Goal: Task Accomplishment & Management: Use online tool/utility

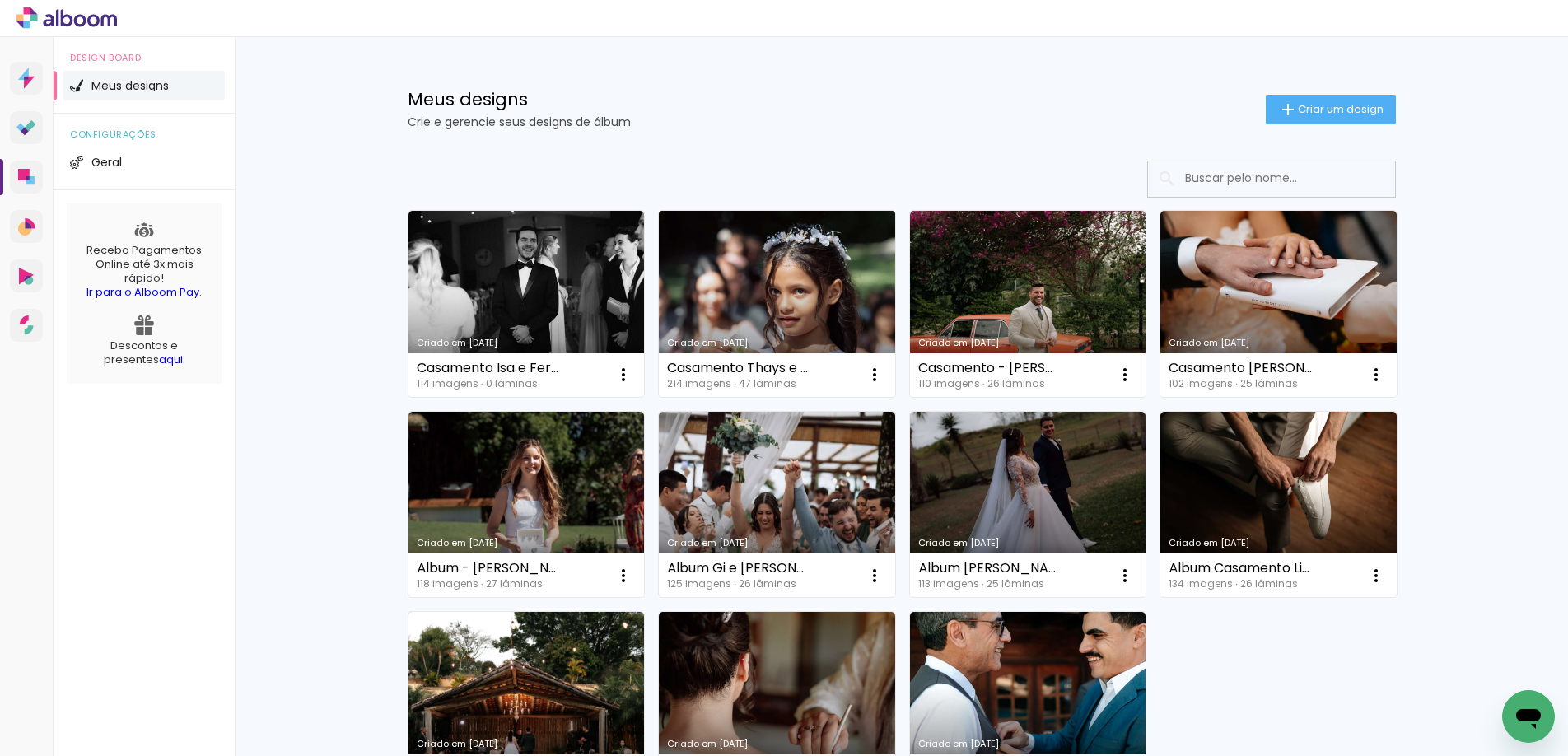
click at [740, 270] on link "Criado em [DATE]" at bounding box center [776, 304] width 236 height 186
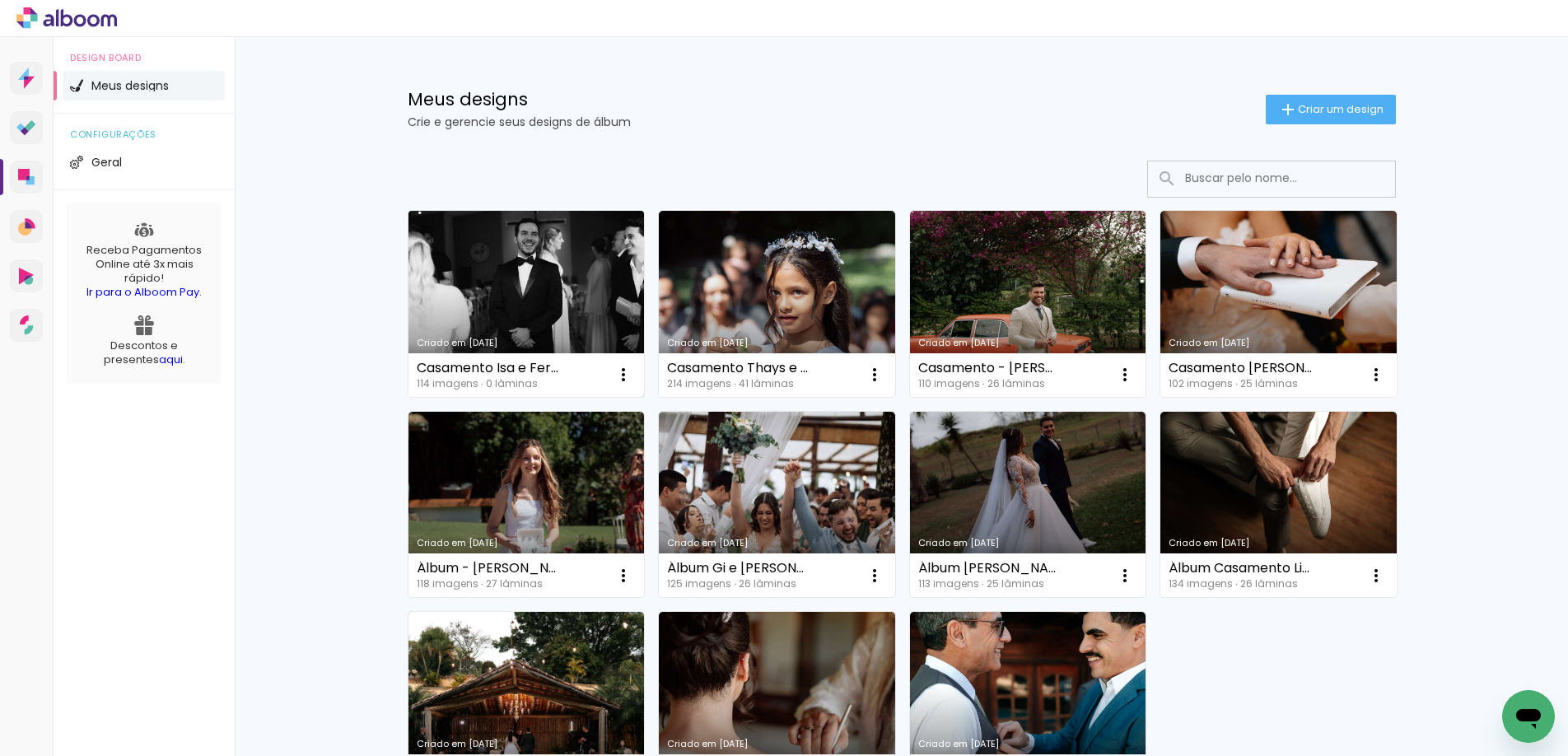
click at [526, 284] on link "Criado em [DATE]" at bounding box center [526, 304] width 236 height 186
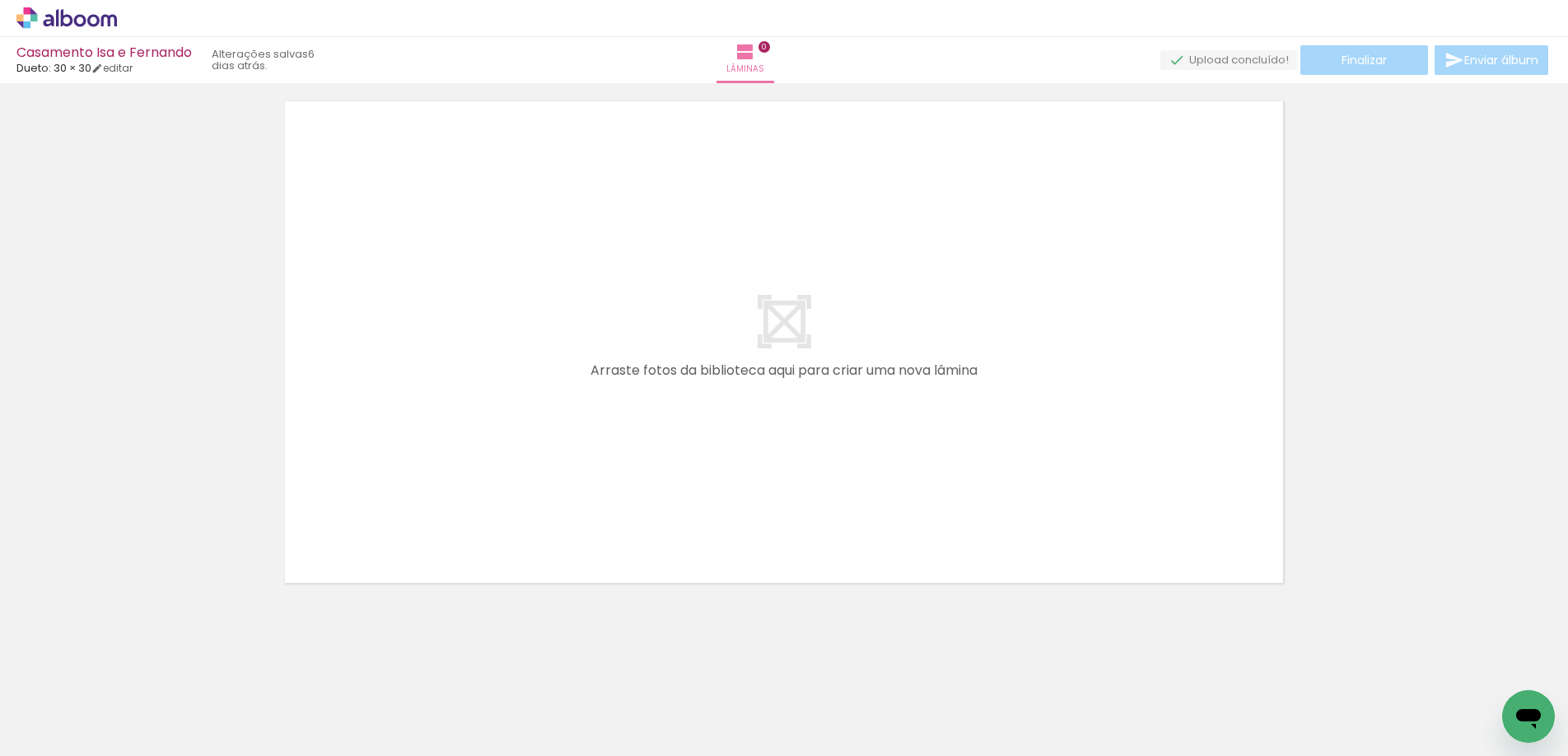
scroll to position [0, 4500]
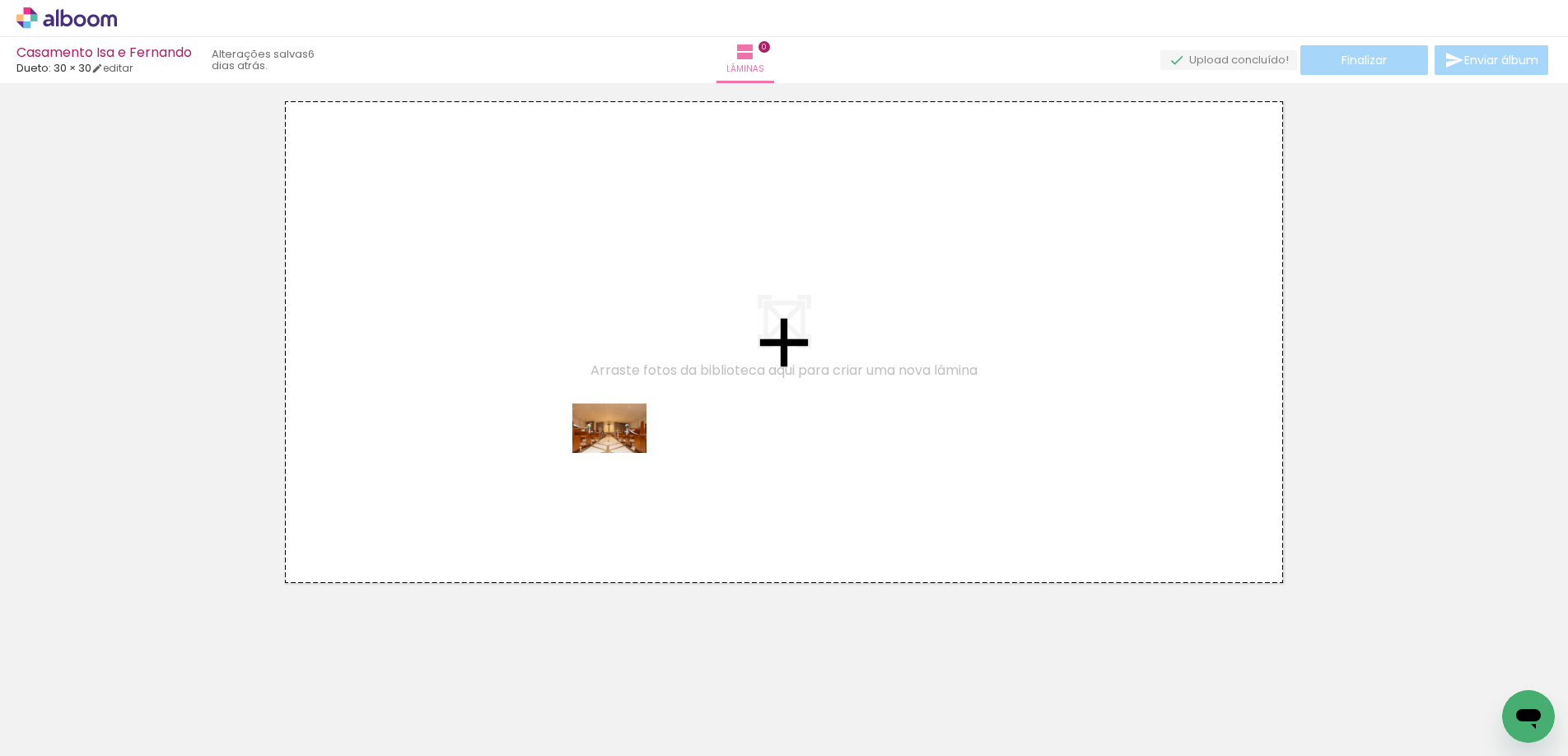
drag, startPoint x: 650, startPoint y: 711, endPoint x: 561, endPoint y: 351, distance: 370.8
click at [561, 351] on quentale-workspace at bounding box center [784, 378] width 1568 height 756
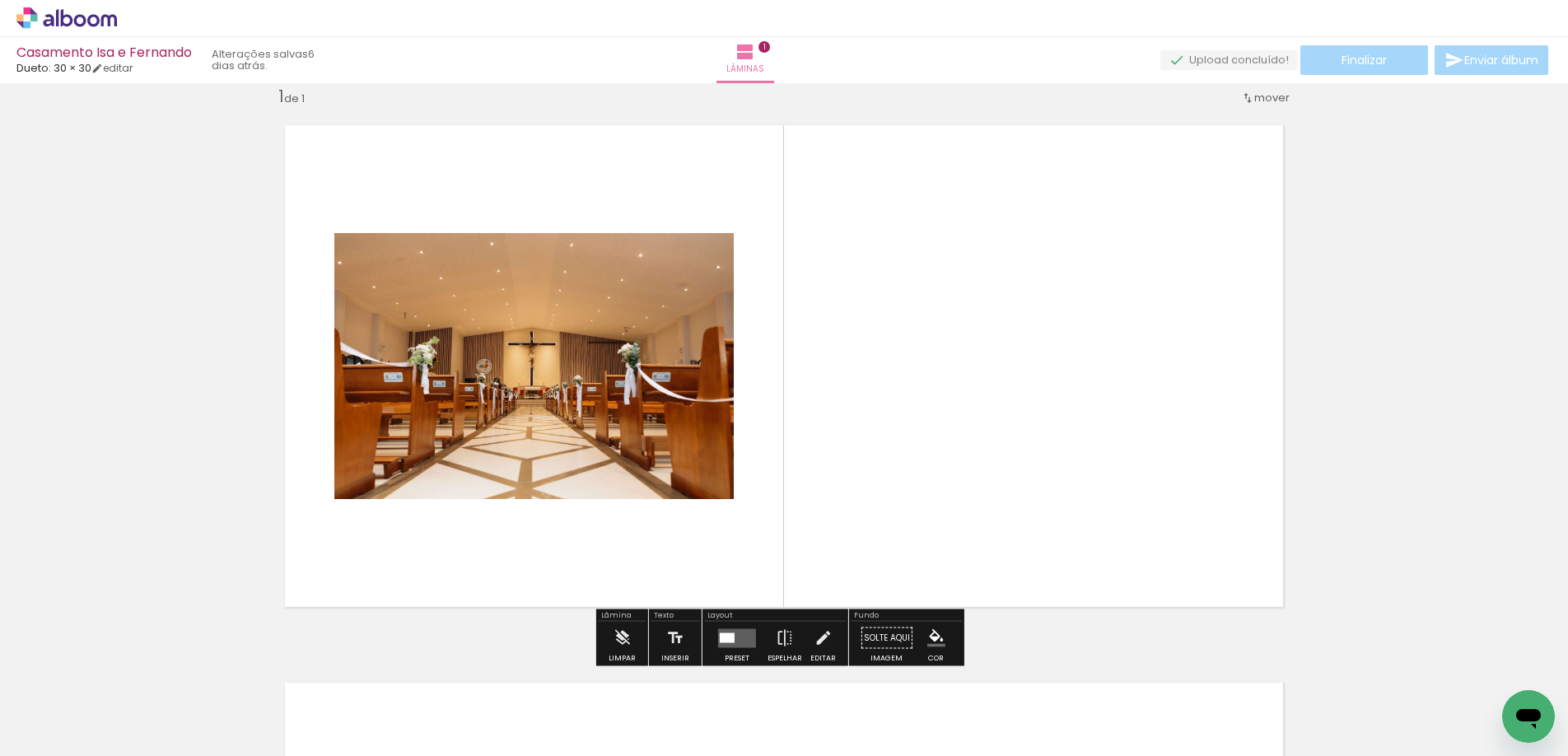
scroll to position [22, 0]
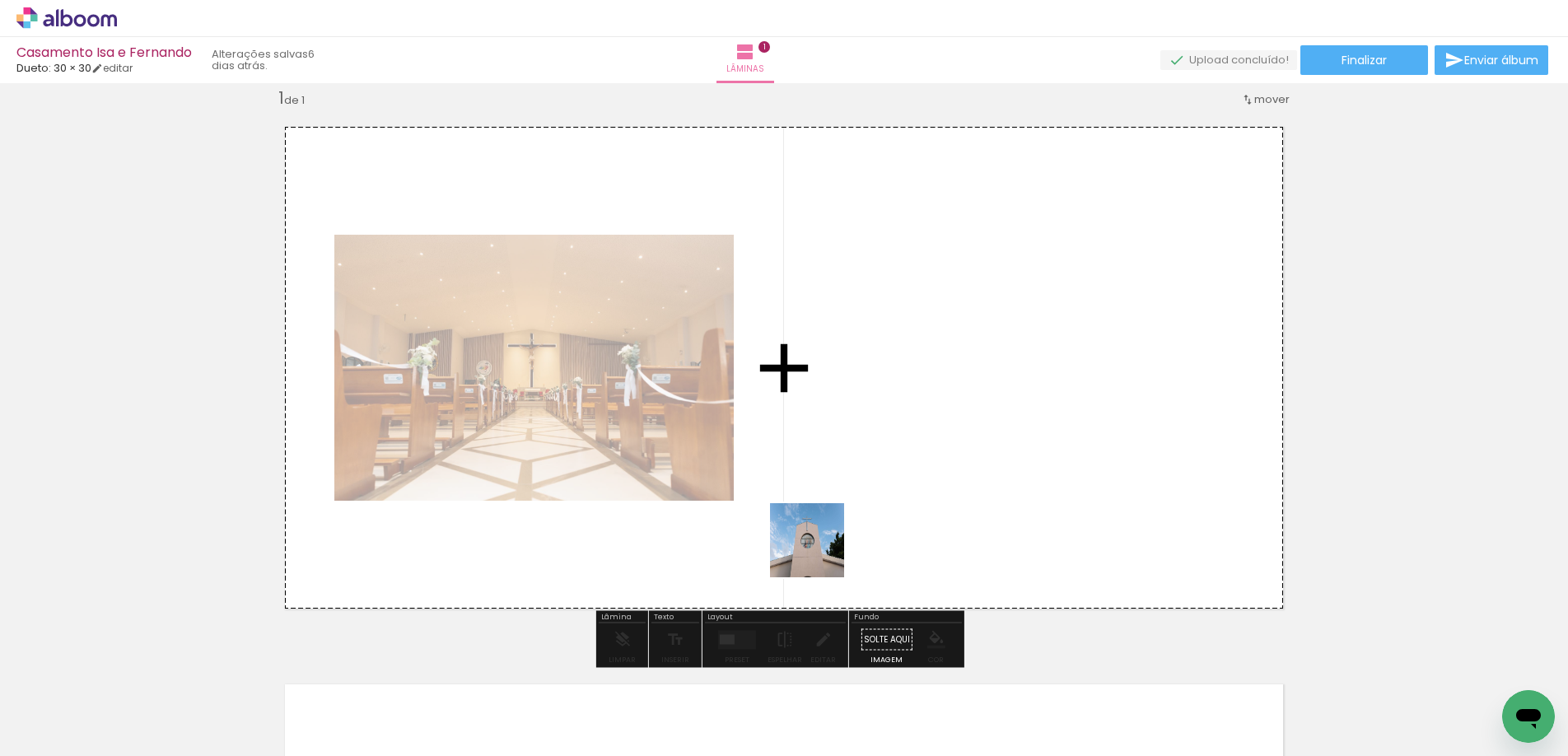
drag, startPoint x: 741, startPoint y: 701, endPoint x: 897, endPoint y: 427, distance: 315.3
click at [897, 427] on quentale-workspace at bounding box center [784, 378] width 1568 height 756
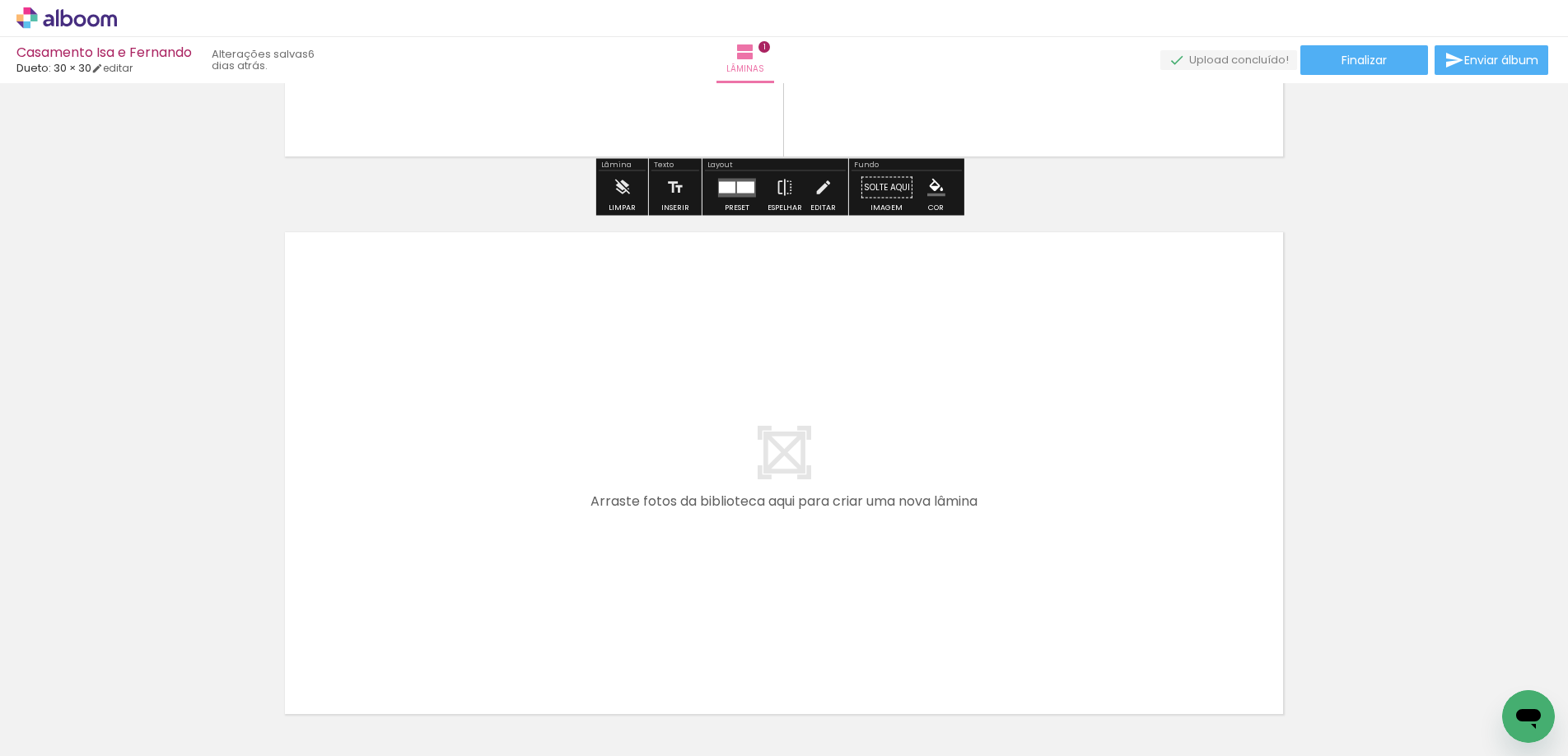
scroll to position [480, 0]
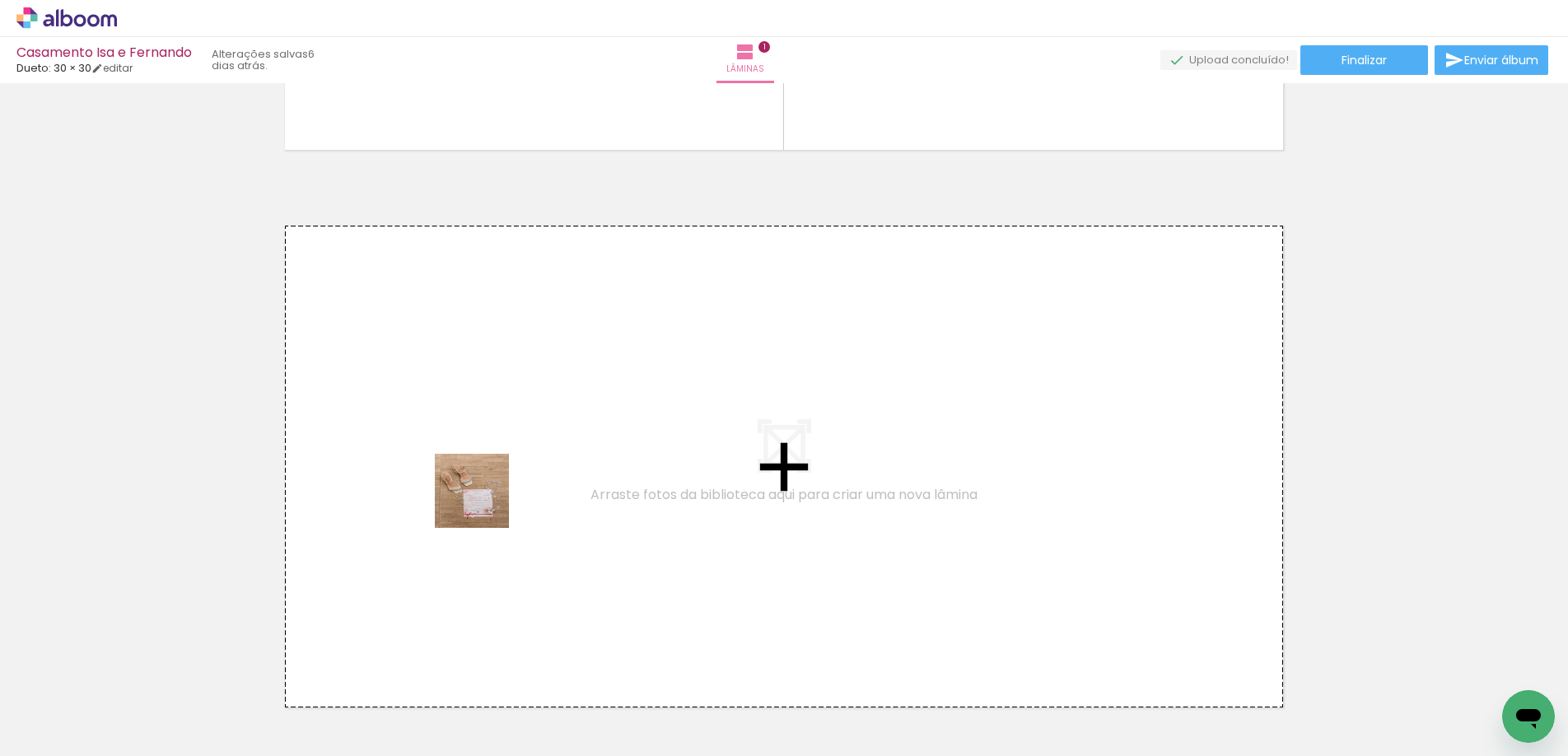
drag, startPoint x: 557, startPoint y: 731, endPoint x: 472, endPoint y: 461, distance: 283.1
click at [472, 461] on quentale-workspace at bounding box center [784, 378] width 1568 height 756
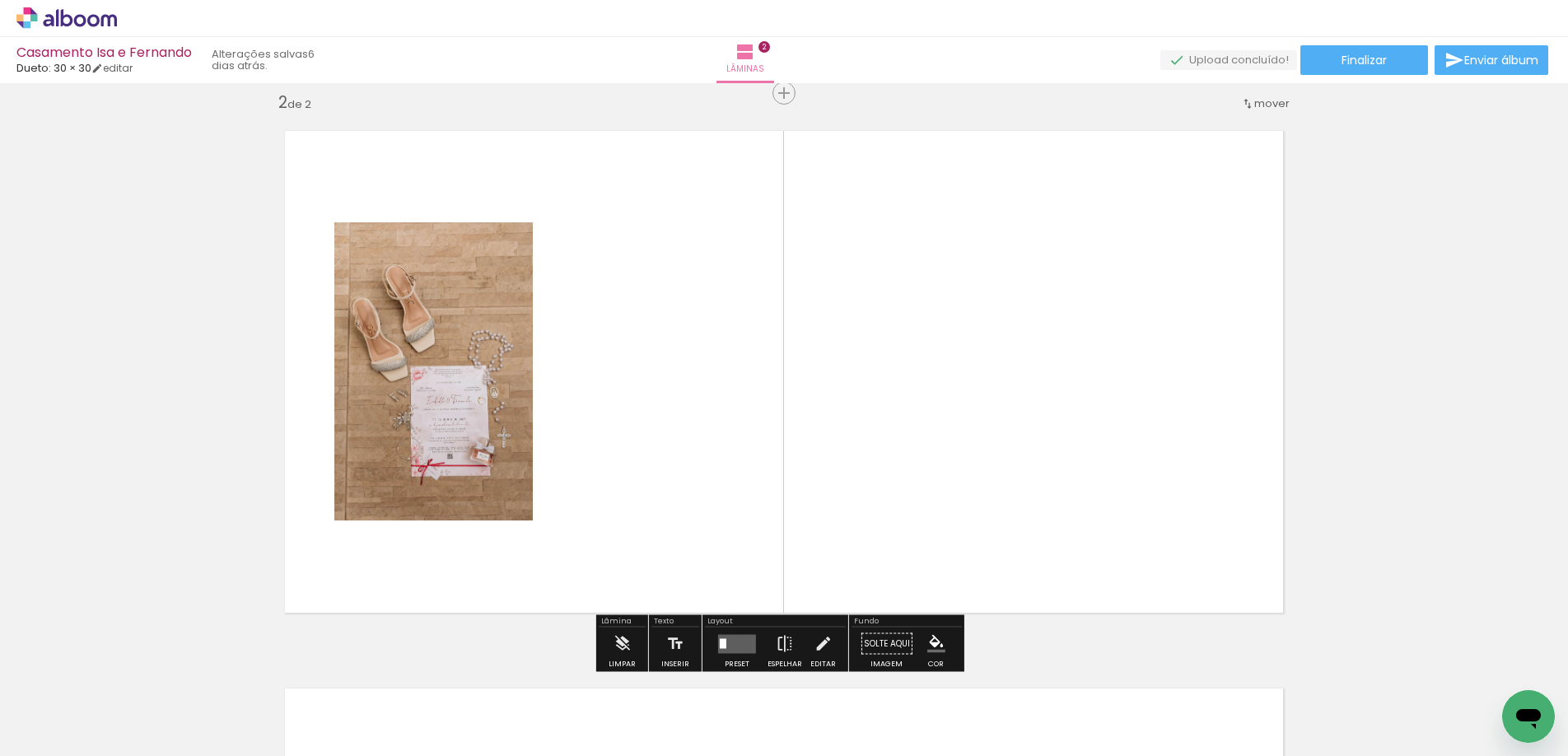
scroll to position [579, 0]
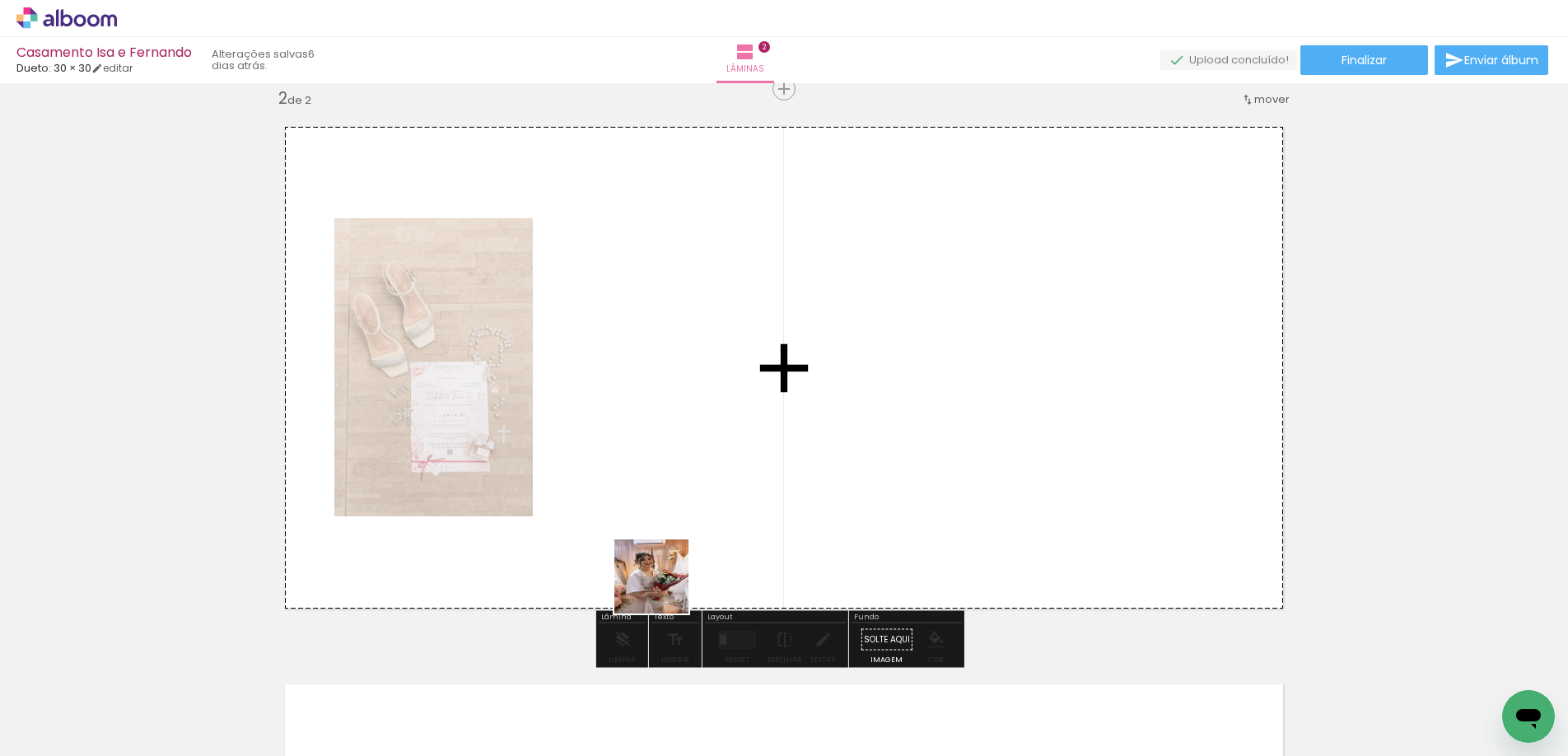
click at [660, 469] on quentale-workspace at bounding box center [784, 378] width 1568 height 756
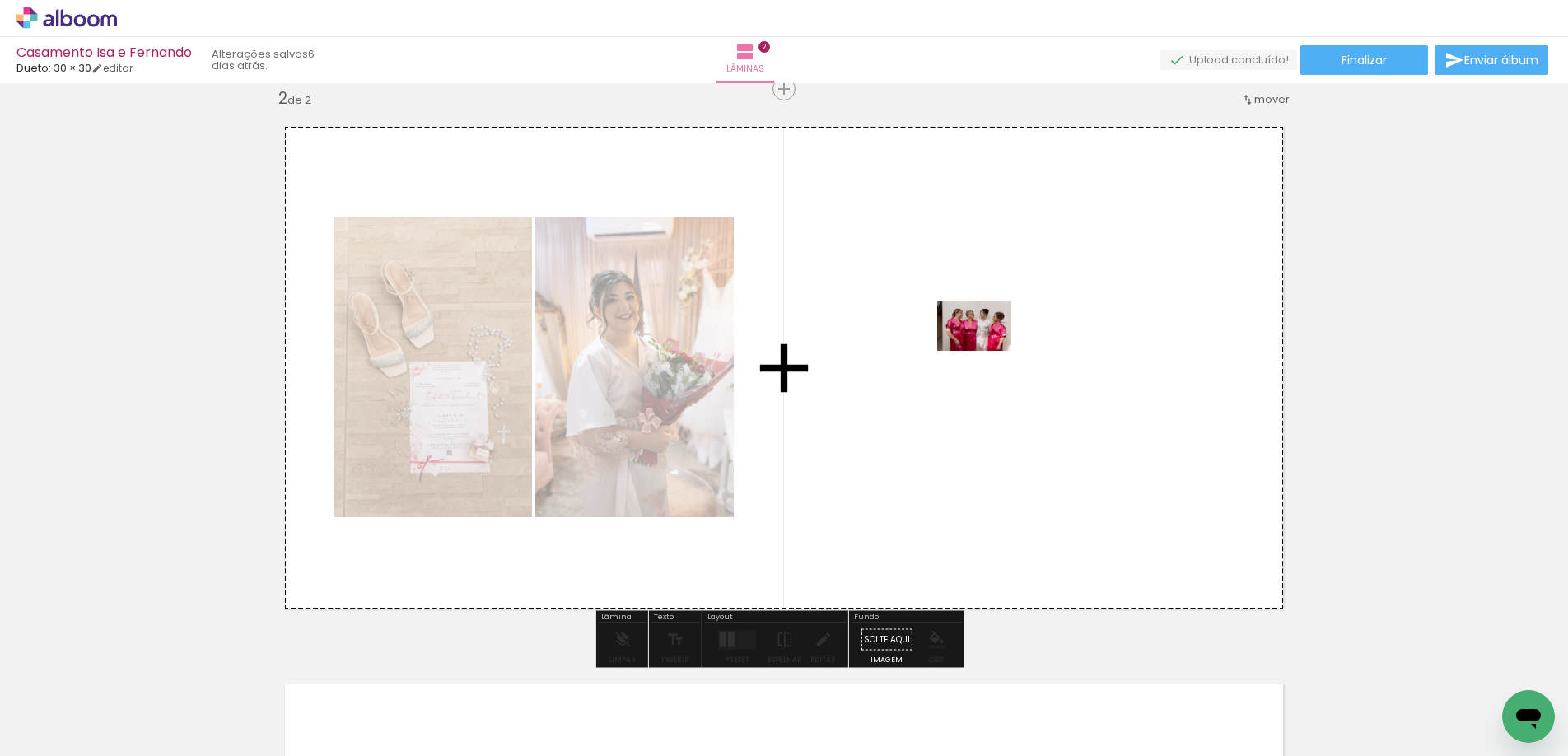
drag, startPoint x: 759, startPoint y: 718, endPoint x: 1015, endPoint y: 328, distance: 466.5
click at [1015, 328] on quentale-workspace at bounding box center [784, 378] width 1568 height 756
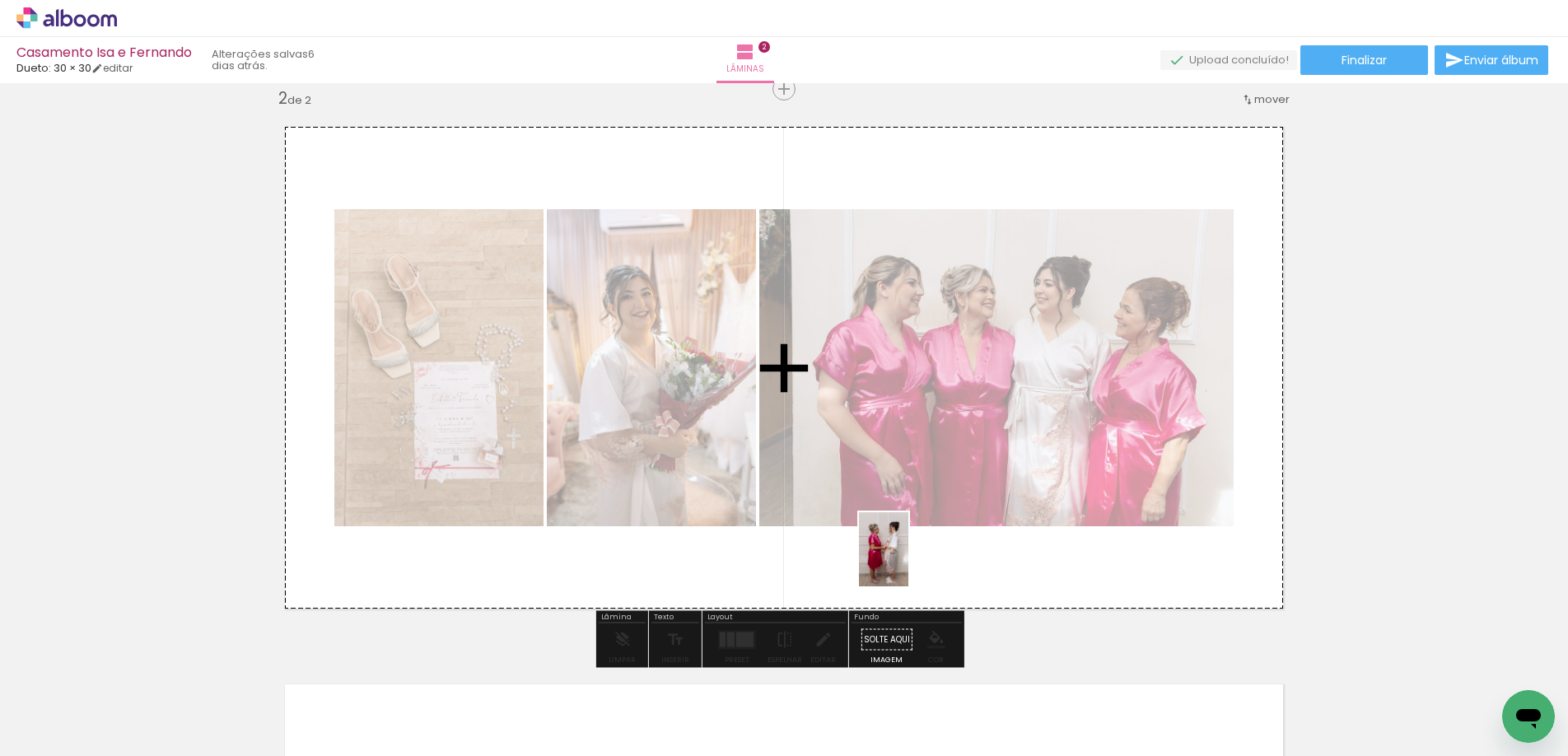
drag, startPoint x: 858, startPoint y: 719, endPoint x: 907, endPoint y: 562, distance: 164.5
click at [907, 562] on quentale-workspace at bounding box center [784, 378] width 1568 height 756
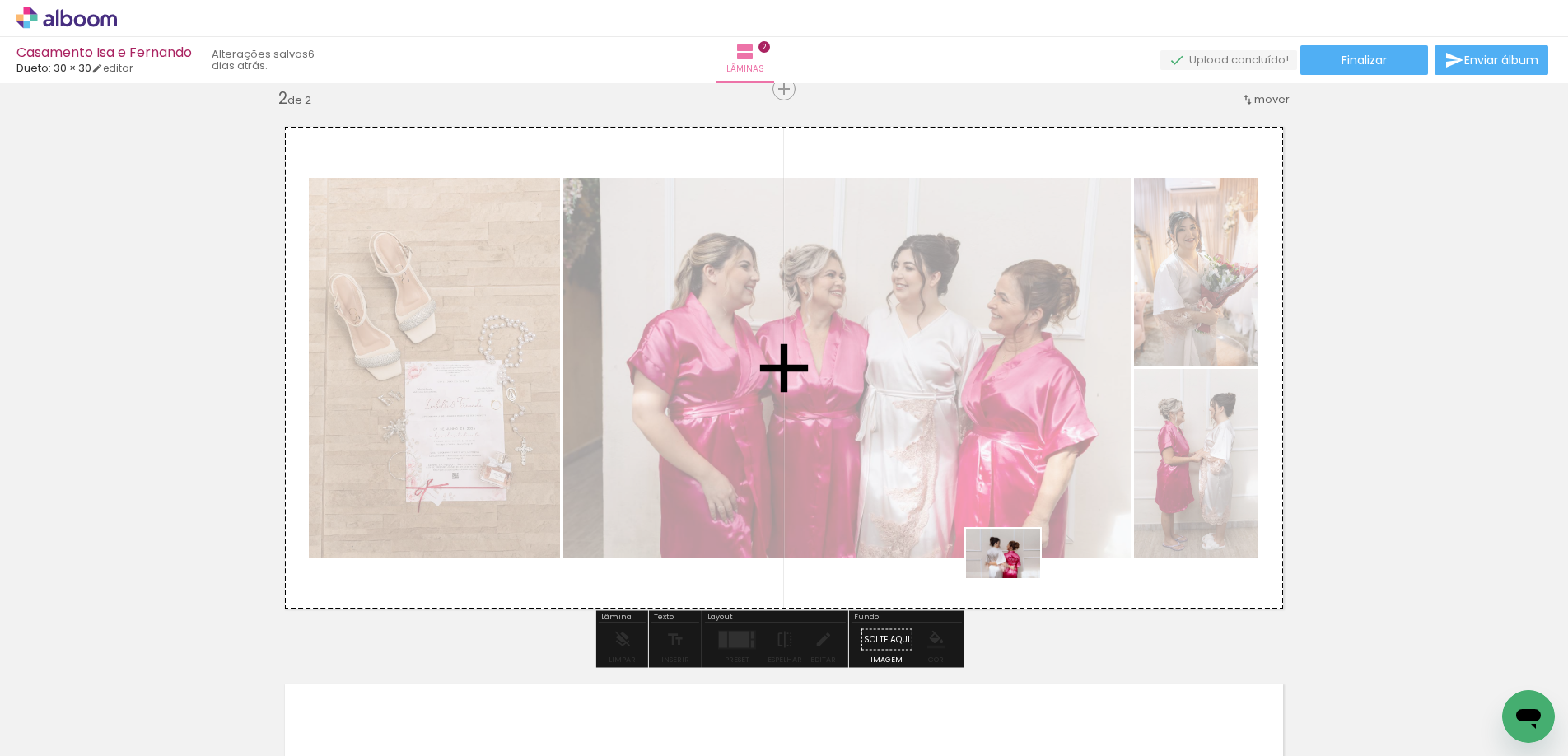
drag, startPoint x: 941, startPoint y: 697, endPoint x: 1016, endPoint y: 582, distance: 137.3
click at [1016, 582] on quentale-workspace at bounding box center [784, 378] width 1568 height 756
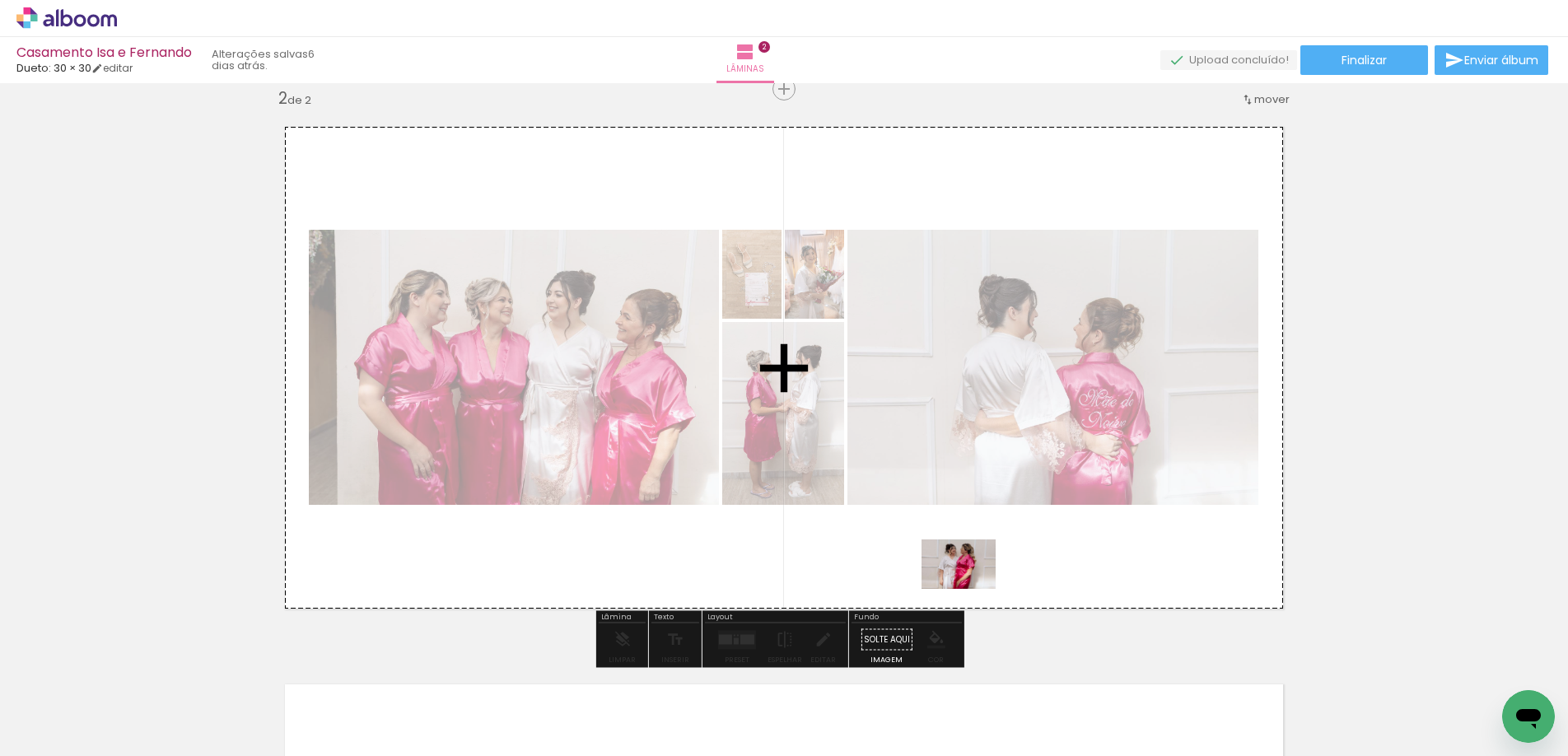
drag, startPoint x: 1032, startPoint y: 702, endPoint x: 964, endPoint y: 582, distance: 137.9
click at [967, 583] on quentale-workspace at bounding box center [784, 378] width 1568 height 756
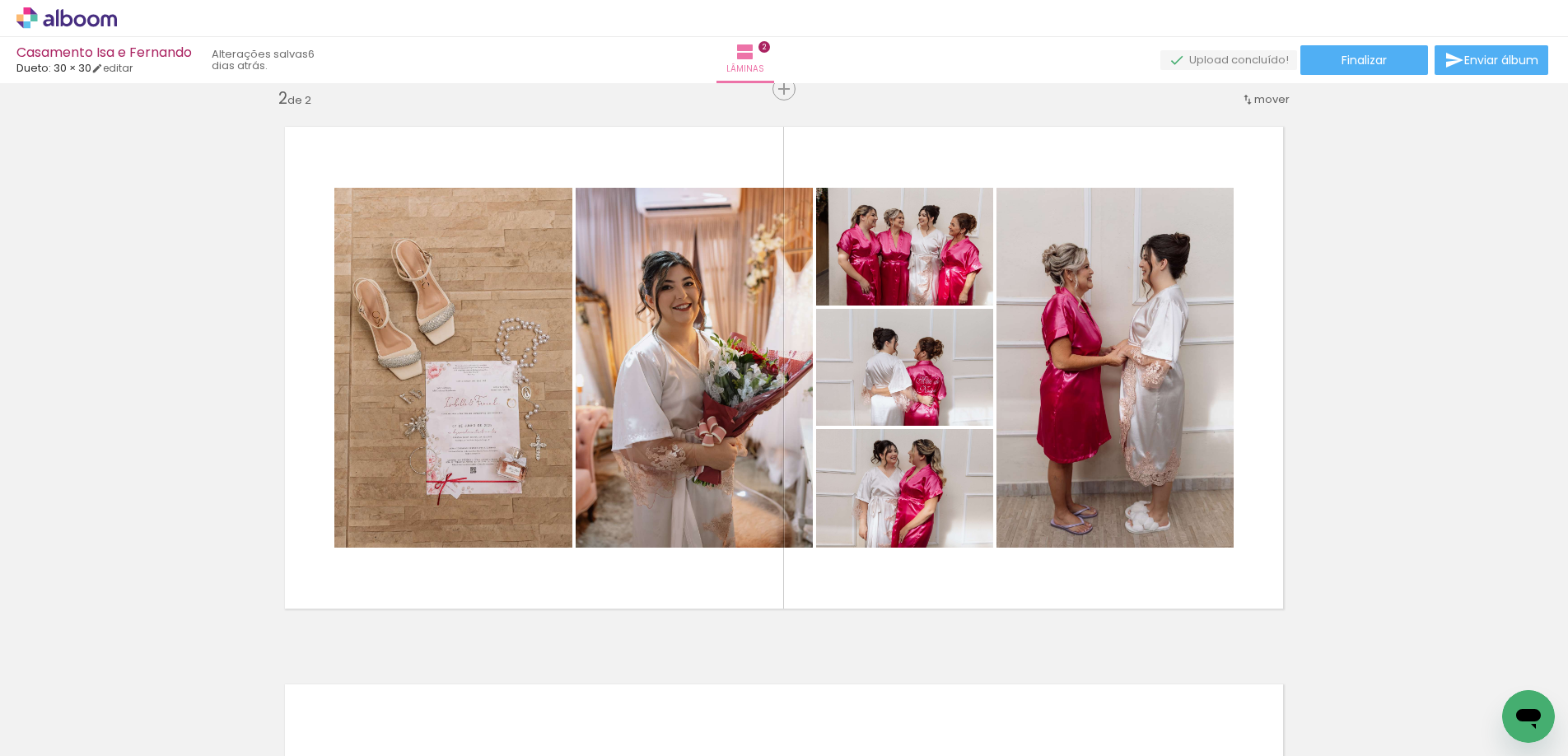
scroll to position [0, 6439]
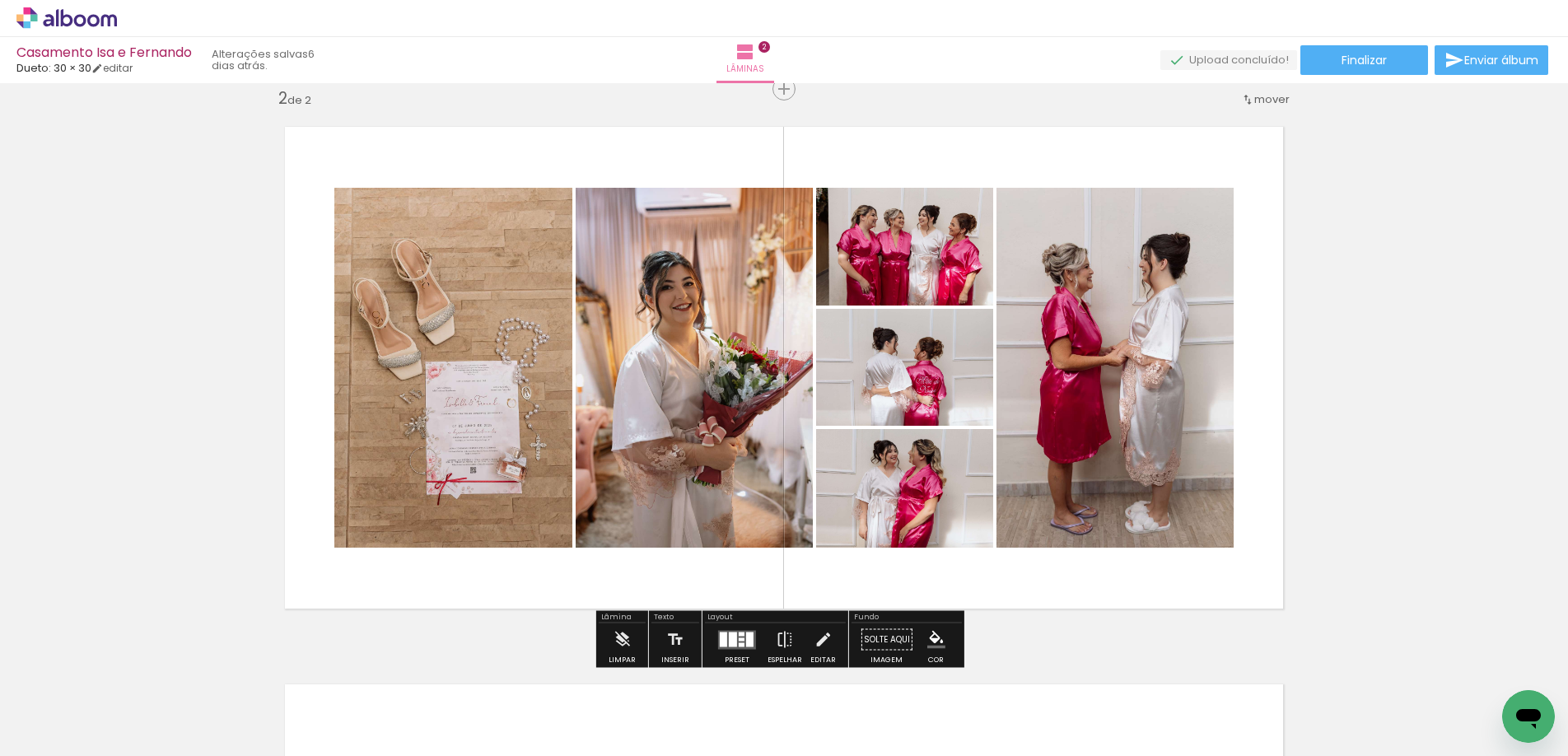
click at [731, 636] on div at bounding box center [732, 639] width 8 height 15
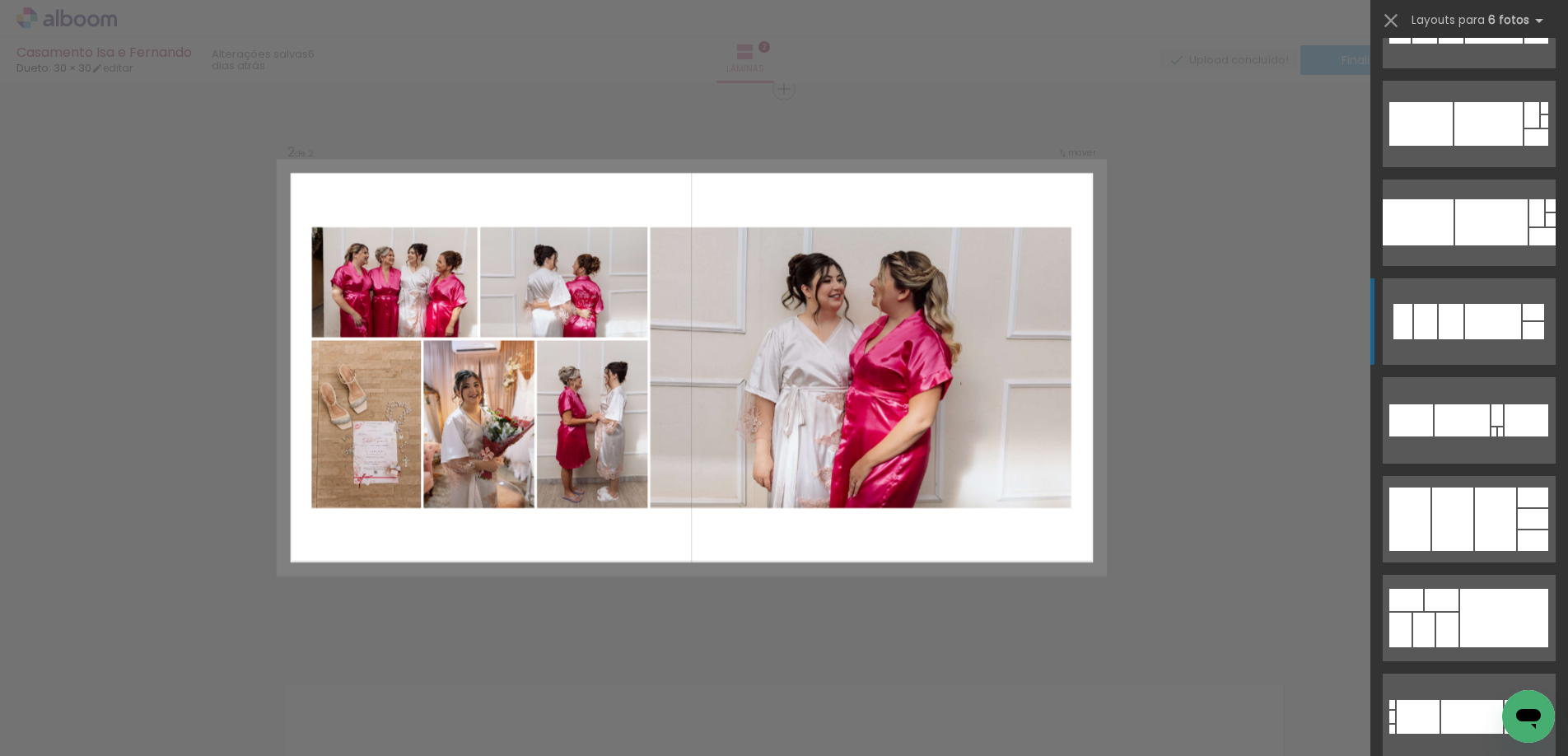
scroll to position [2345, 0]
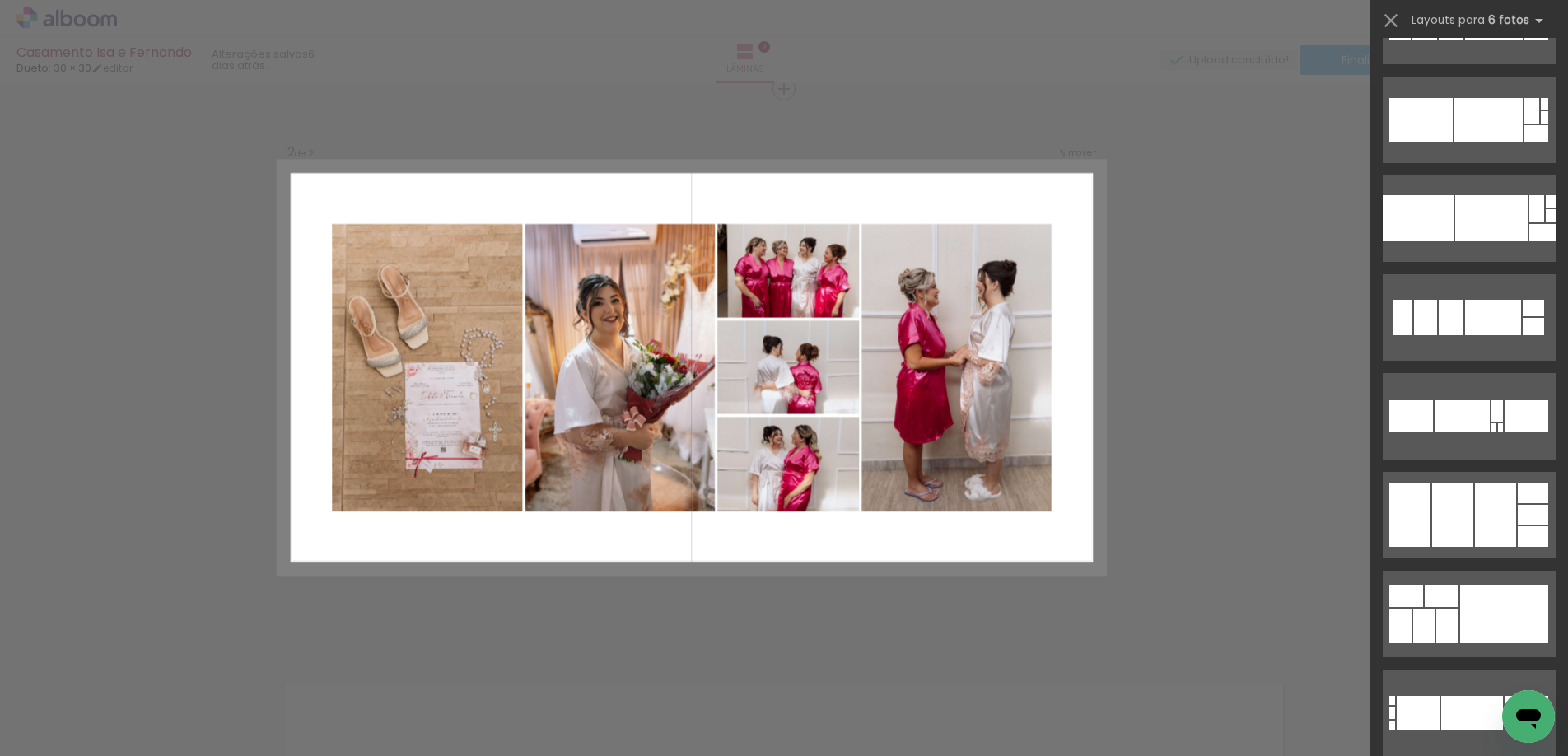
click at [1140, 477] on div "Confirmar Cancelar" at bounding box center [784, 359] width 1568 height 1712
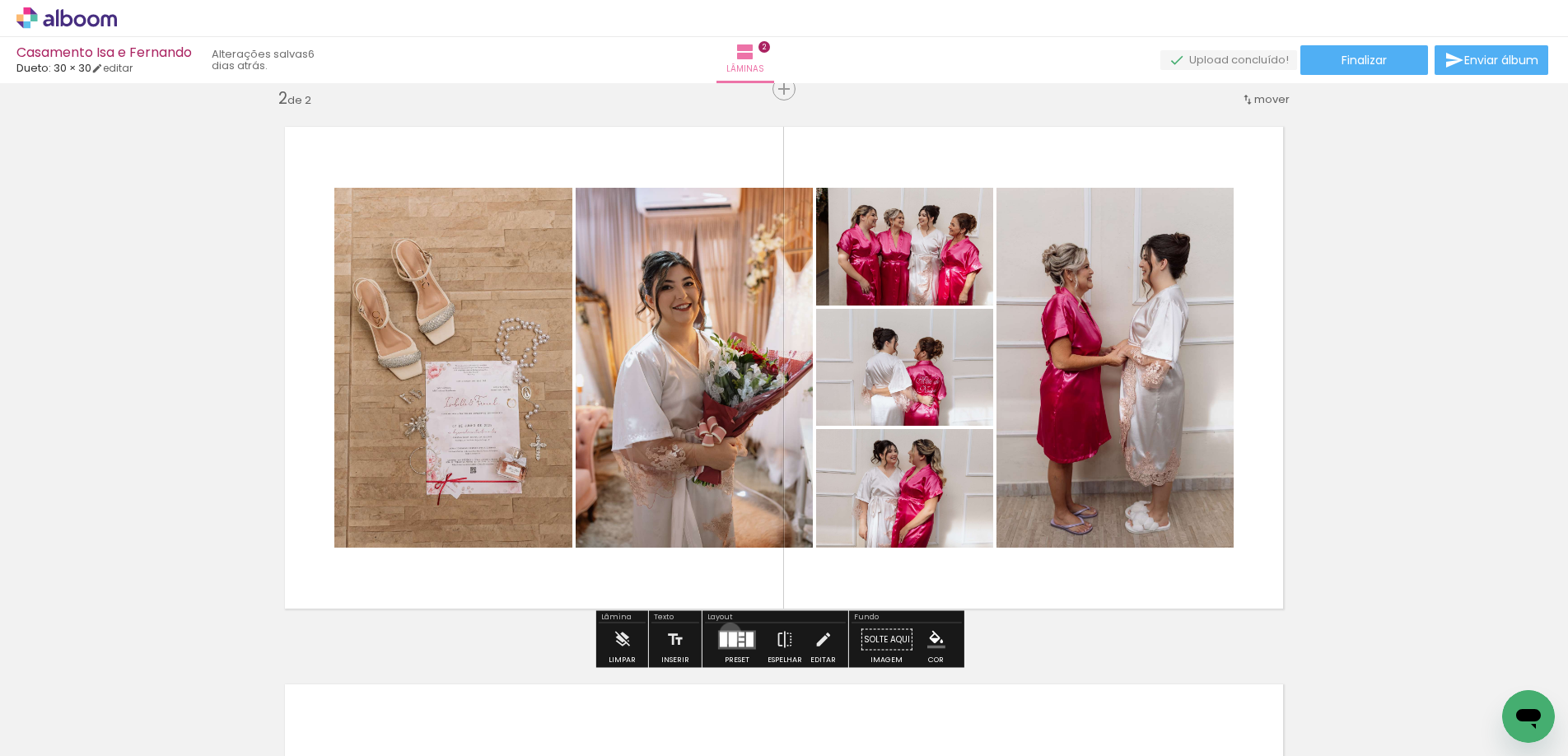
click at [729, 633] on div at bounding box center [732, 639] width 8 height 15
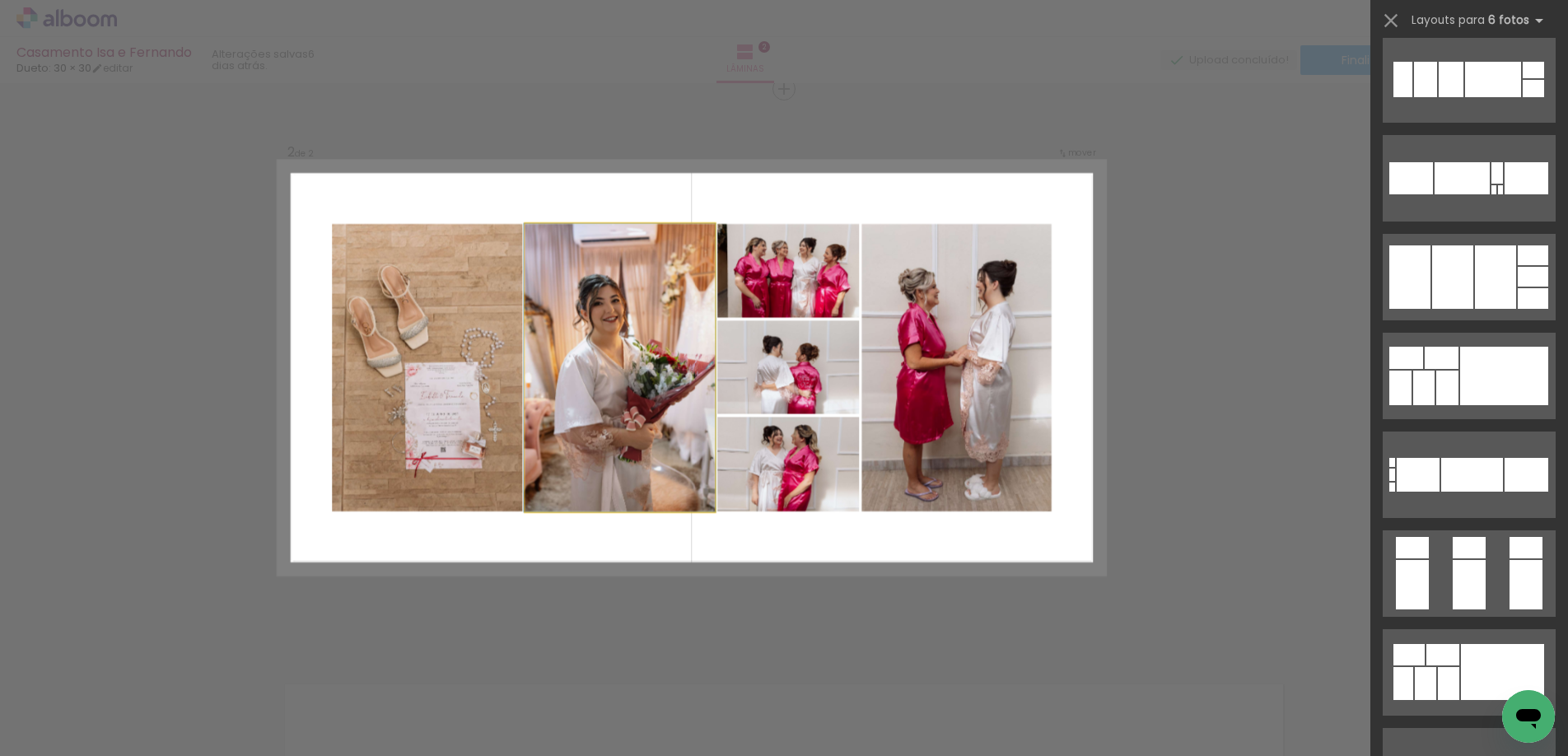
scroll to position [0, 0]
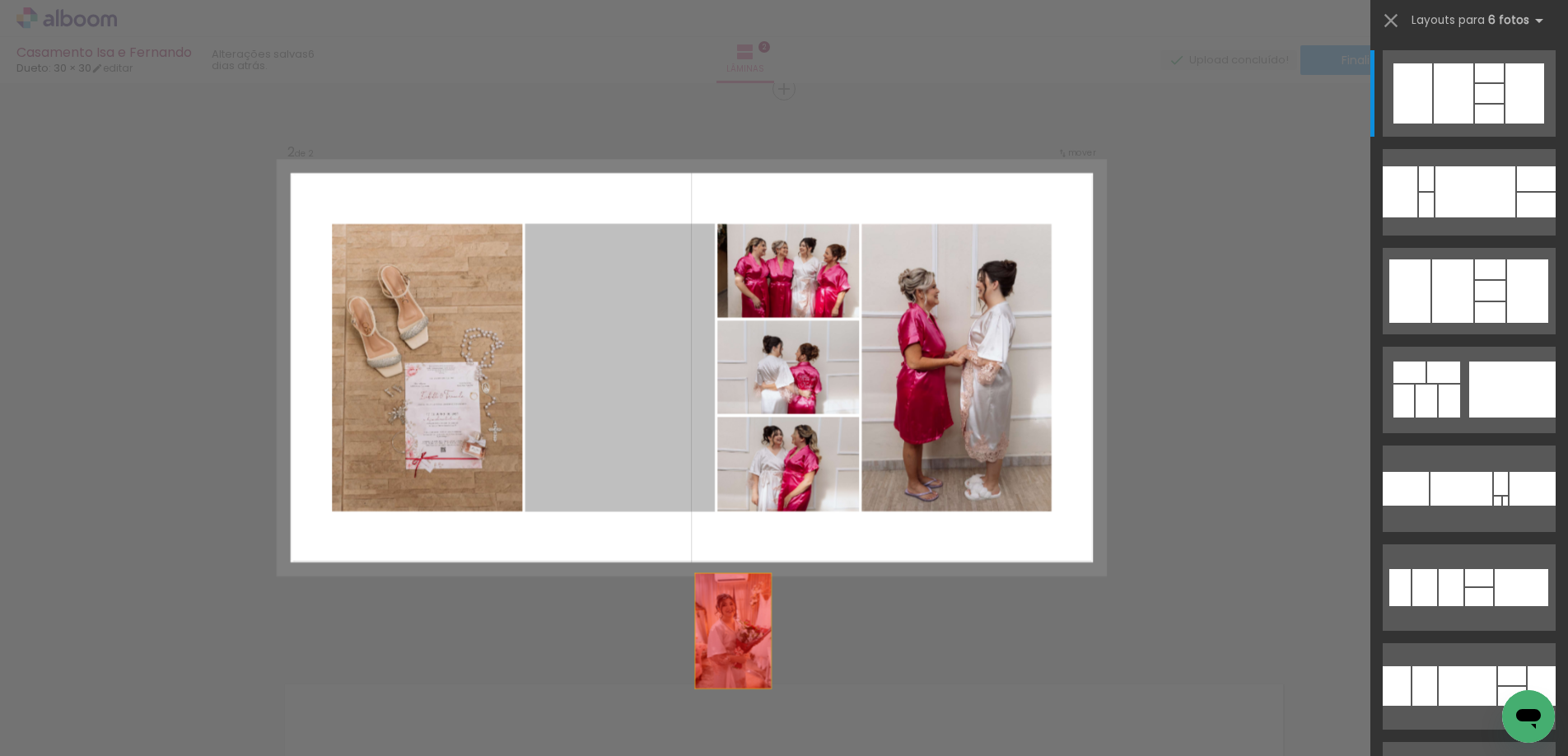
drag, startPoint x: 615, startPoint y: 340, endPoint x: 755, endPoint y: 697, distance: 383.5
click at [755, 697] on quentale-workspace at bounding box center [784, 378] width 1568 height 756
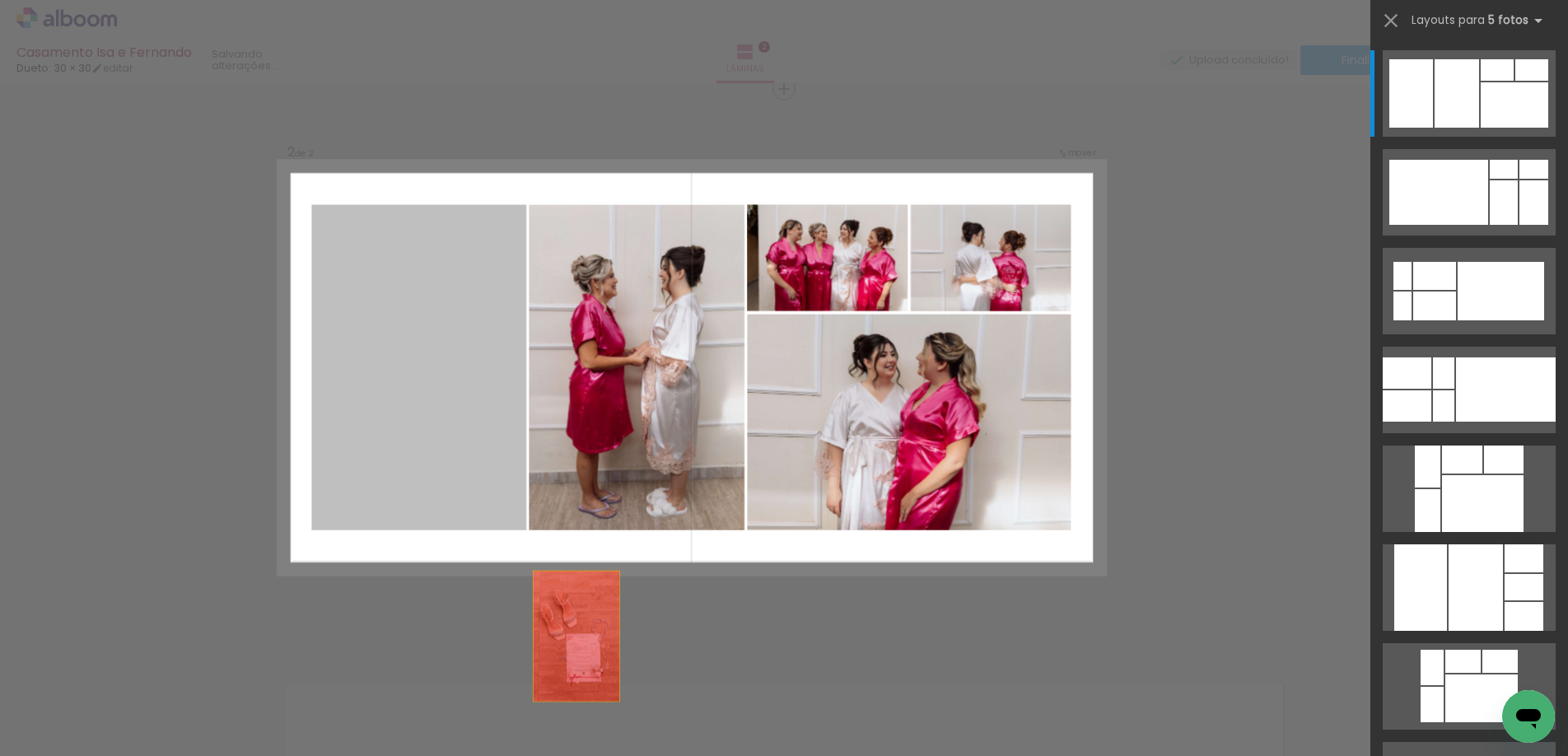
drag, startPoint x: 439, startPoint y: 370, endPoint x: 612, endPoint y: 707, distance: 378.8
click at [612, 707] on quentale-workspace at bounding box center [784, 378] width 1568 height 756
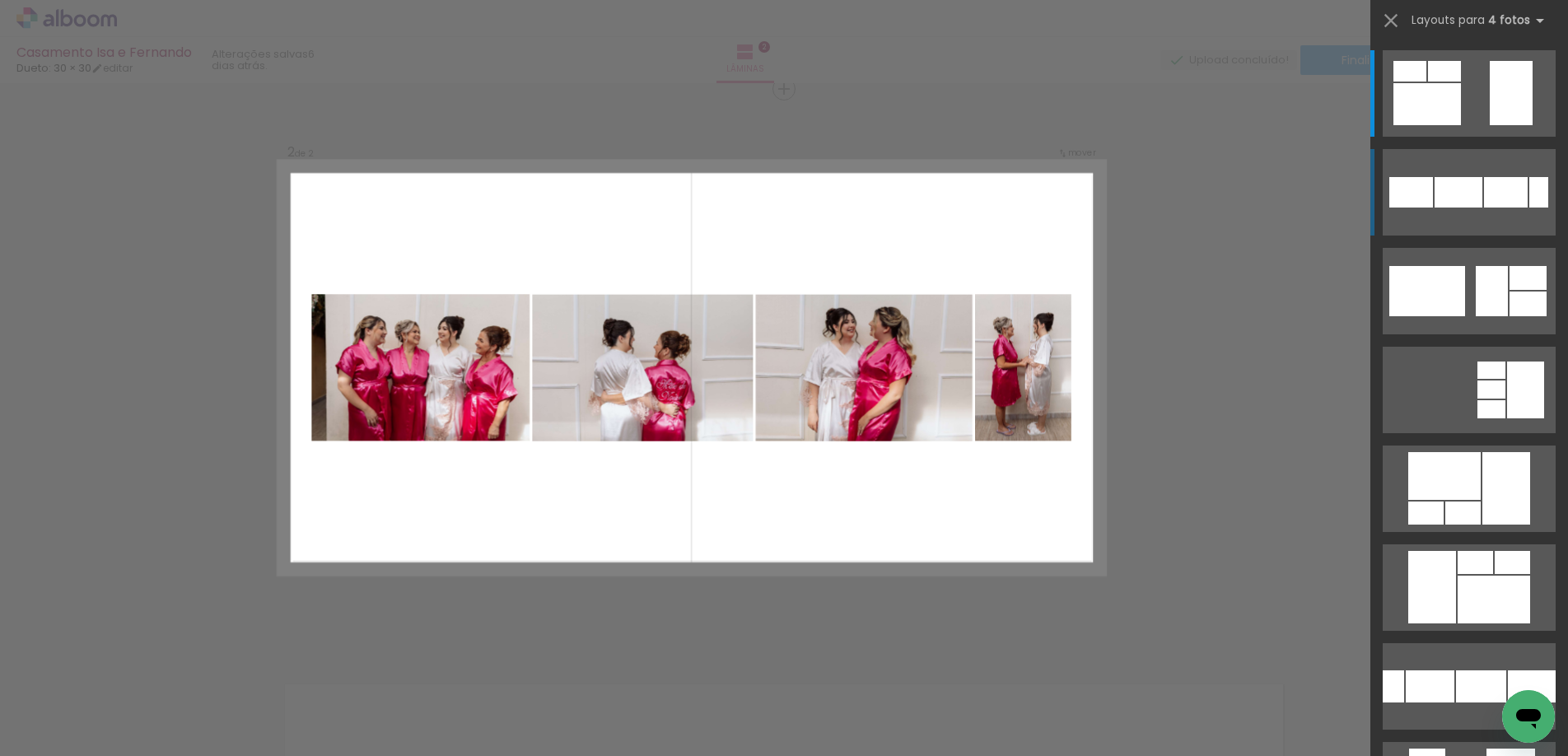
scroll to position [42, 0]
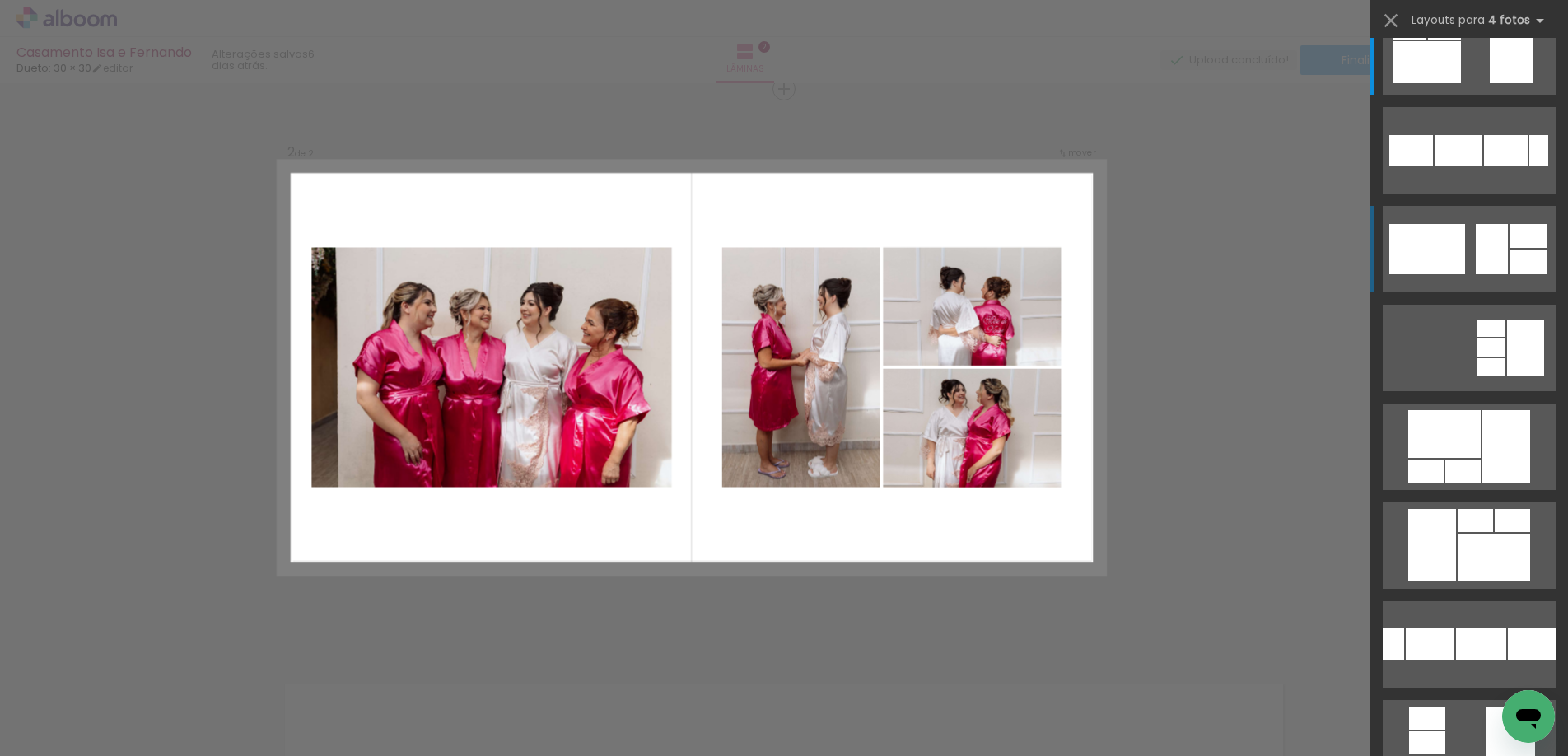
click at [1463, 235] on quentale-layouter at bounding box center [1469, 249] width 173 height 86
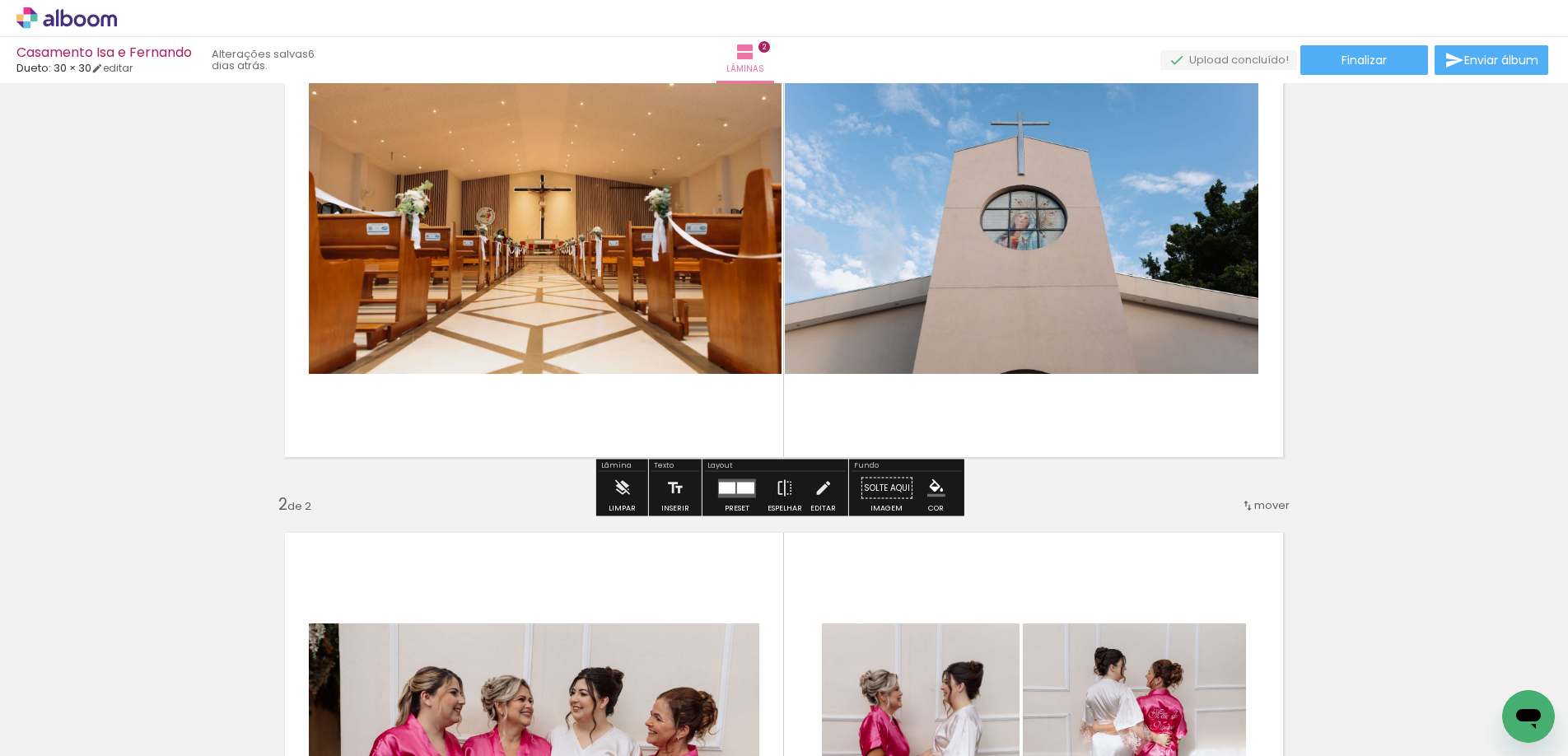
scroll to position [174, 0]
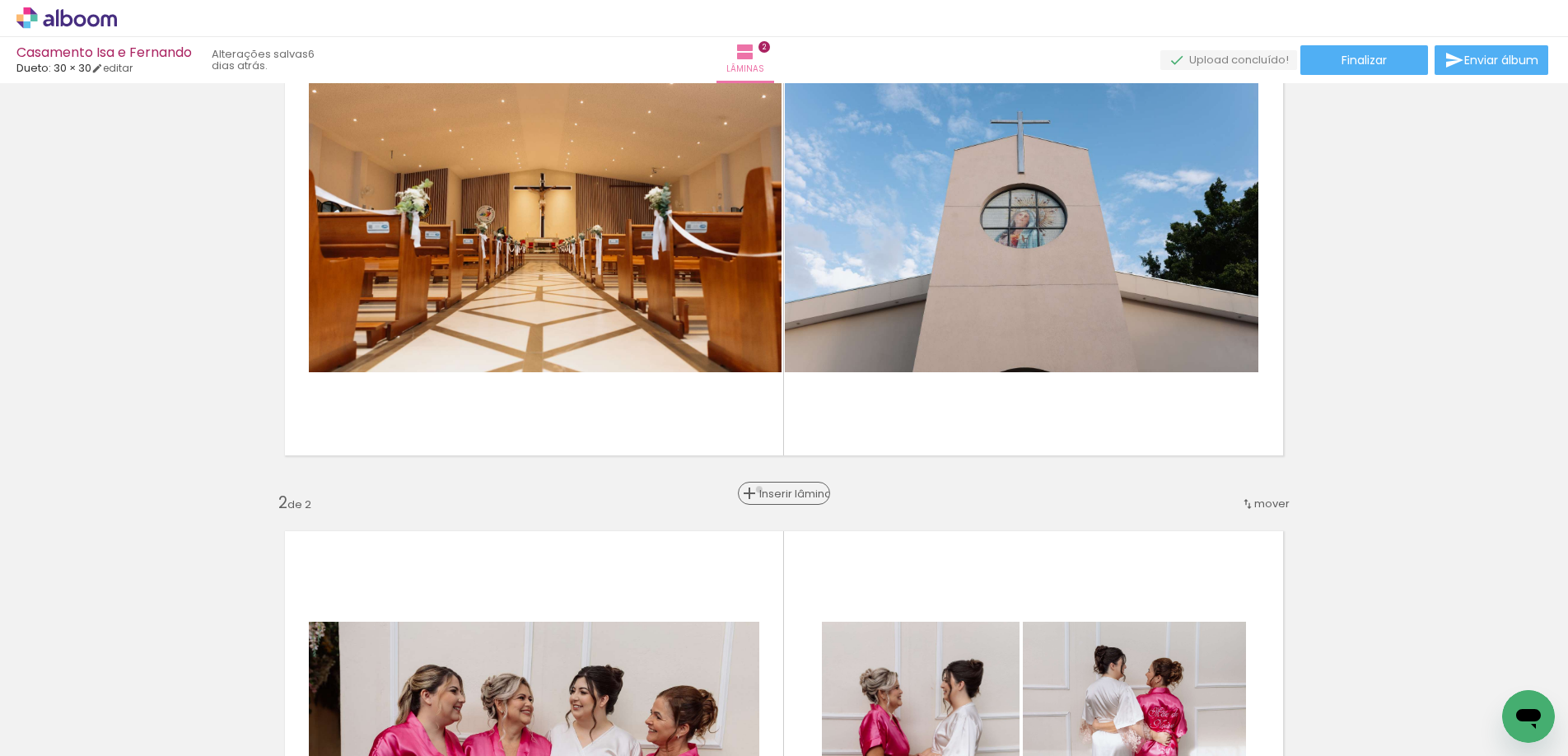
click at [779, 489] on span "Inserir lâmina" at bounding box center [791, 493] width 64 height 10
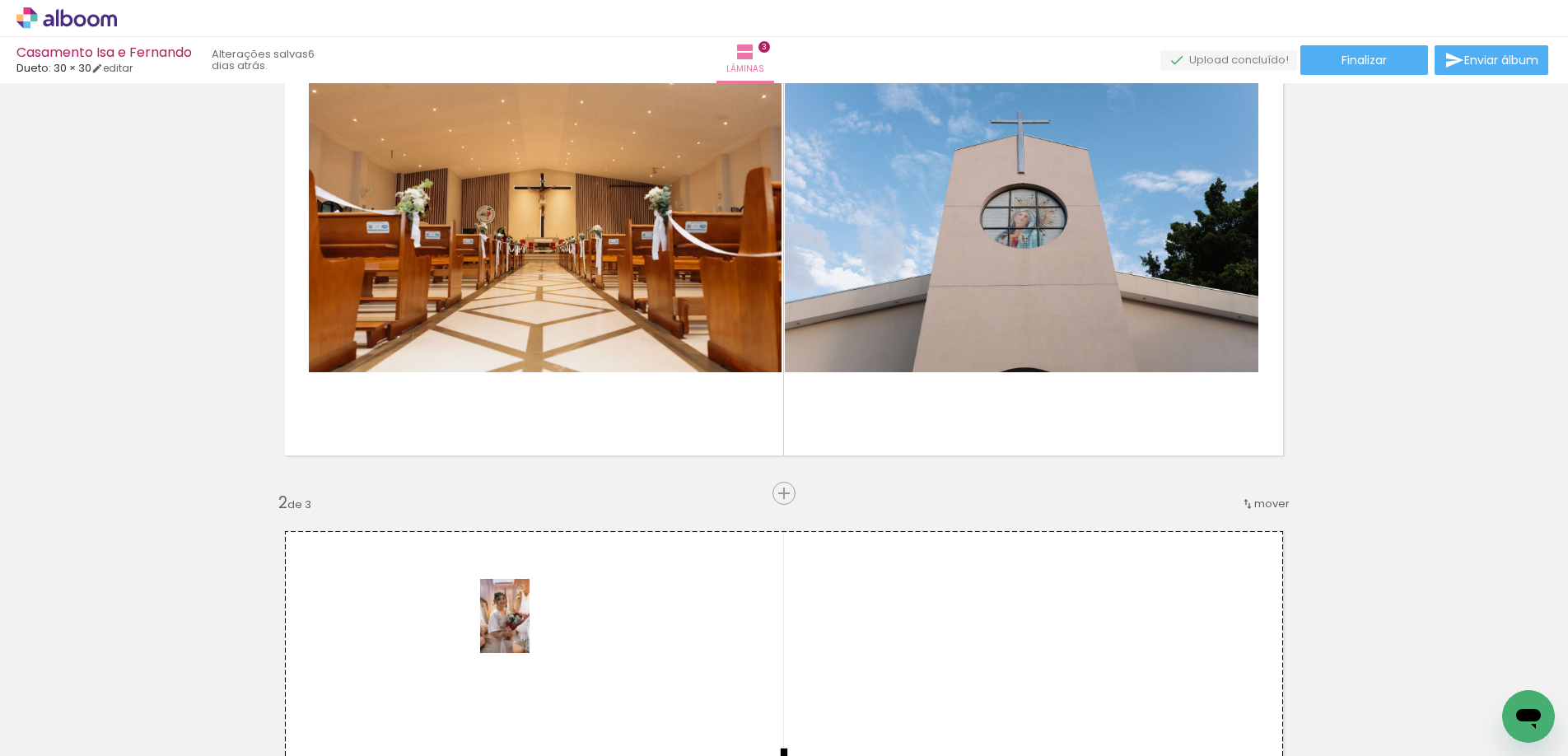
drag, startPoint x: 186, startPoint y: 719, endPoint x: 593, endPoint y: 604, distance: 422.9
click at [593, 604] on quentale-workspace at bounding box center [784, 378] width 1568 height 756
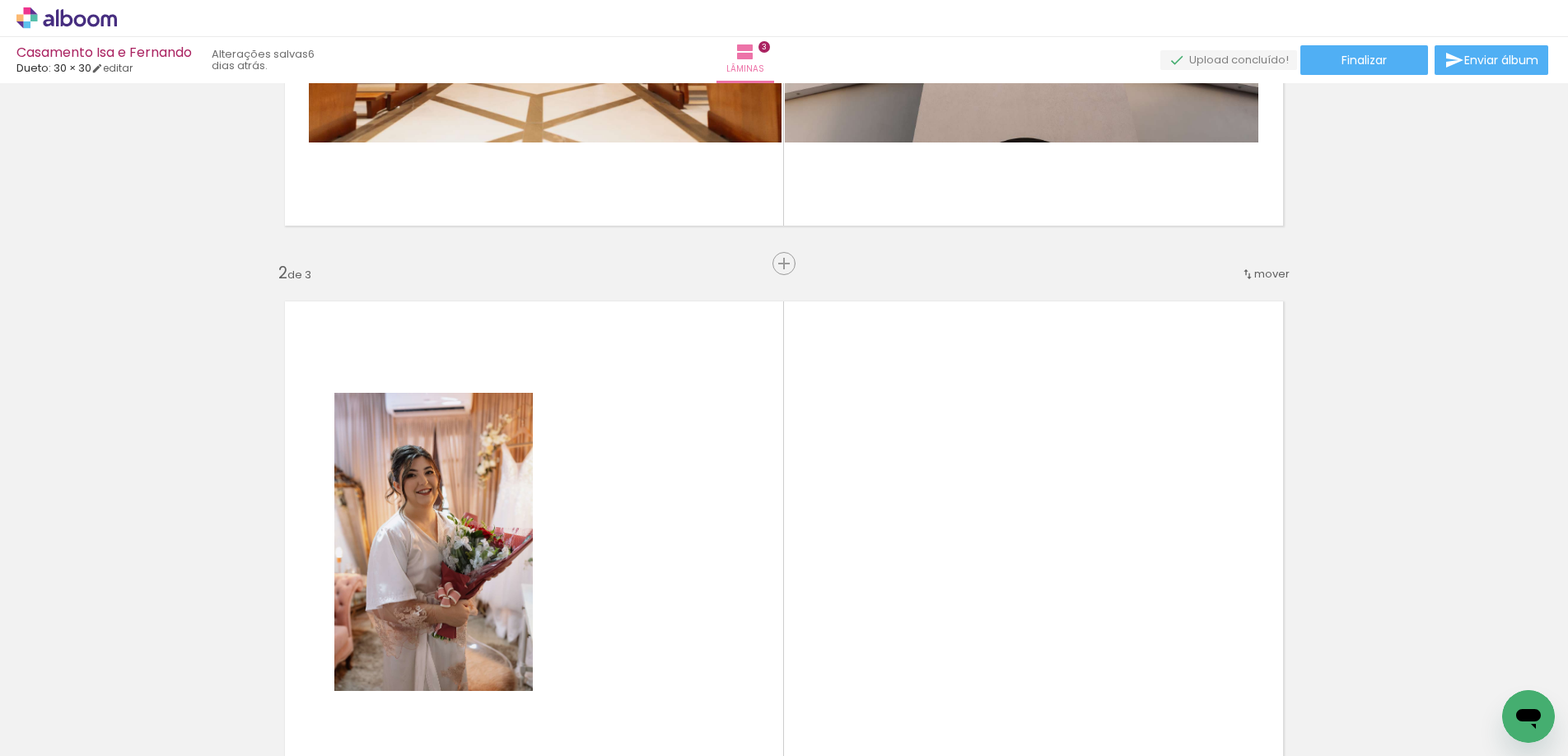
scroll to position [407, 0]
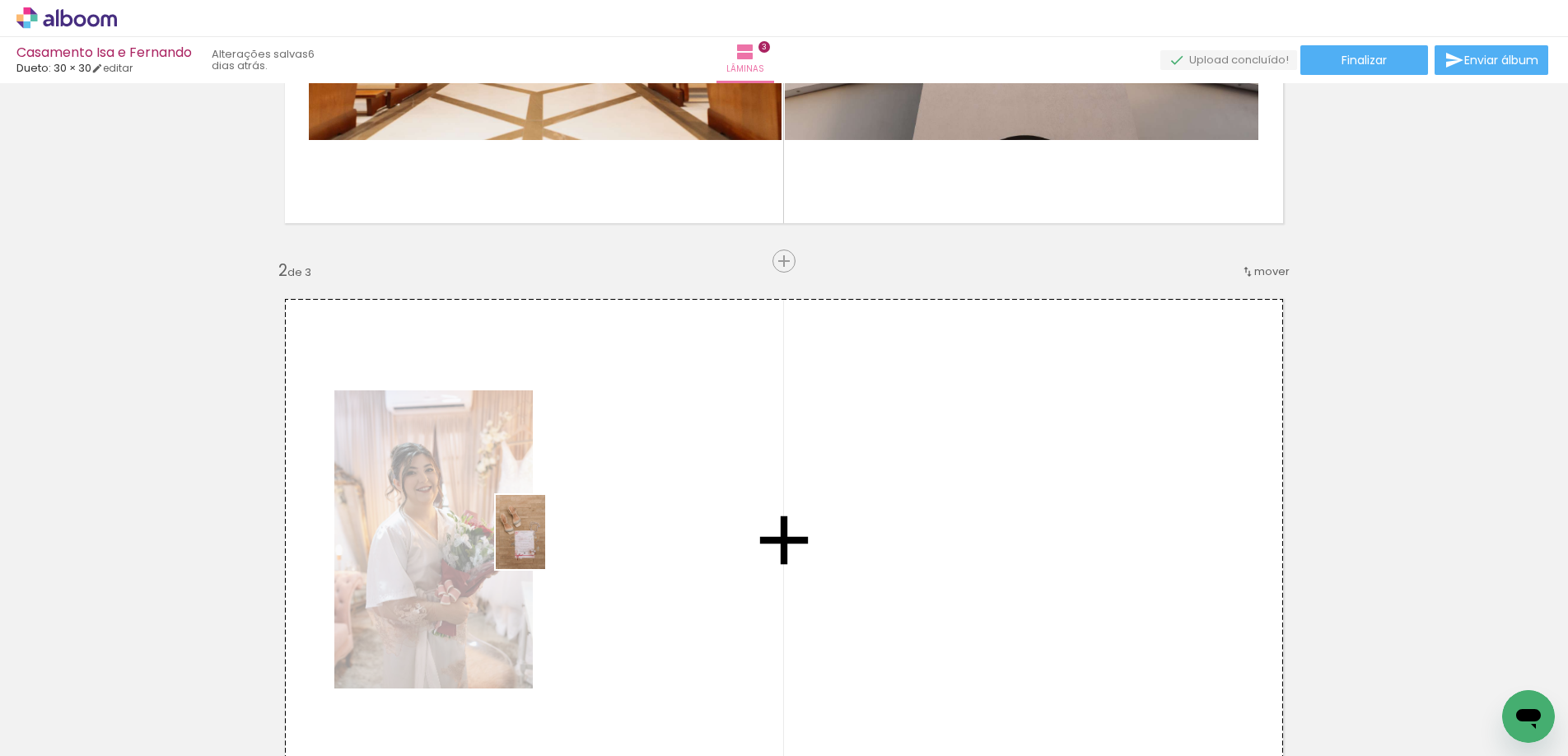
click at [666, 513] on quentale-workspace at bounding box center [784, 378] width 1568 height 756
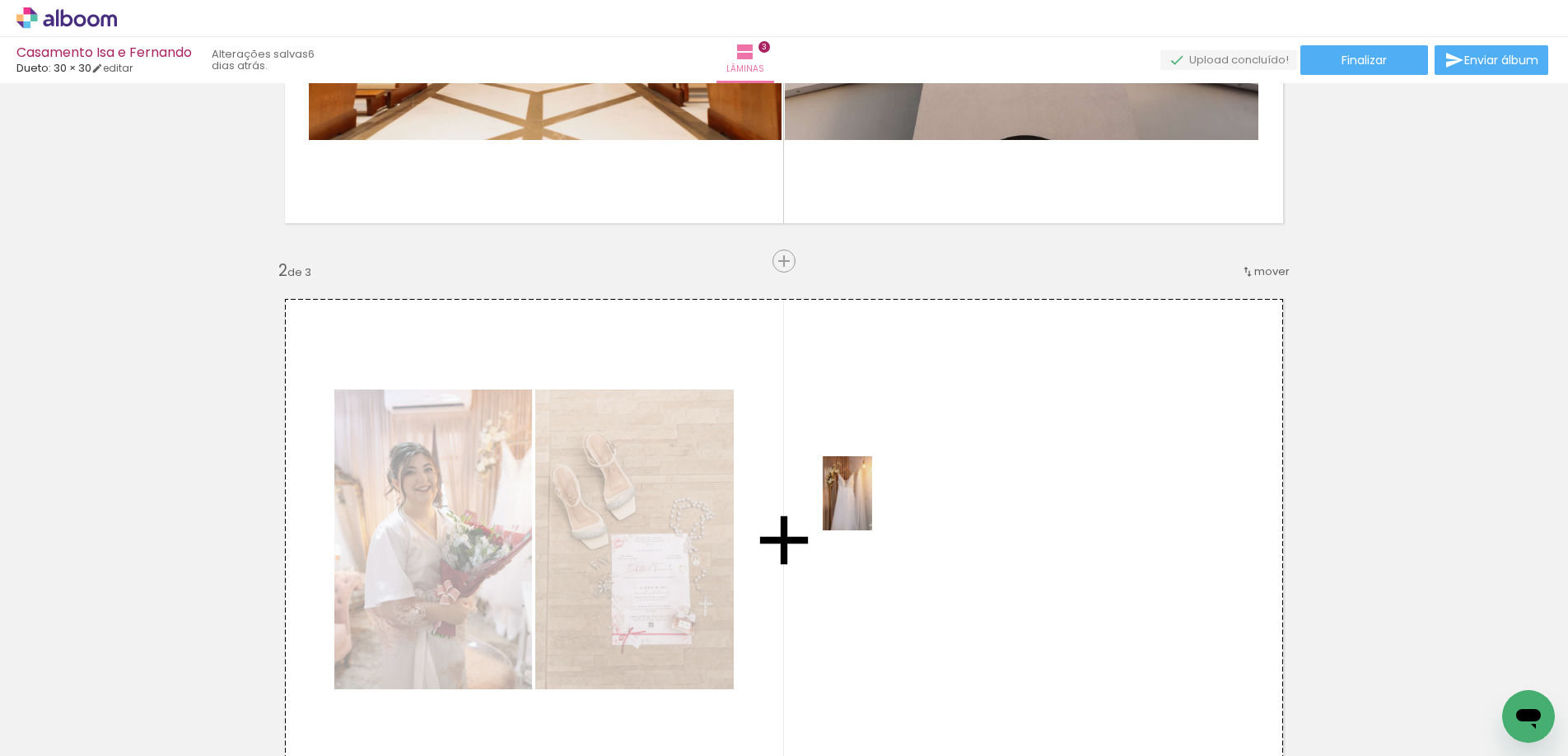
drag, startPoint x: 838, startPoint y: 708, endPoint x: 876, endPoint y: 497, distance: 214.4
click at [876, 497] on quentale-workspace at bounding box center [784, 378] width 1568 height 756
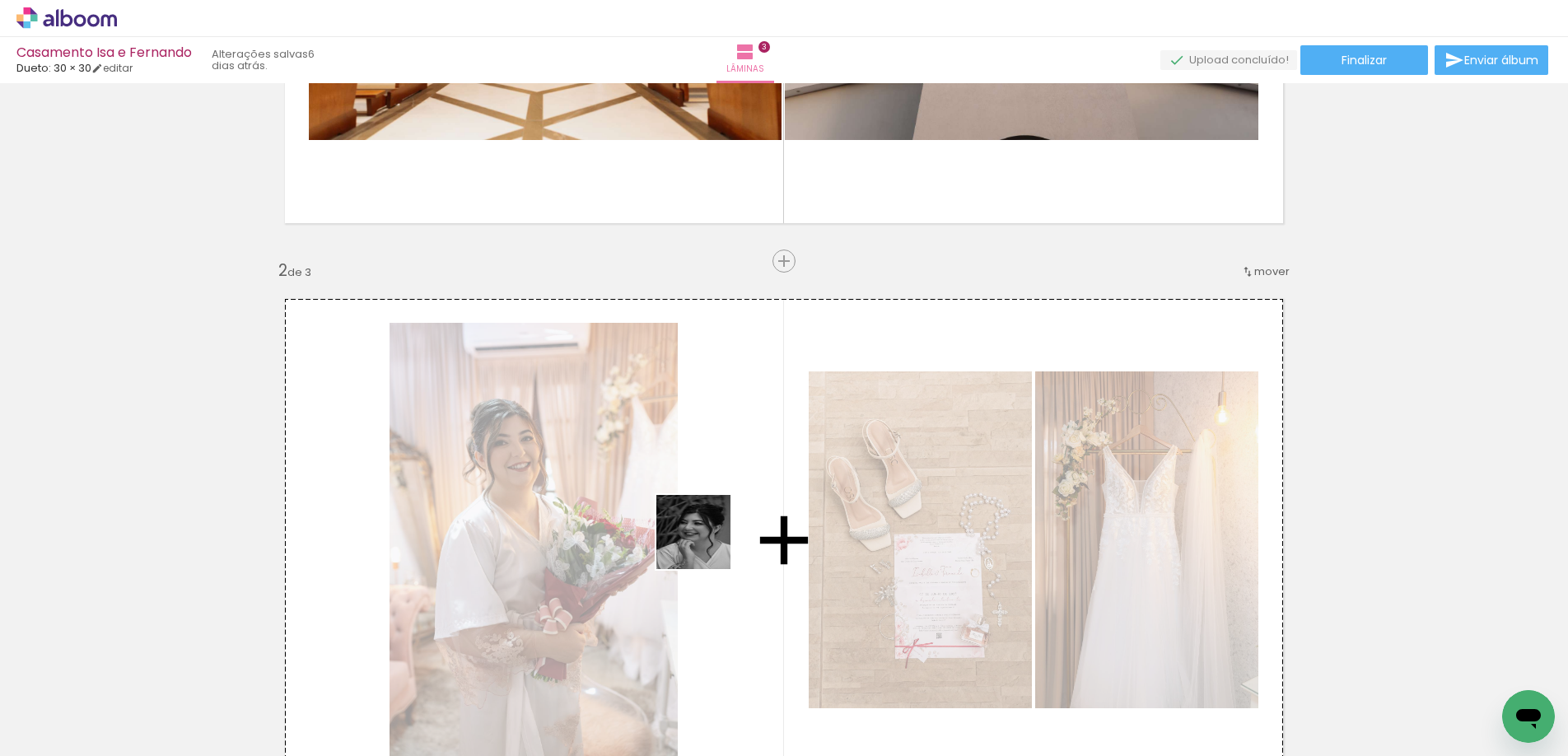
drag, startPoint x: 656, startPoint y: 704, endPoint x: 755, endPoint y: 486, distance: 239.4
click at [756, 486] on quentale-workspace at bounding box center [784, 378] width 1568 height 756
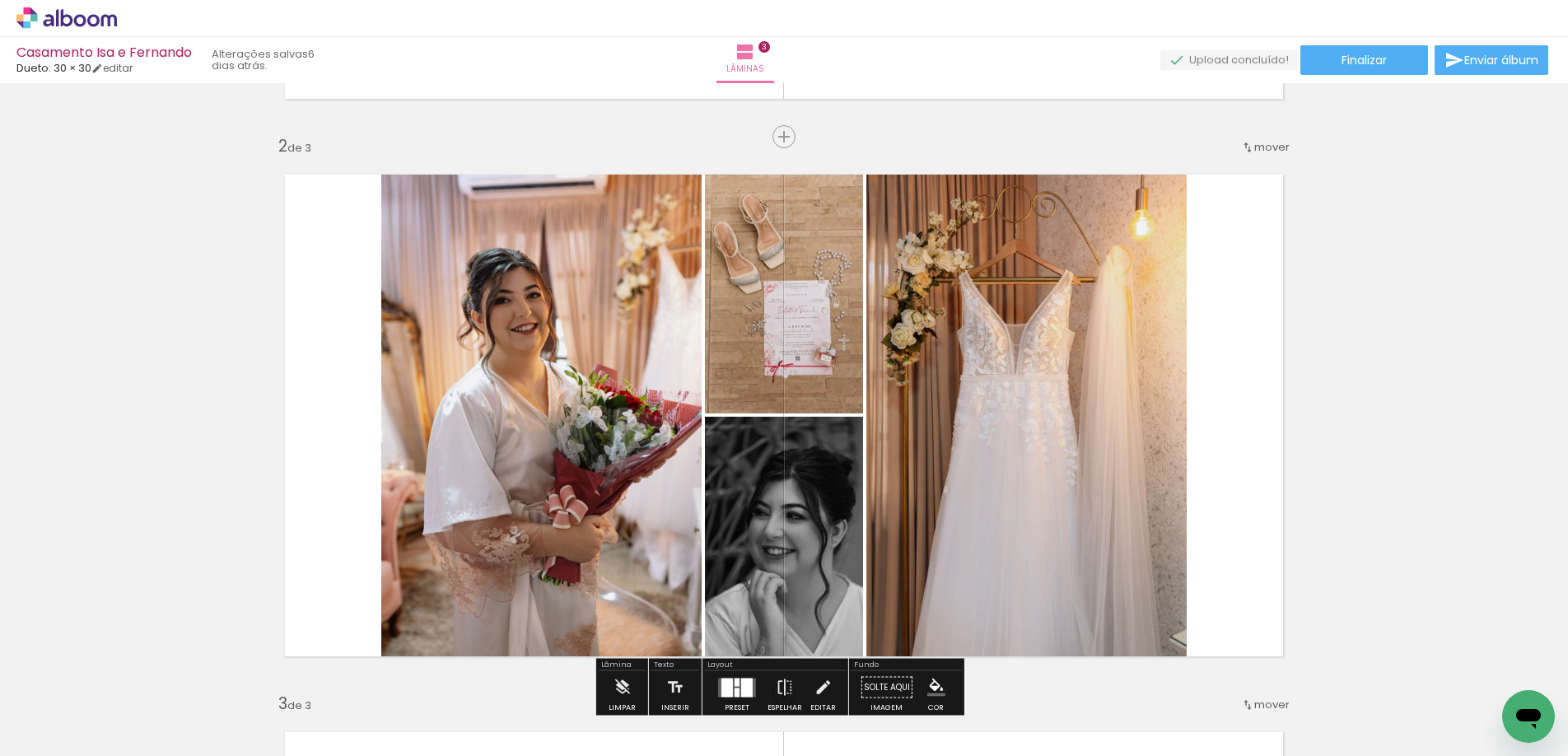
scroll to position [550, 0]
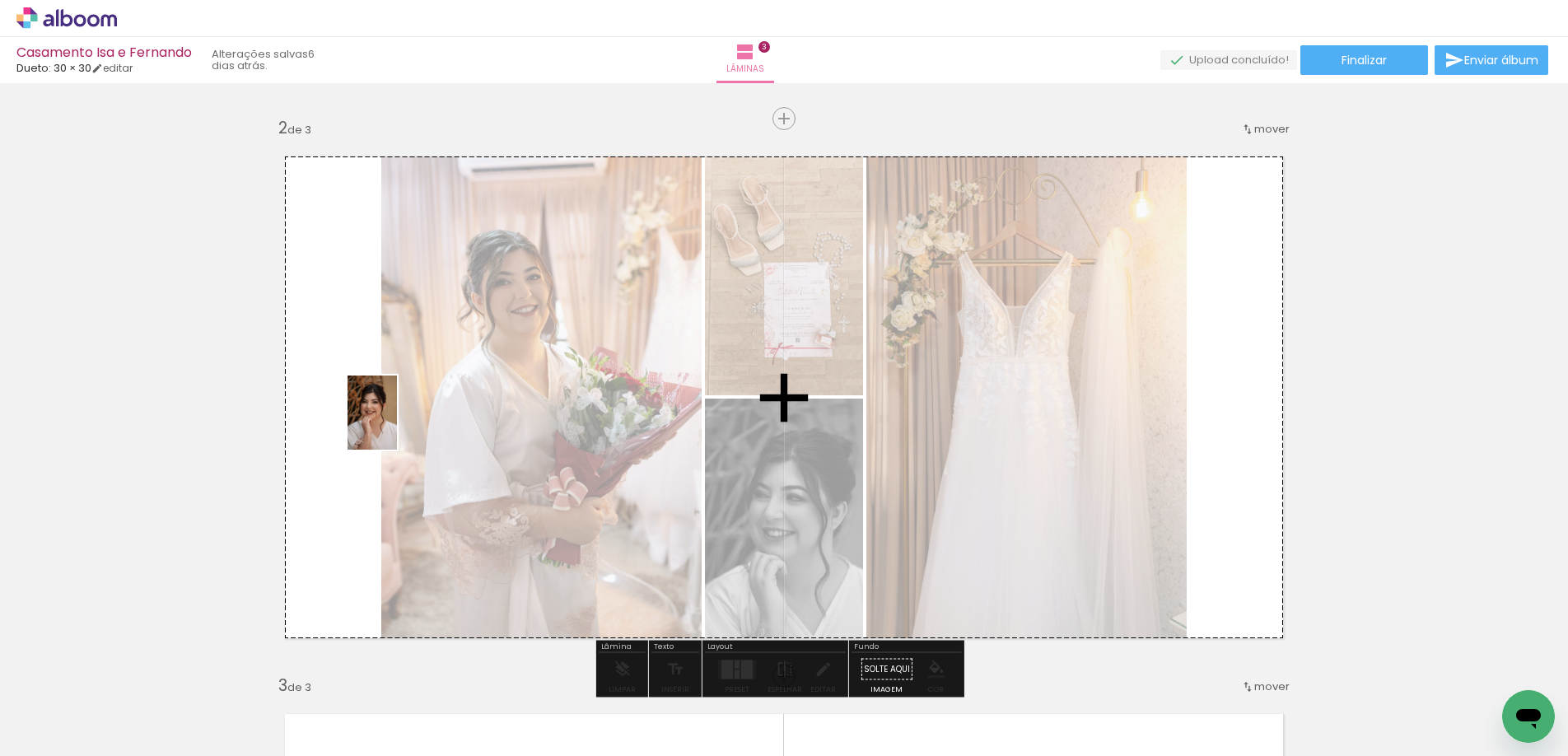
drag, startPoint x: 746, startPoint y: 718, endPoint x: 395, endPoint y: 425, distance: 457.2
click at [395, 425] on quentale-workspace at bounding box center [784, 378] width 1568 height 756
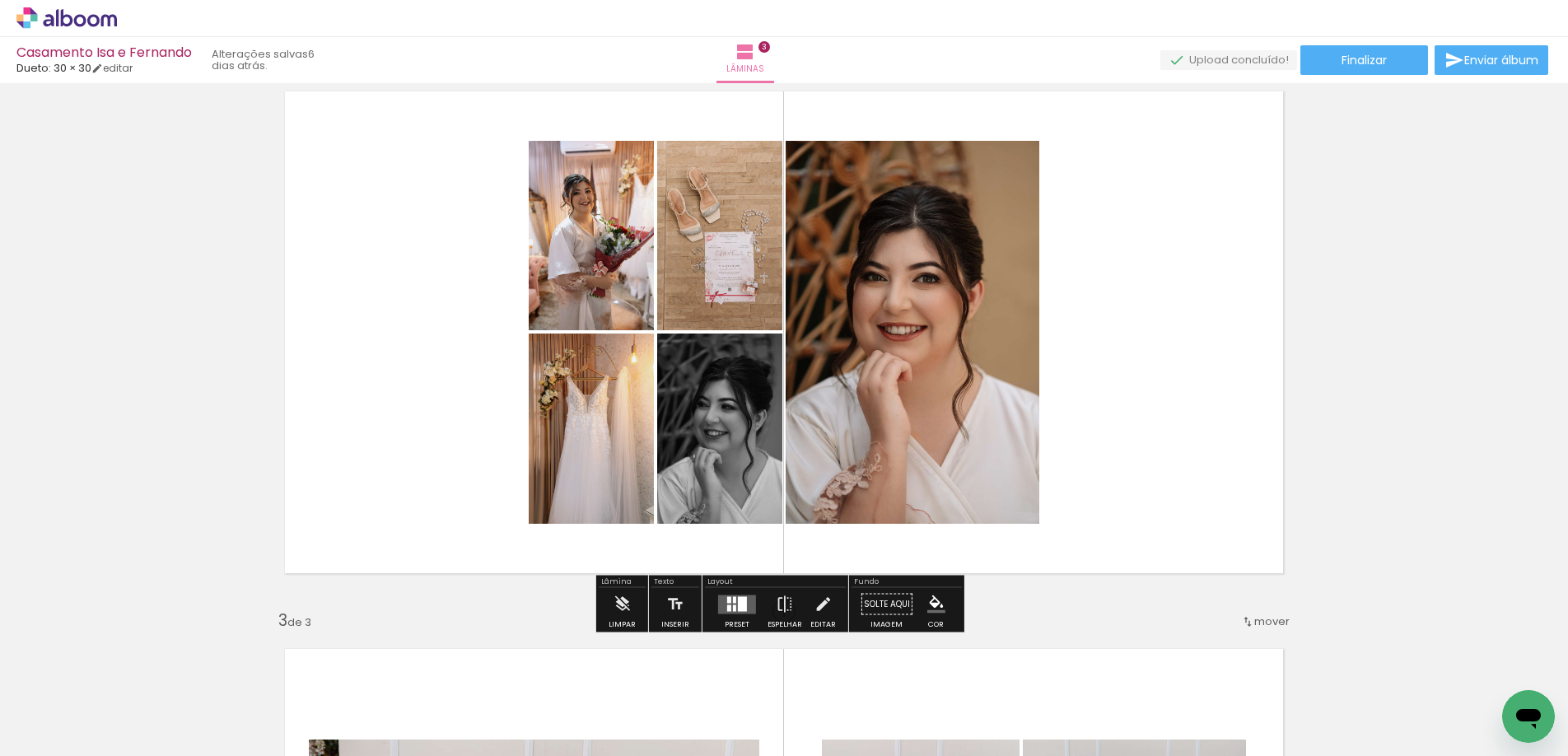
scroll to position [617, 0]
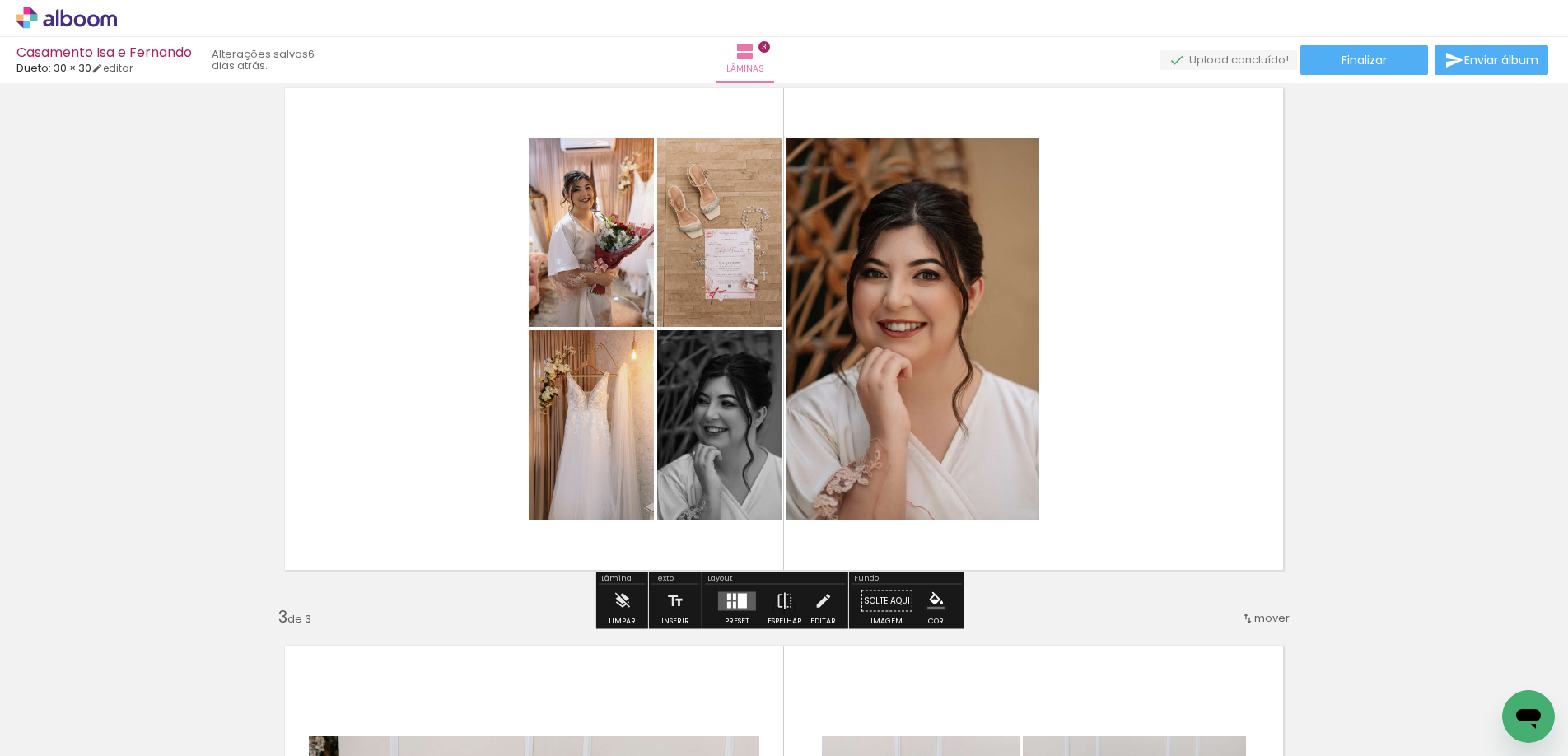
click at [738, 598] on div at bounding box center [743, 600] width 9 height 15
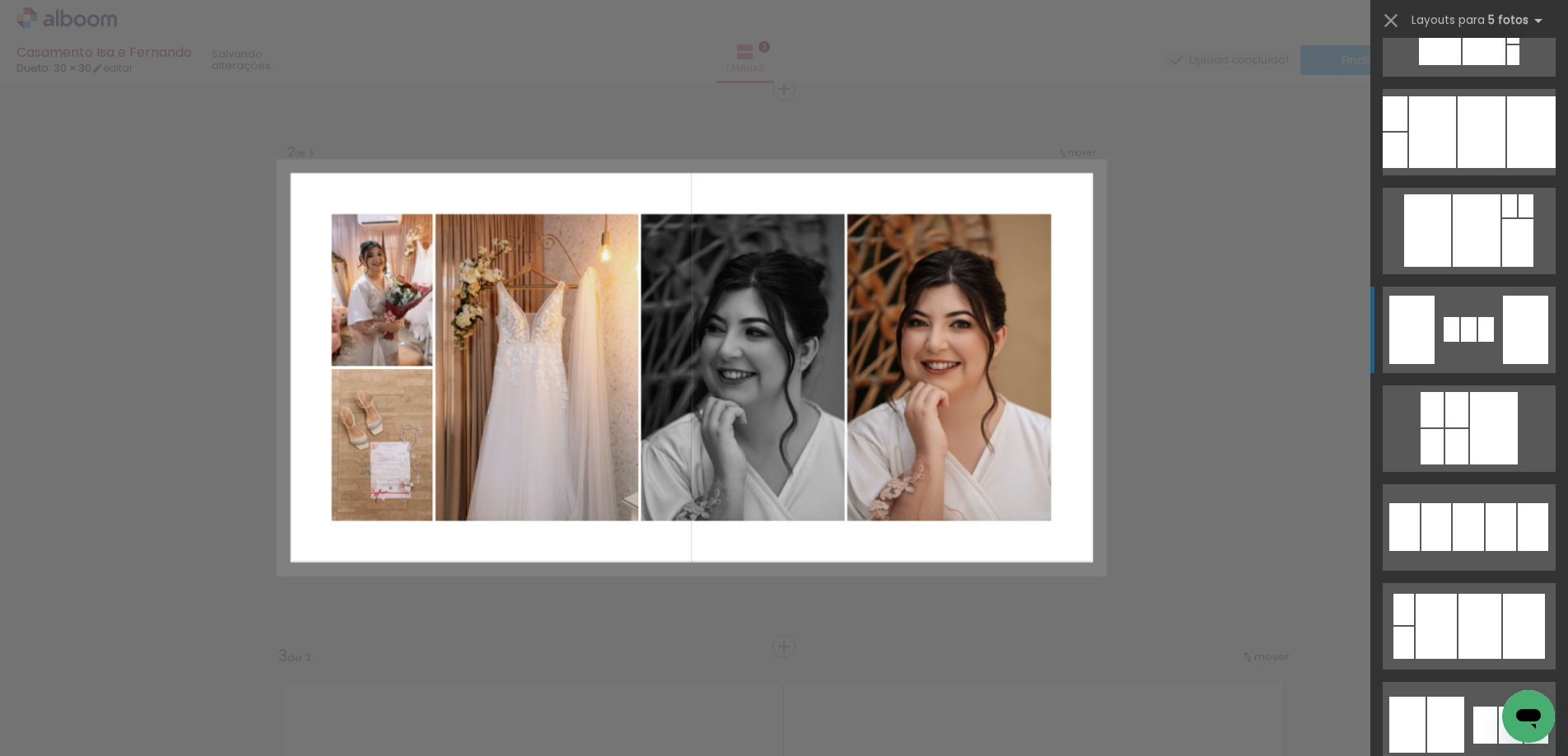
scroll to position [2053, 0]
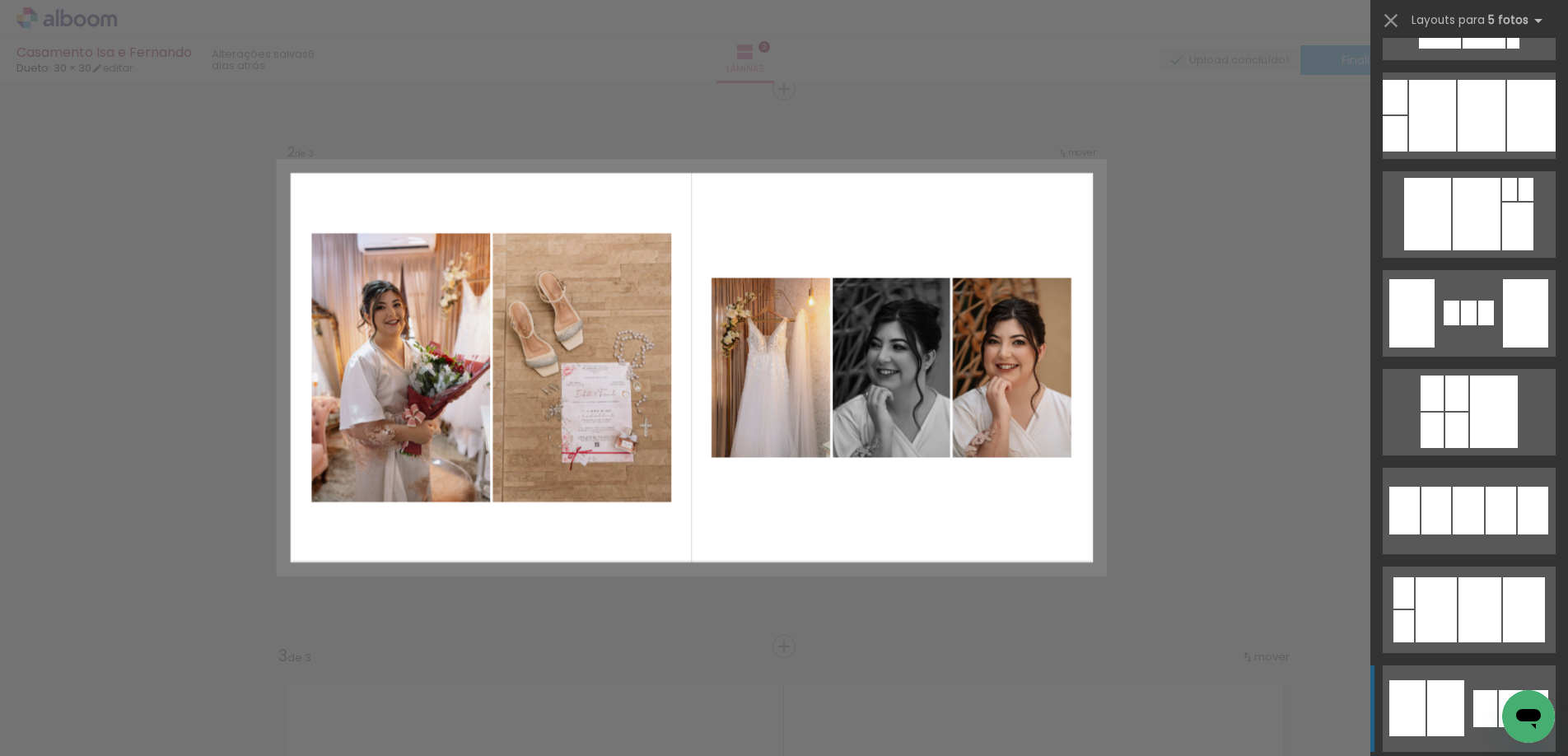
click at [1461, 702] on quentale-layouter at bounding box center [1469, 708] width 173 height 86
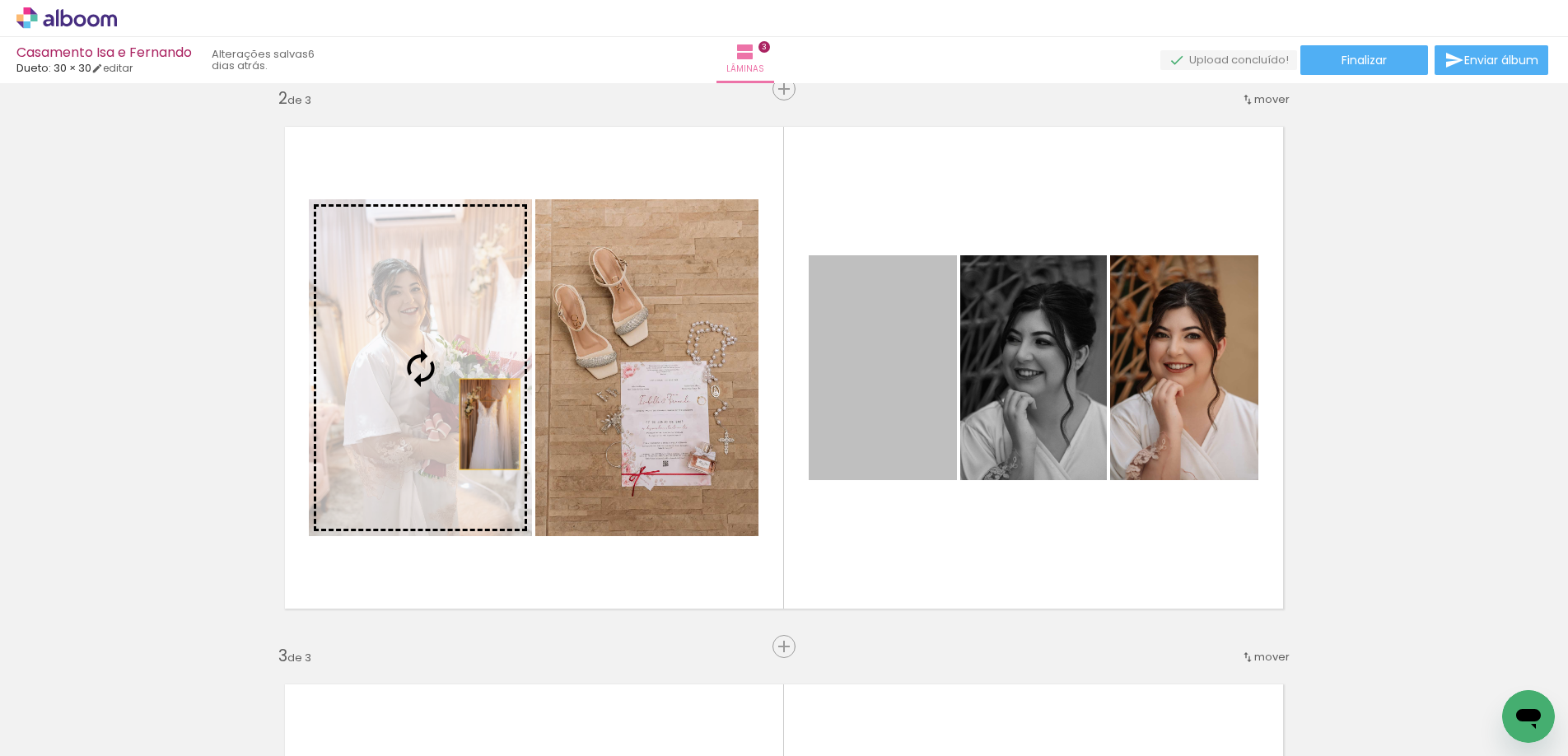
drag, startPoint x: 903, startPoint y: 405, endPoint x: 477, endPoint y: 421, distance: 426.3
click at [0, 0] on slot at bounding box center [0, 0] width 0 height 0
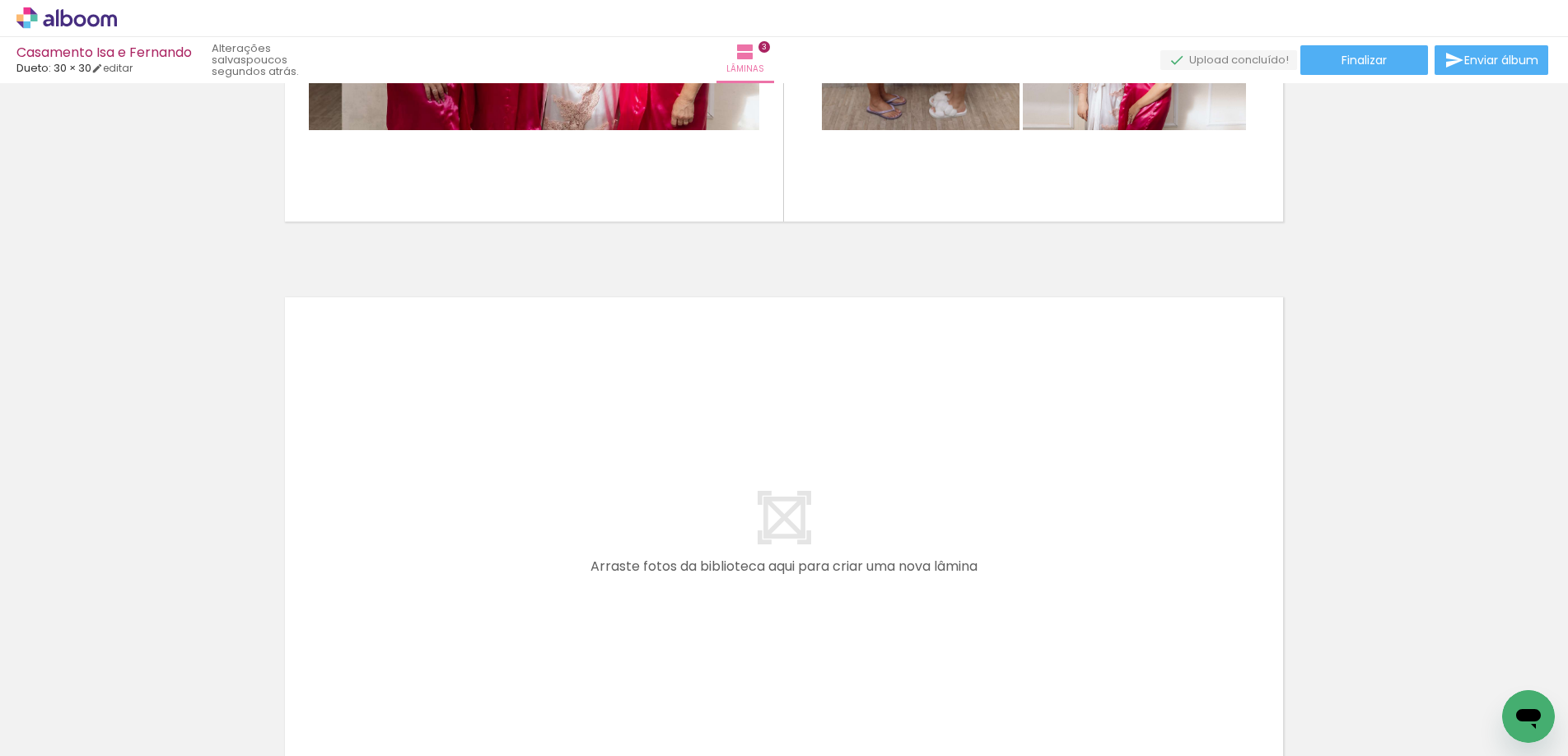
scroll to position [0, 6641]
drag, startPoint x: 731, startPoint y: 718, endPoint x: 568, endPoint y: 486, distance: 283.5
click at [568, 486] on quentale-workspace at bounding box center [784, 378] width 1568 height 756
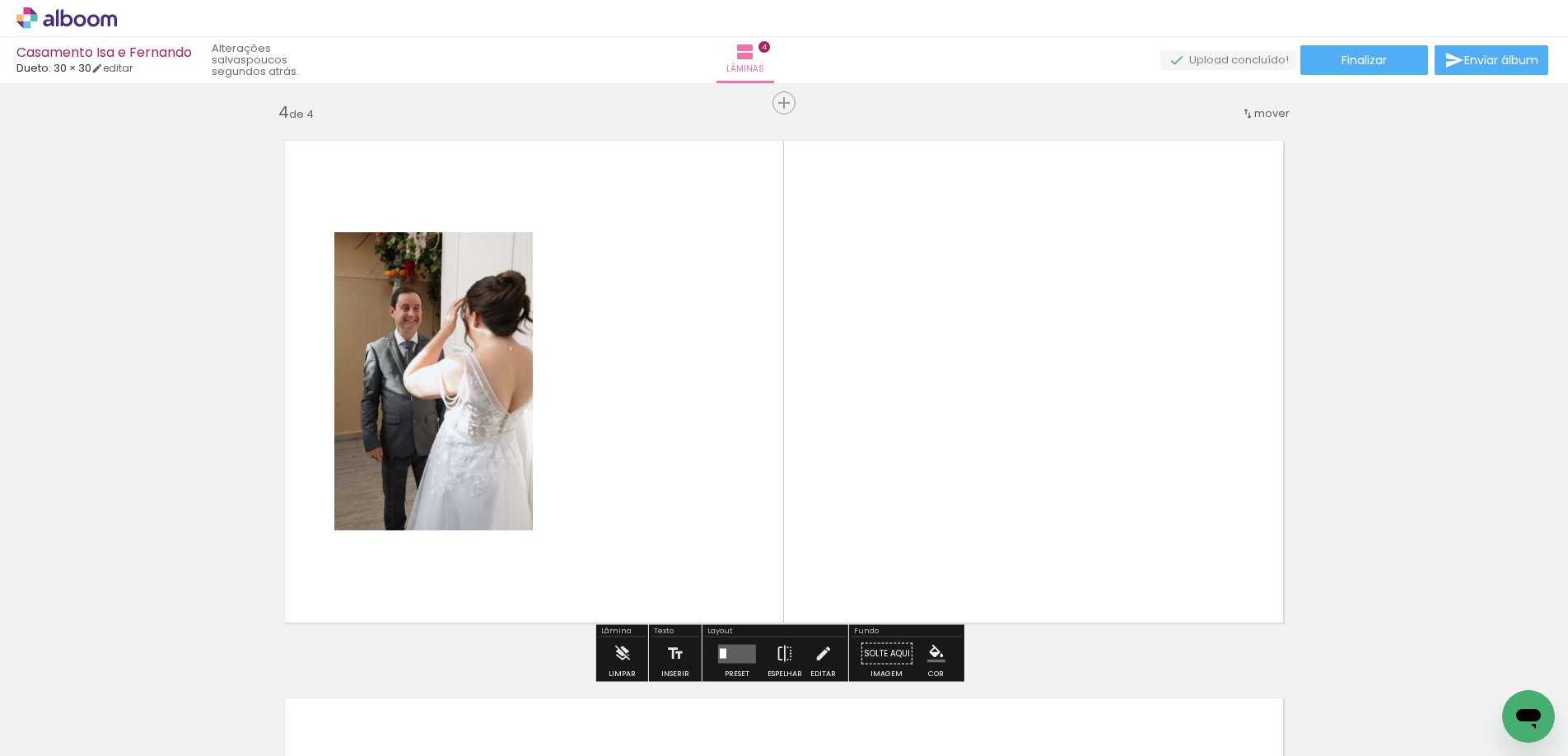
scroll to position [1694, 0]
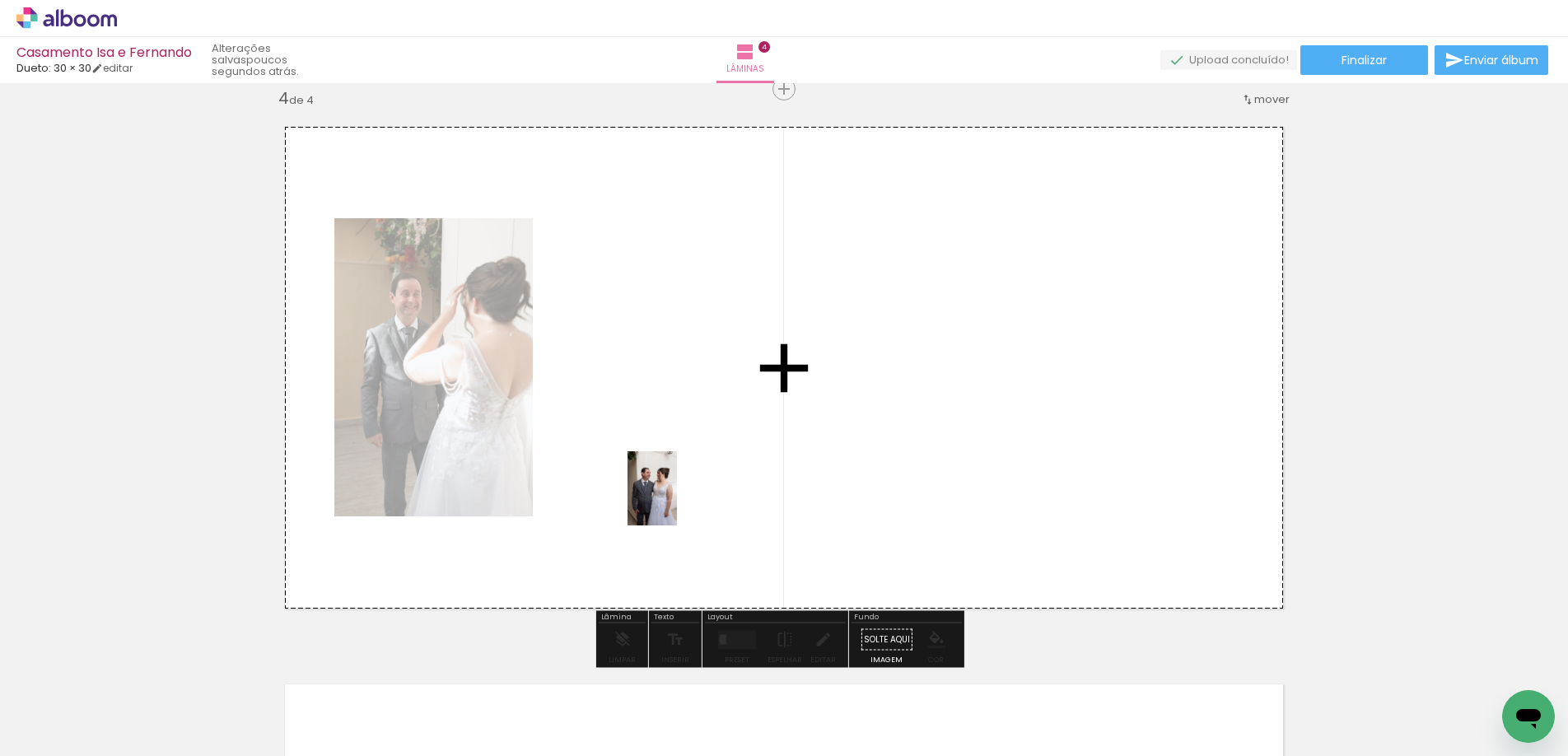
drag, startPoint x: 826, startPoint y: 720, endPoint x: 657, endPoint y: 439, distance: 327.9
click at [657, 439] on quentale-workspace at bounding box center [784, 378] width 1568 height 756
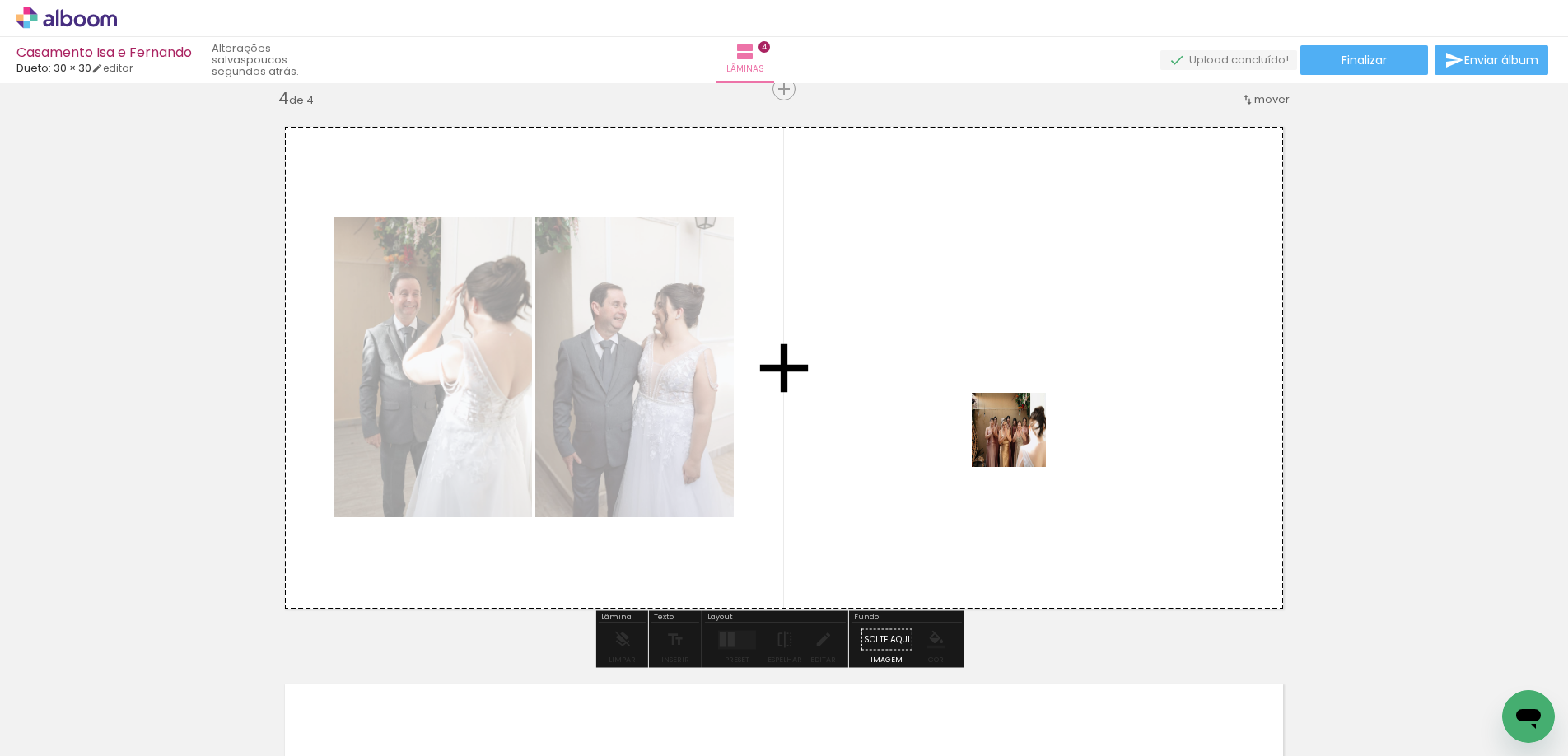
drag, startPoint x: 919, startPoint y: 721, endPoint x: 1036, endPoint y: 410, distance: 332.3
click at [1036, 410] on quentale-workspace at bounding box center [784, 378] width 1568 height 756
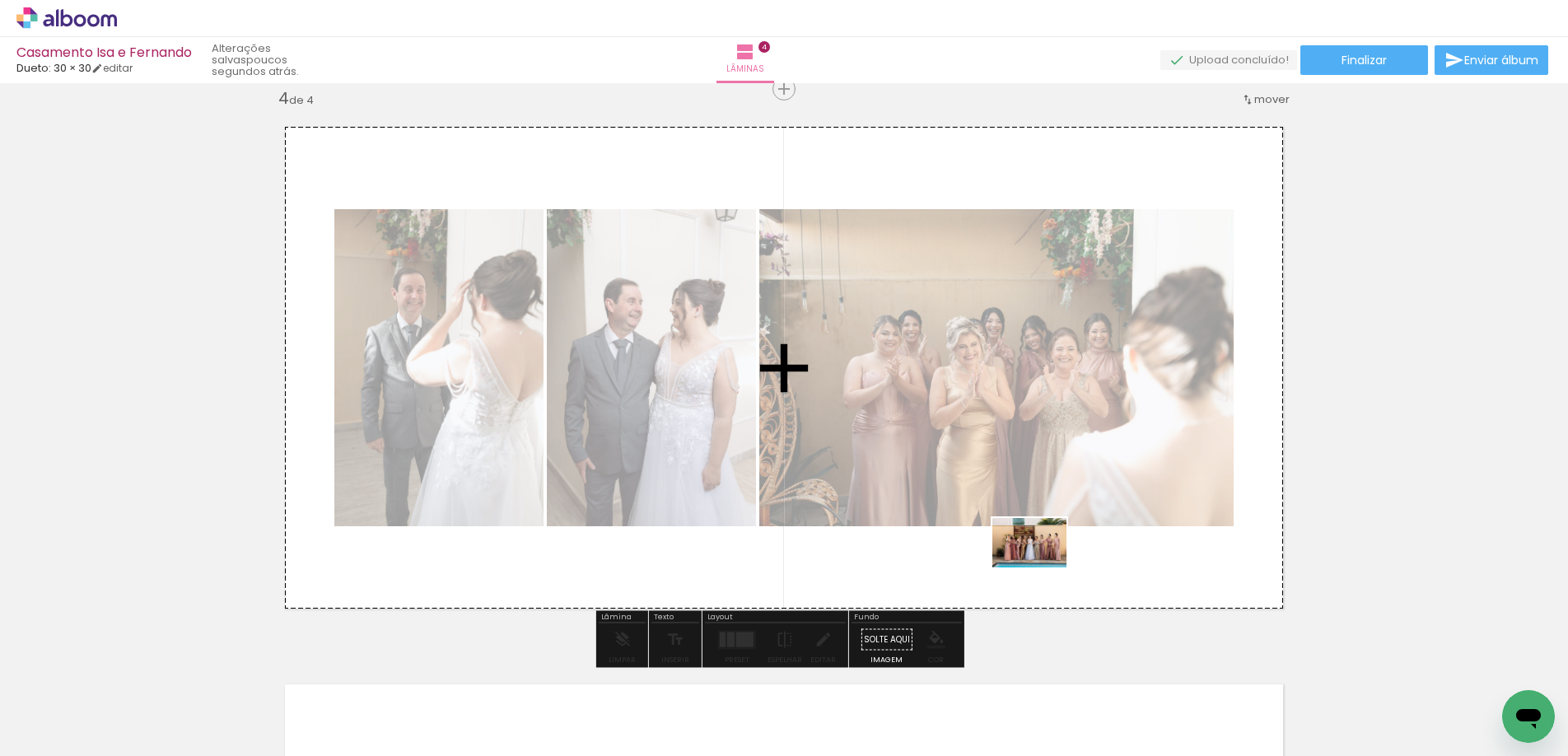
drag, startPoint x: 1018, startPoint y: 698, endPoint x: 1042, endPoint y: 567, distance: 133.2
click at [1042, 567] on quentale-workspace at bounding box center [784, 378] width 1568 height 756
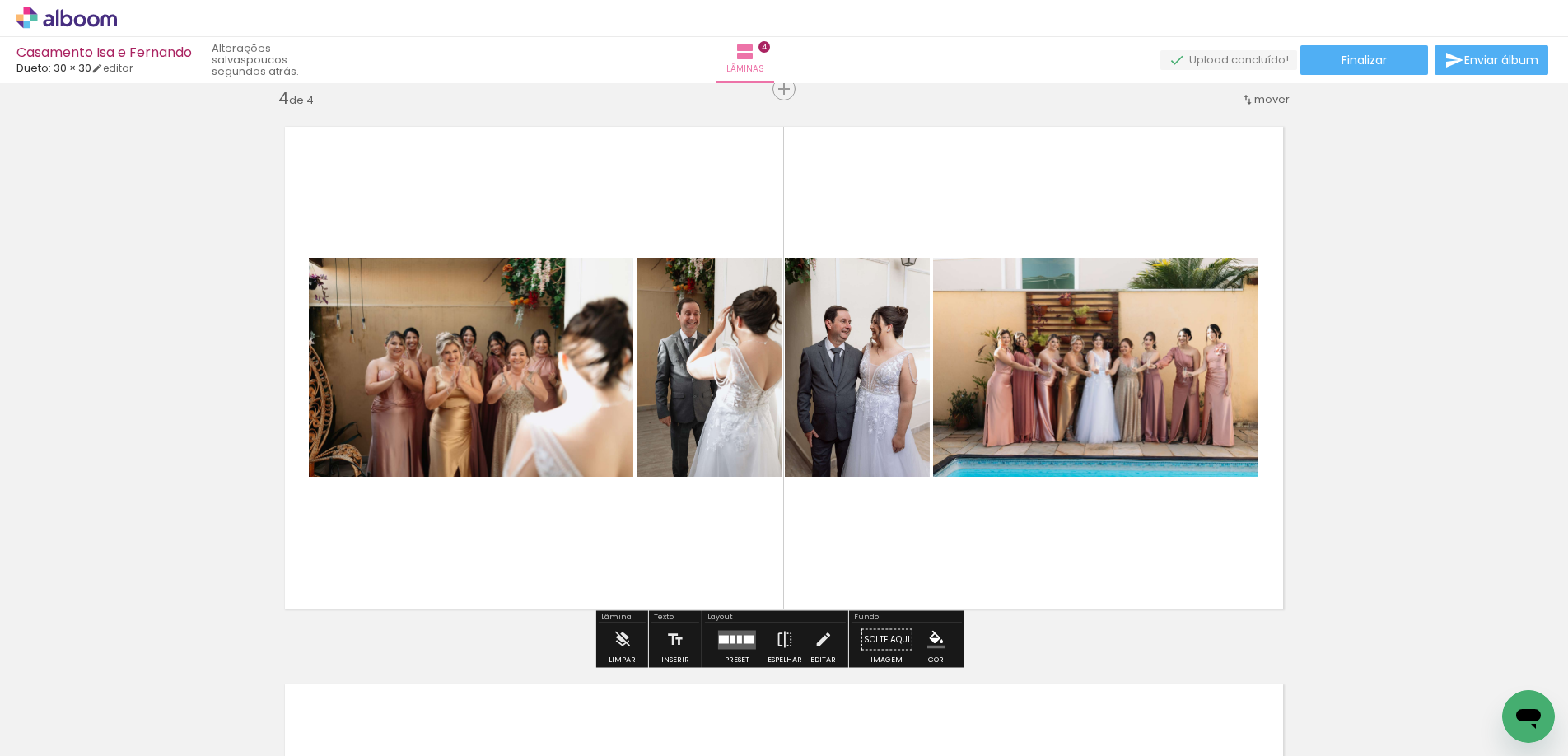
click at [732, 633] on quentale-layouter at bounding box center [737, 640] width 38 height 19
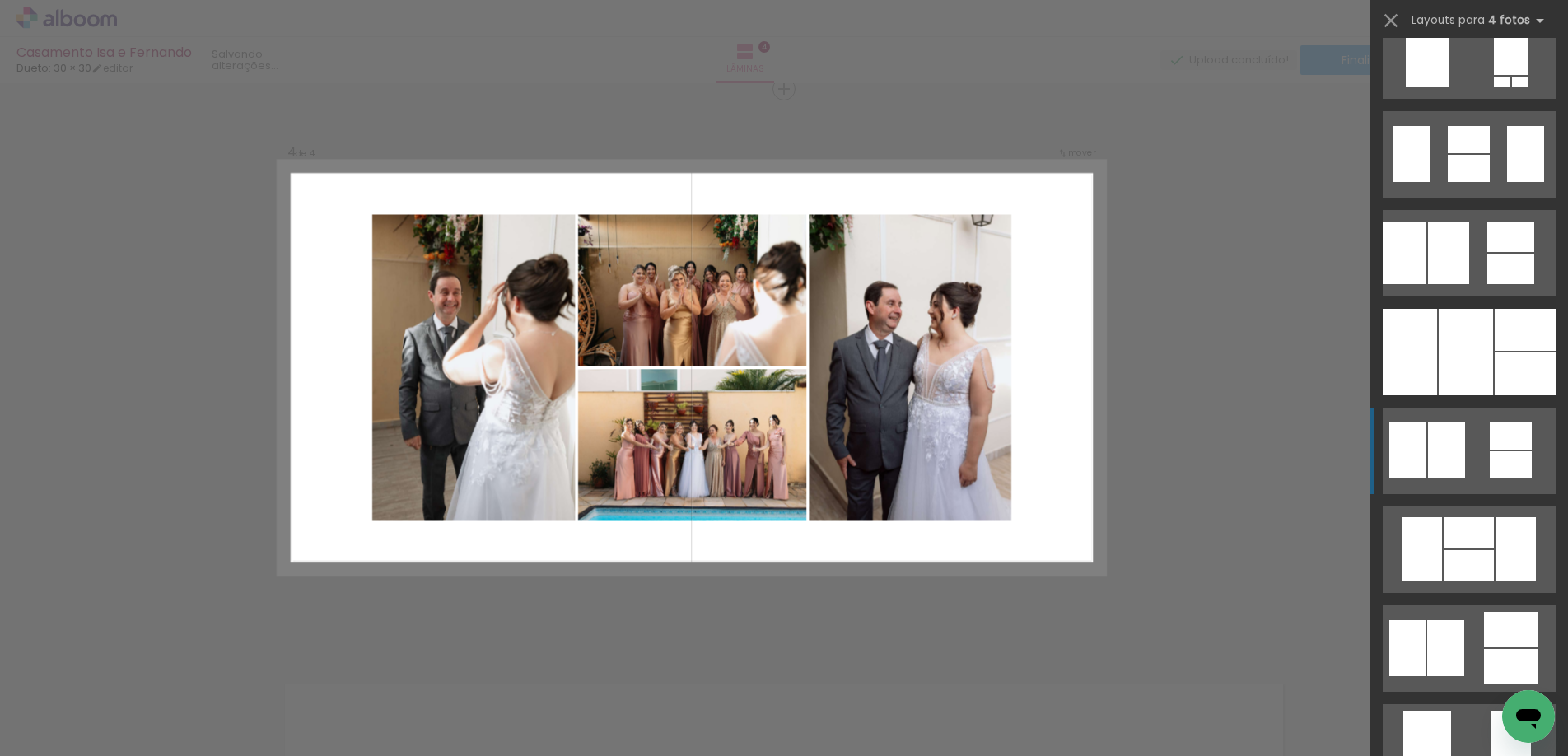
scroll to position [1224, 0]
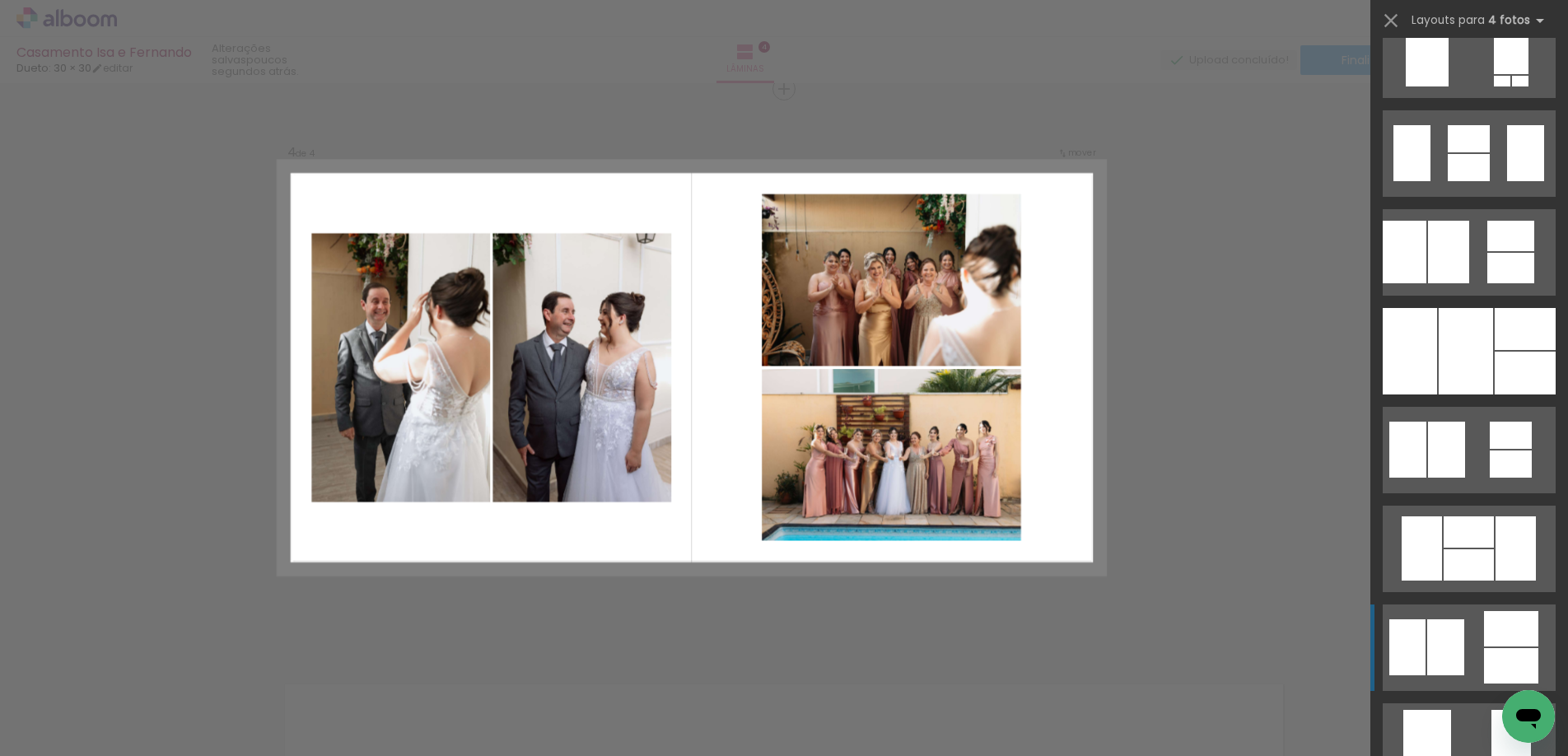
click at [1460, 651] on quentale-layouter at bounding box center [1469, 647] width 173 height 86
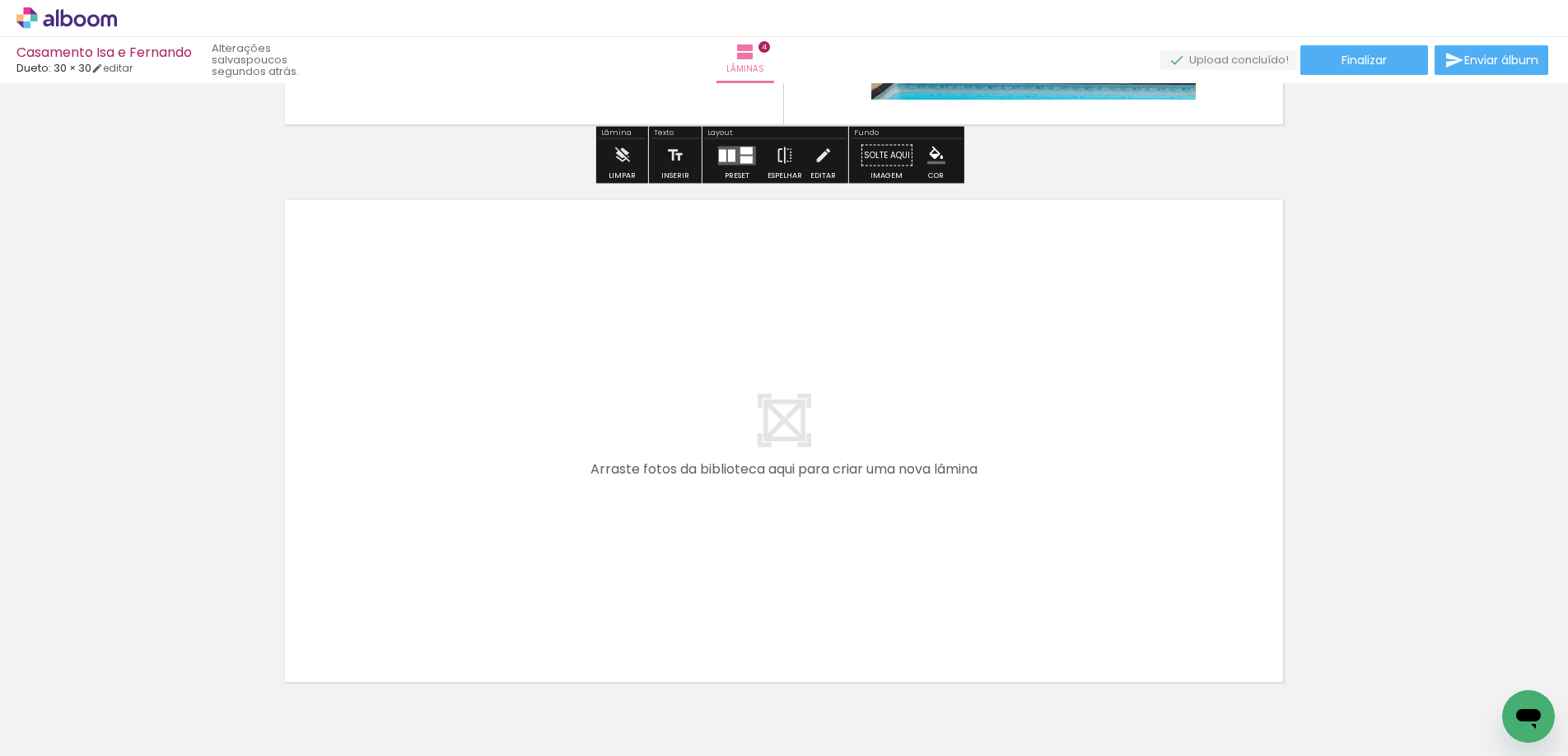
scroll to position [2180, 0]
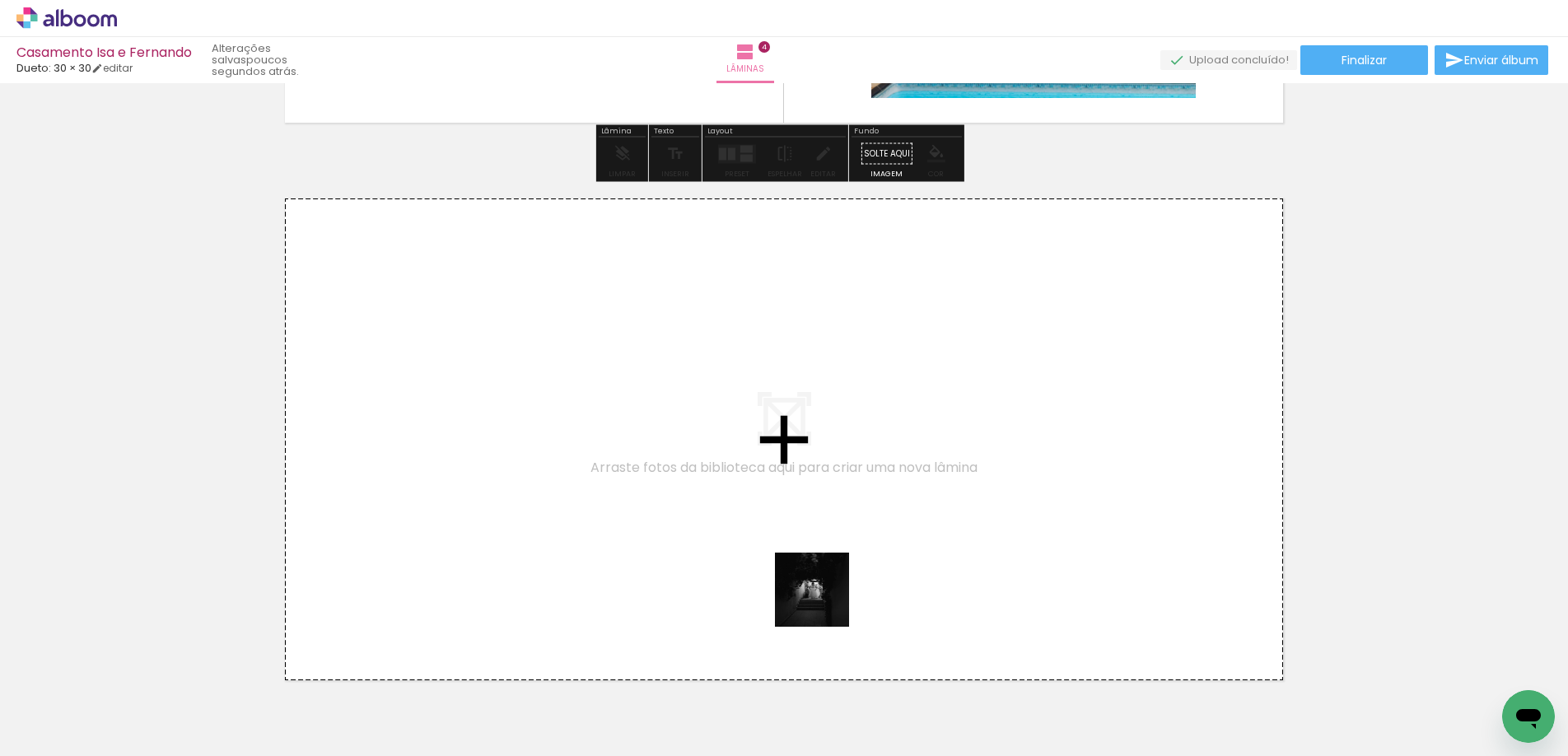
click at [760, 567] on quentale-workspace at bounding box center [784, 378] width 1568 height 756
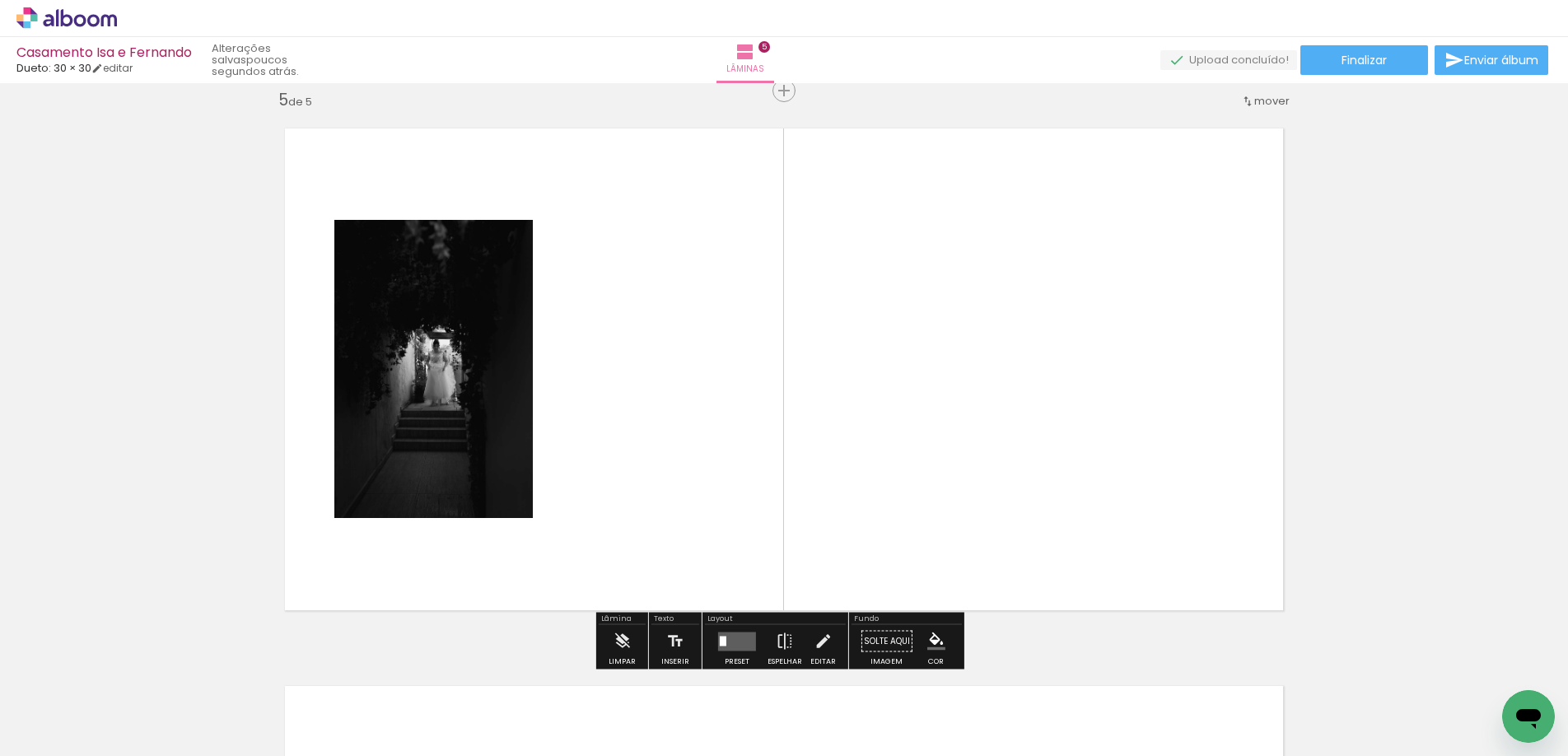
scroll to position [2251, 0]
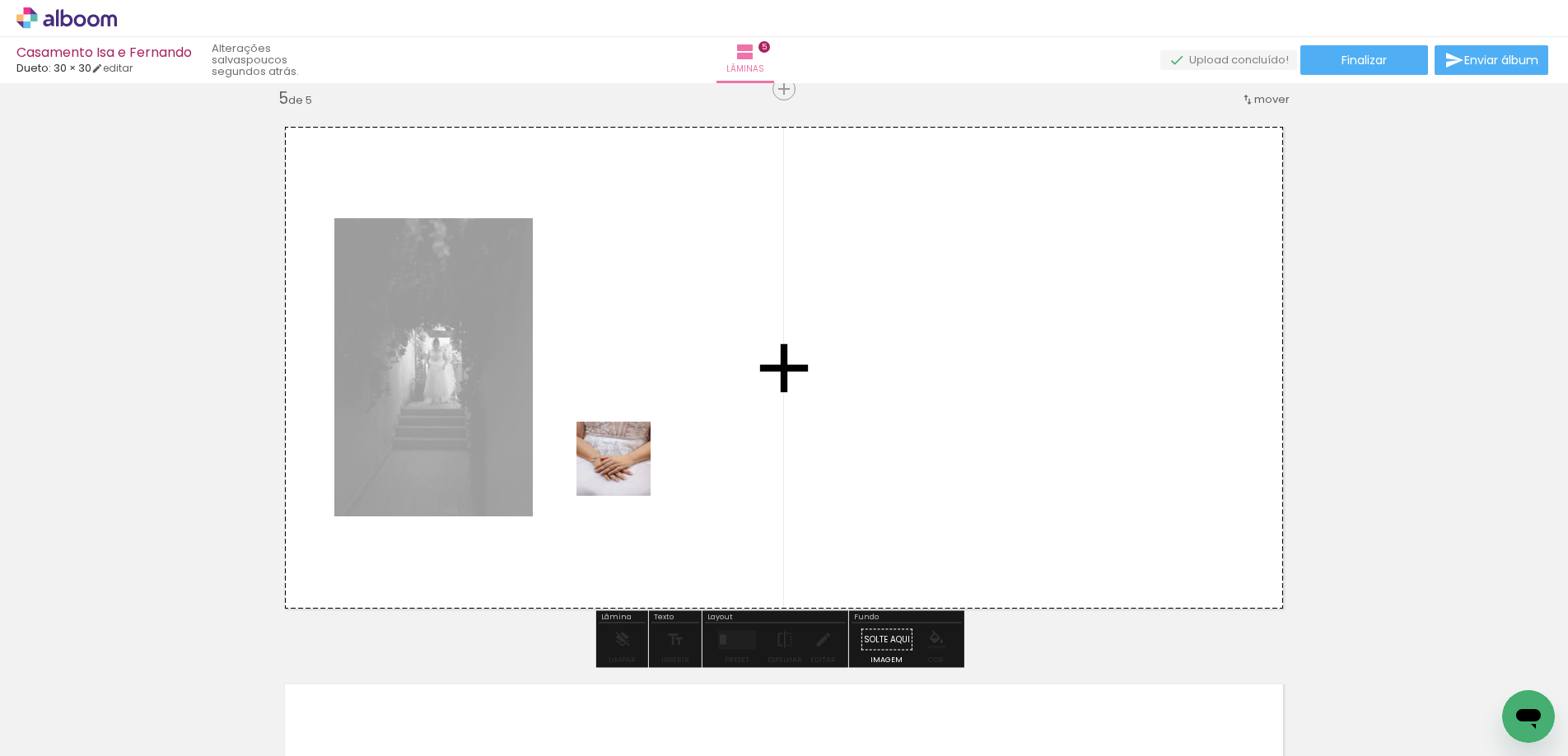
drag, startPoint x: 1183, startPoint y: 704, endPoint x: 626, endPoint y: 471, distance: 603.8
click at [626, 471] on quentale-workspace at bounding box center [784, 378] width 1568 height 756
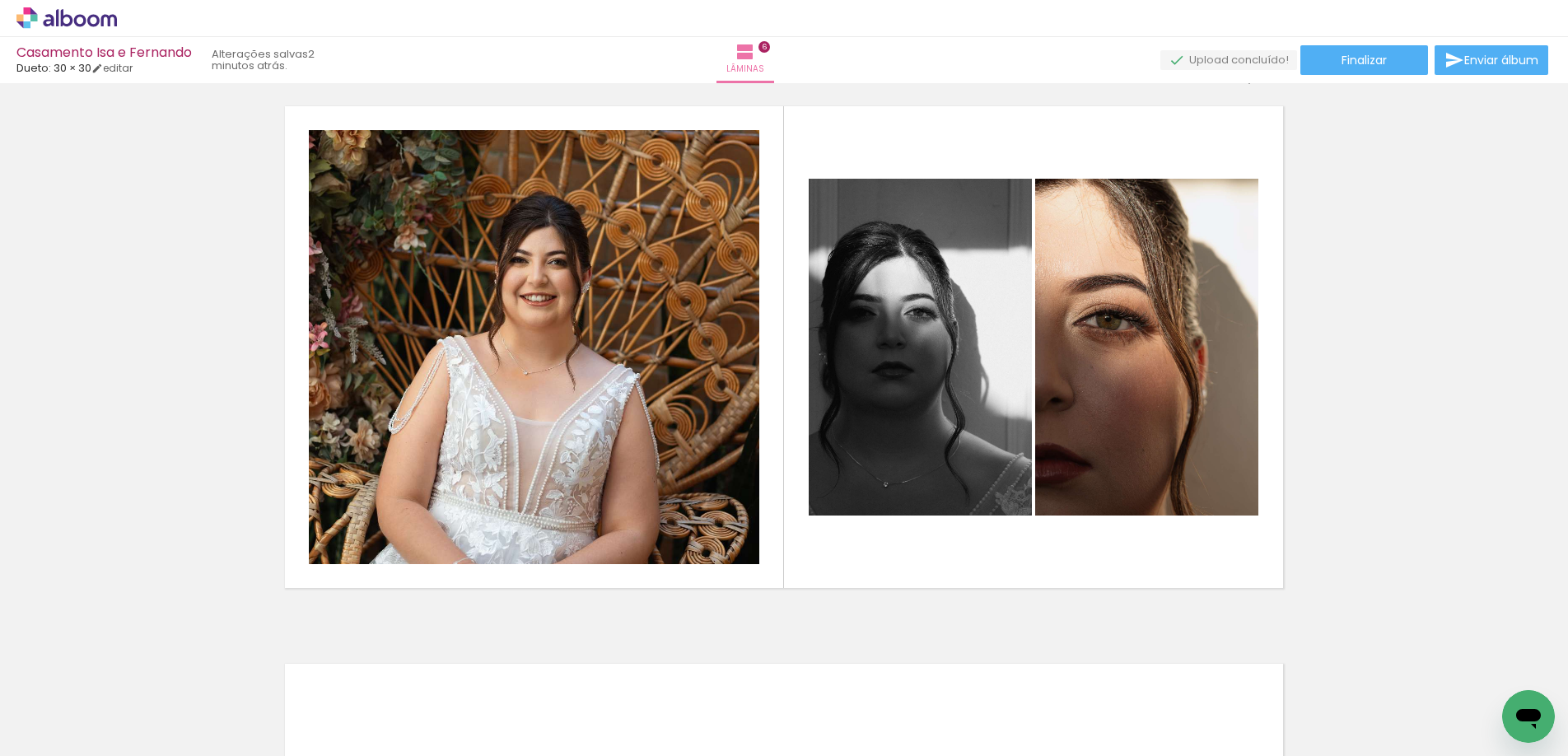
scroll to position [0, 7134]
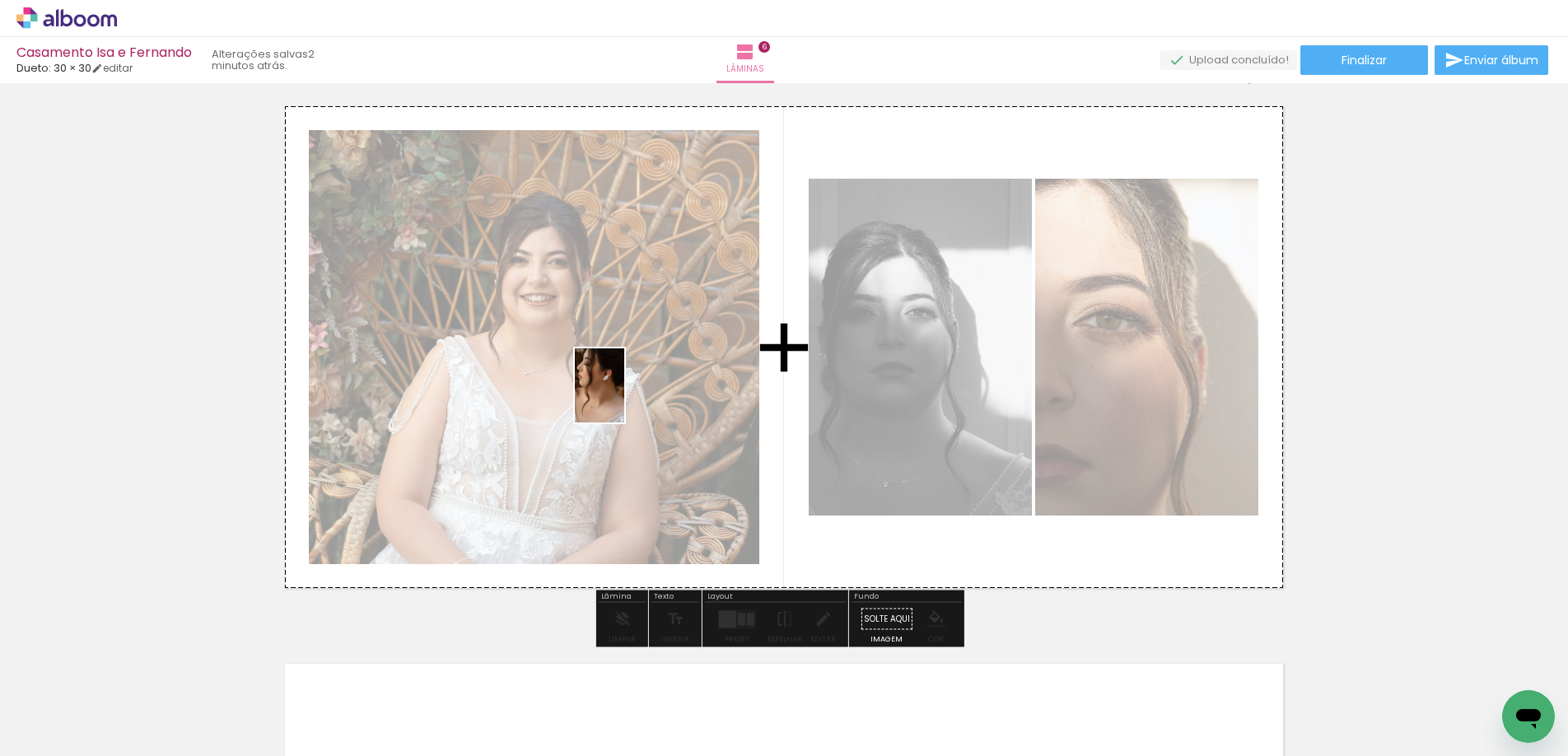
drag, startPoint x: 1340, startPoint y: 713, endPoint x: 624, endPoint y: 398, distance: 782.2
click at [624, 398] on quentale-workspace at bounding box center [784, 378] width 1568 height 756
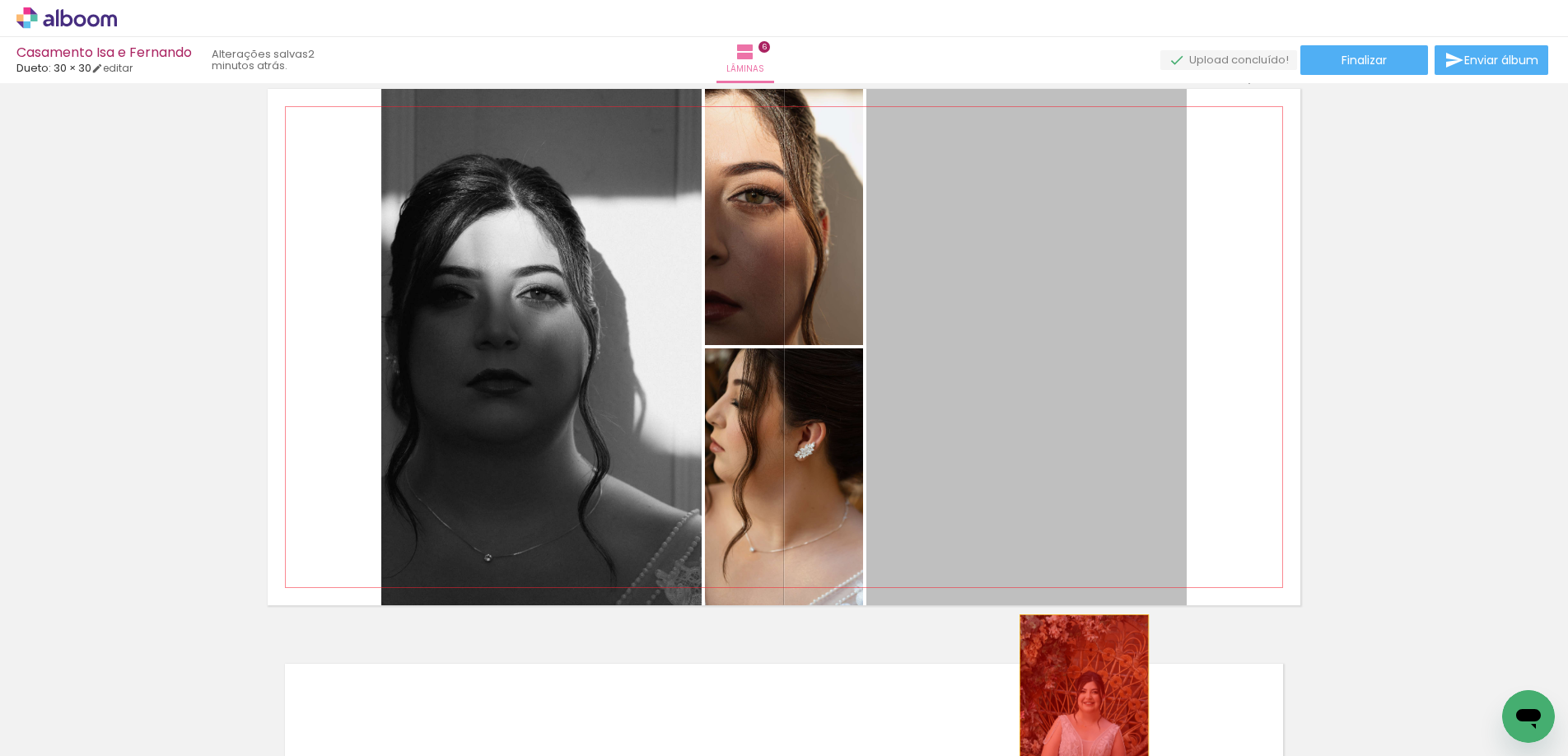
drag, startPoint x: 1043, startPoint y: 376, endPoint x: 1078, endPoint y: 718, distance: 343.8
click at [1078, 718] on quentale-workspace at bounding box center [784, 378] width 1568 height 756
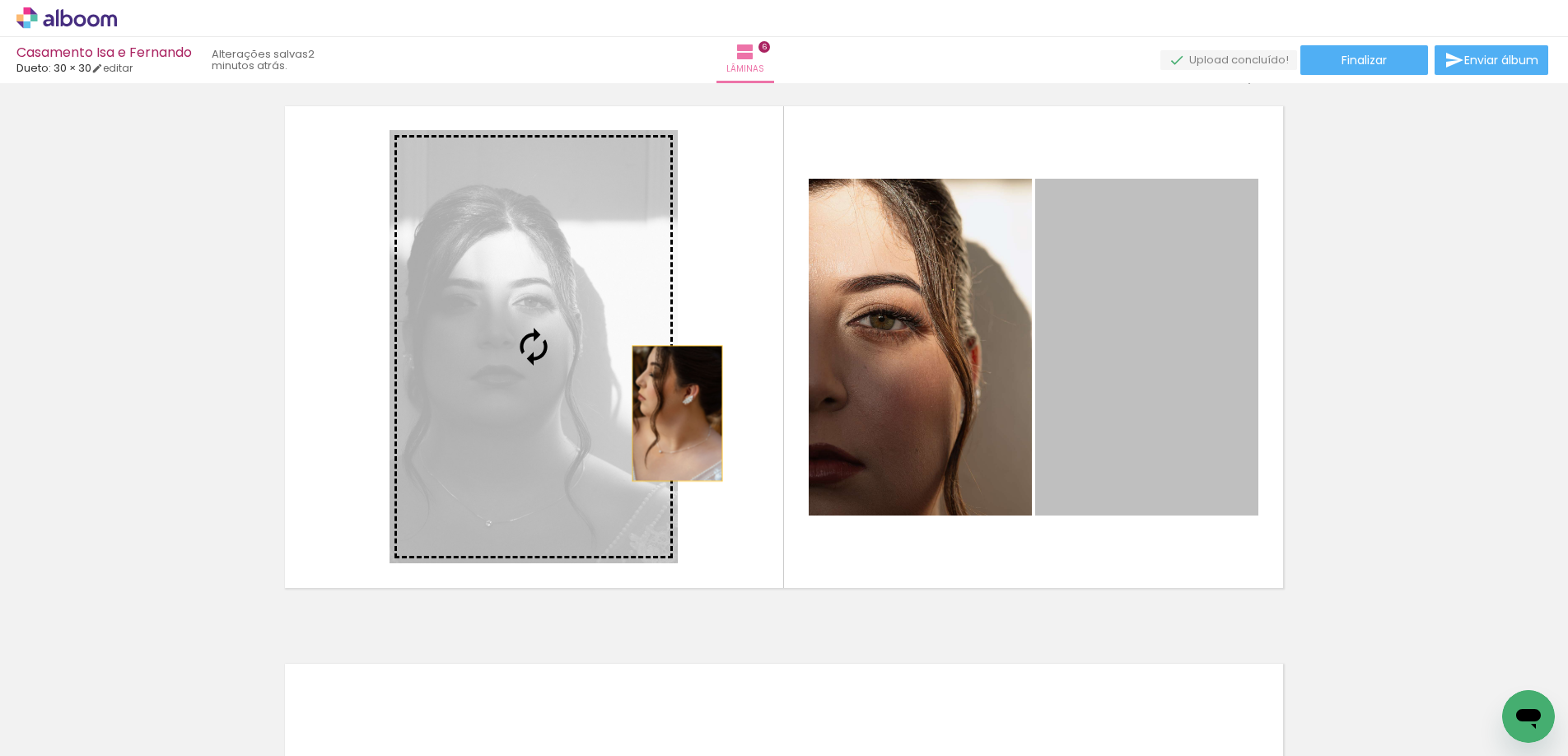
drag, startPoint x: 1112, startPoint y: 391, endPoint x: 519, endPoint y: 385, distance: 593.0
click at [0, 0] on slot at bounding box center [0, 0] width 0 height 0
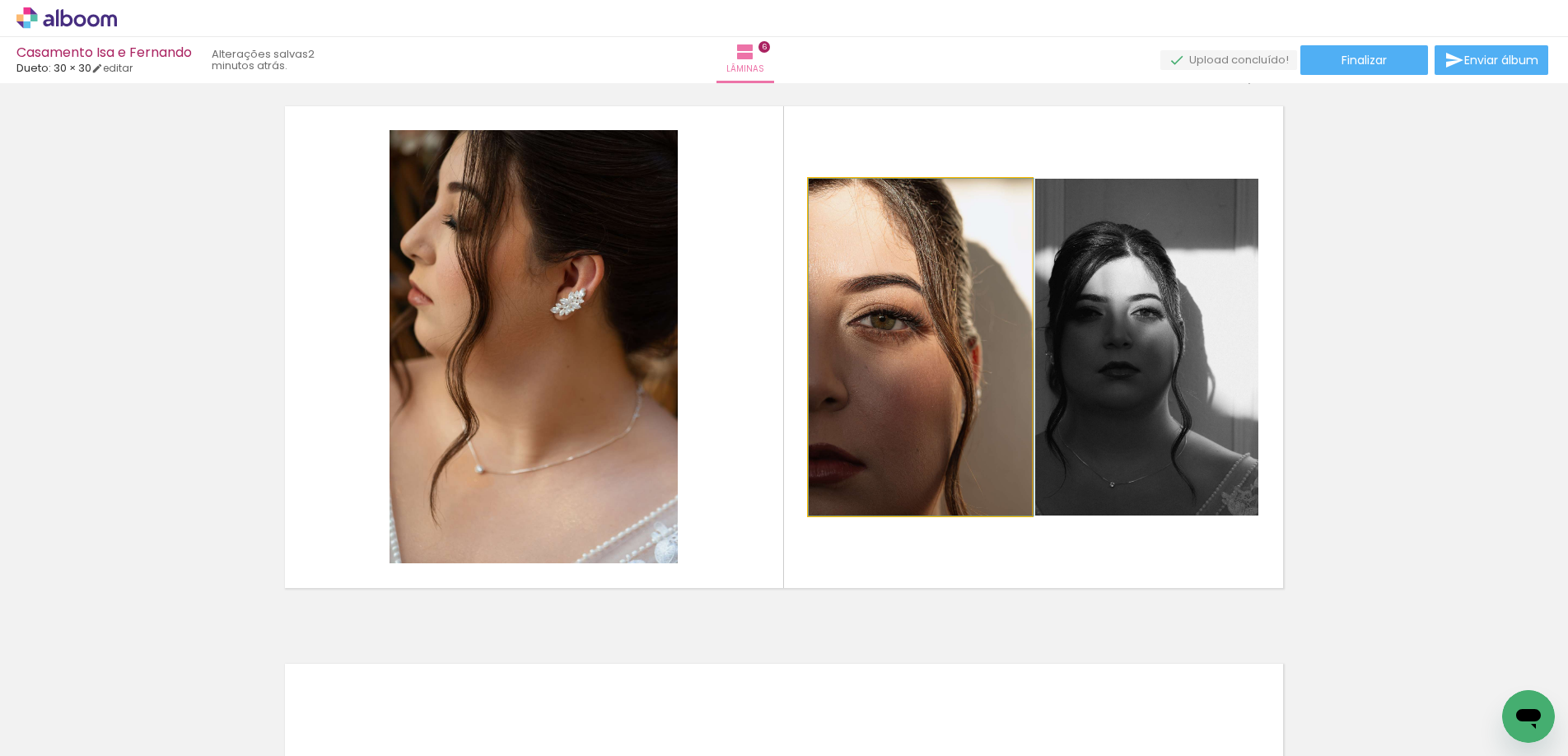
drag, startPoint x: 872, startPoint y: 434, endPoint x: 912, endPoint y: 434, distance: 40.0
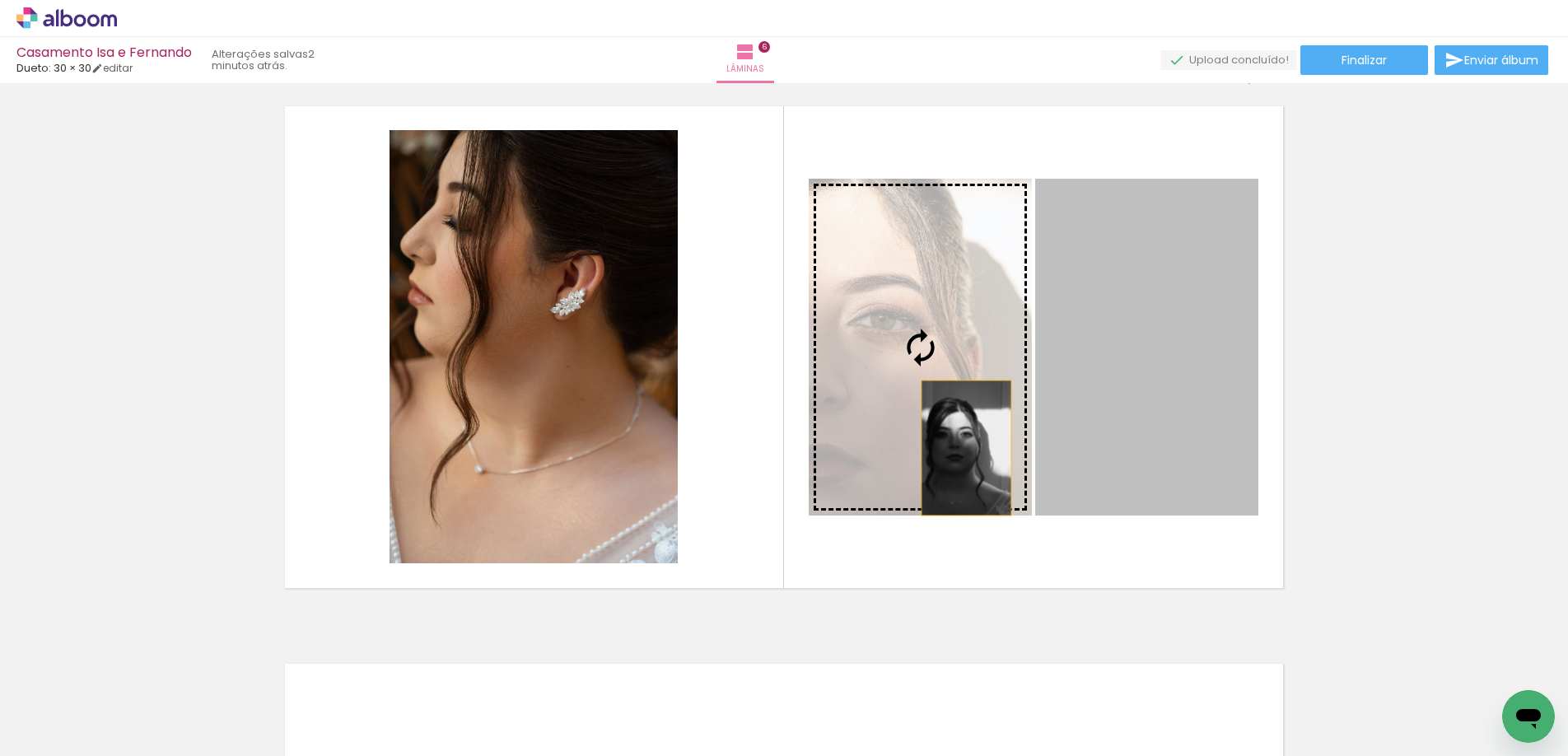
drag, startPoint x: 1153, startPoint y: 448, endPoint x: 922, endPoint y: 441, distance: 231.1
click at [0, 0] on slot at bounding box center [0, 0] width 0 height 0
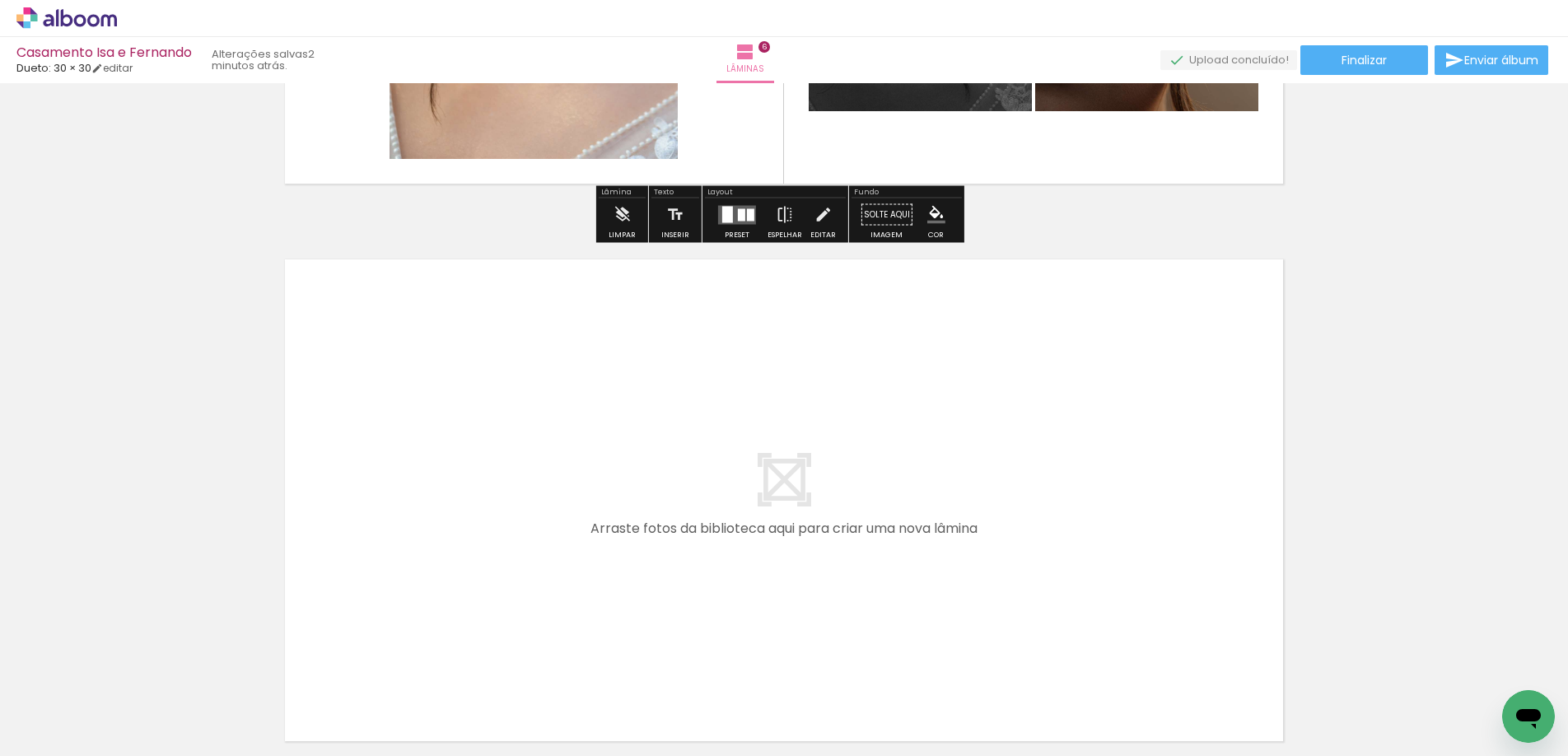
scroll to position [3238, 0]
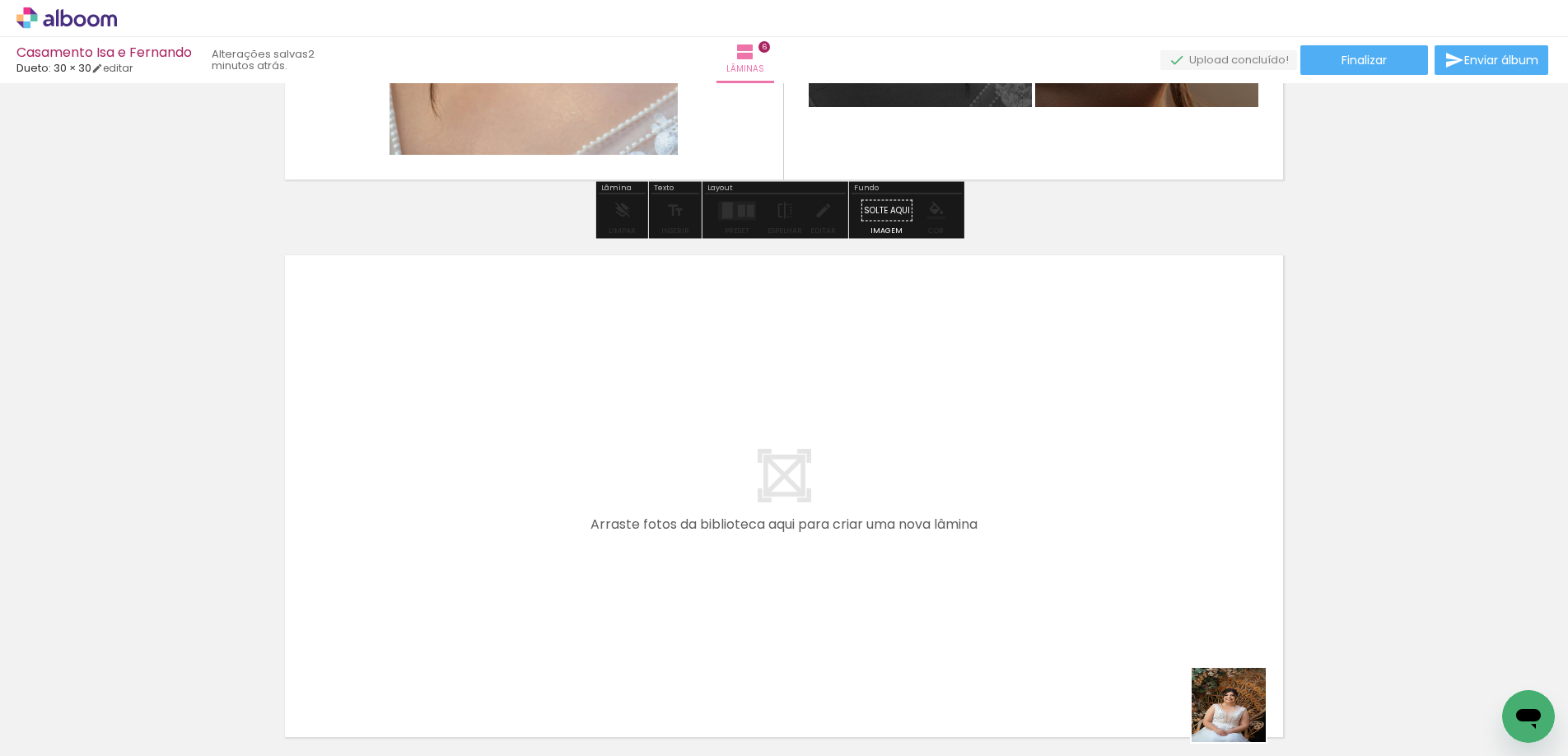
drag, startPoint x: 1245, startPoint y: 718, endPoint x: 829, endPoint y: 486, distance: 476.3
click at [829, 486] on quentale-workspace at bounding box center [784, 378] width 1568 height 756
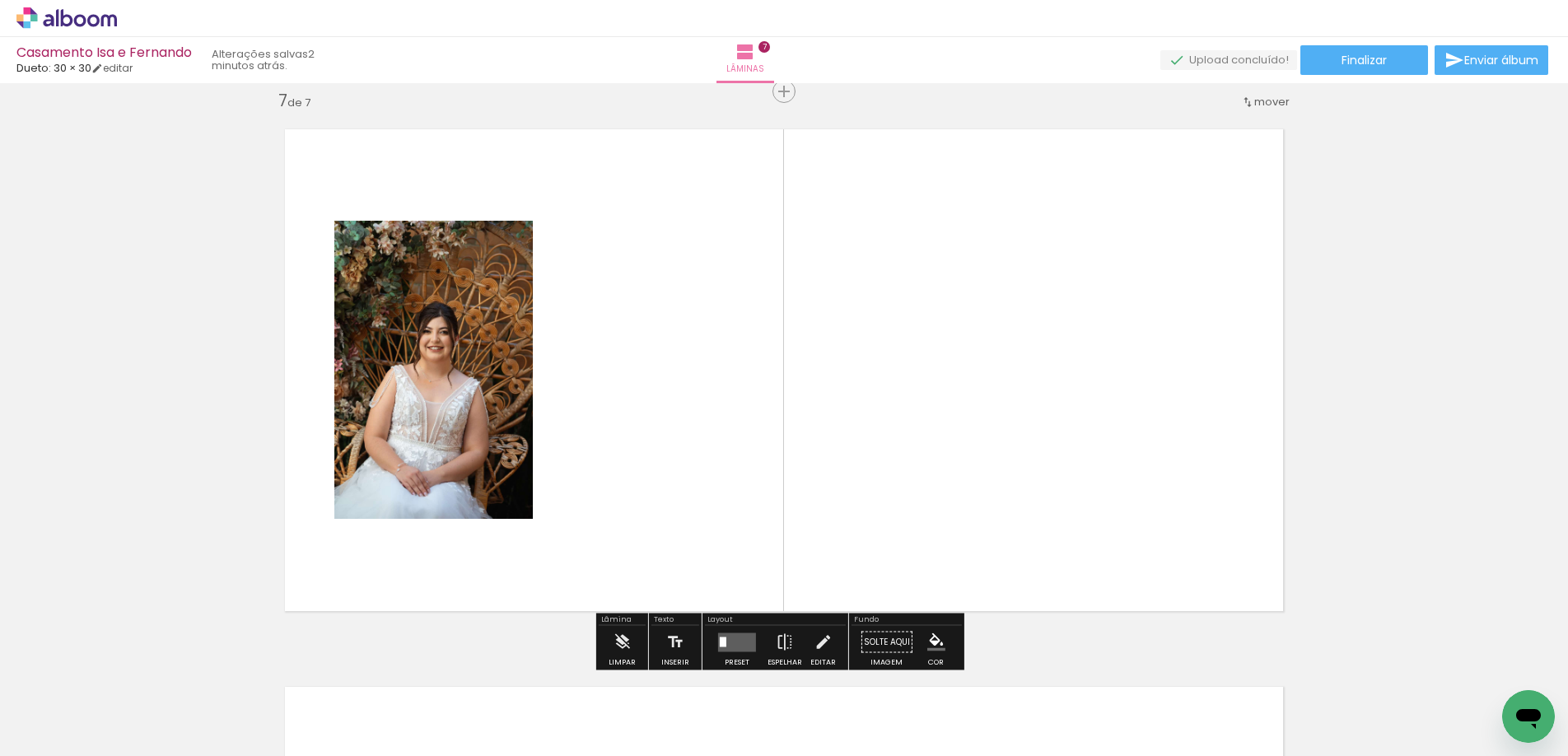
scroll to position [3366, 0]
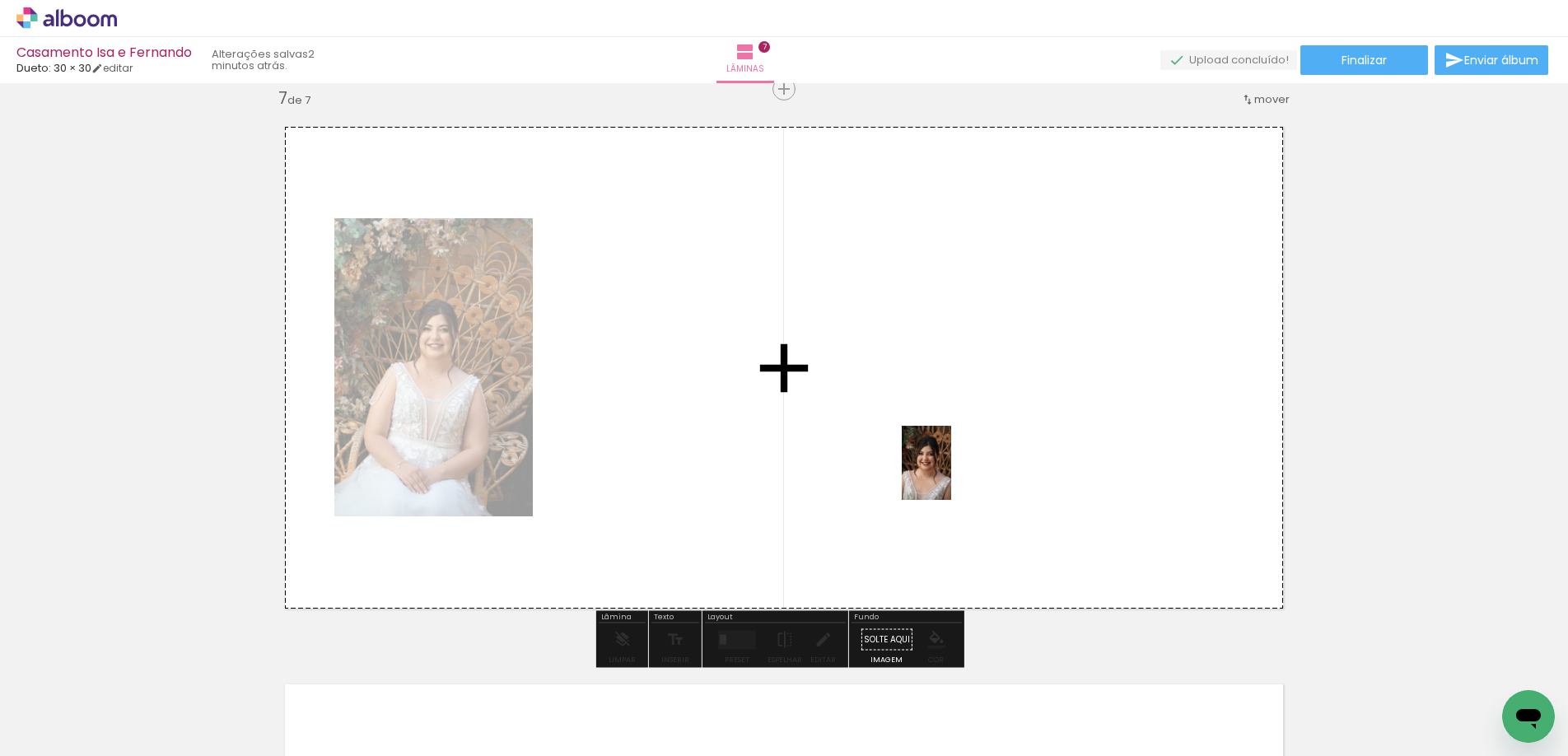
drag, startPoint x: 1449, startPoint y: 706, endPoint x: 951, endPoint y: 476, distance: 548.5
click at [951, 476] on quentale-workspace at bounding box center [784, 378] width 1568 height 756
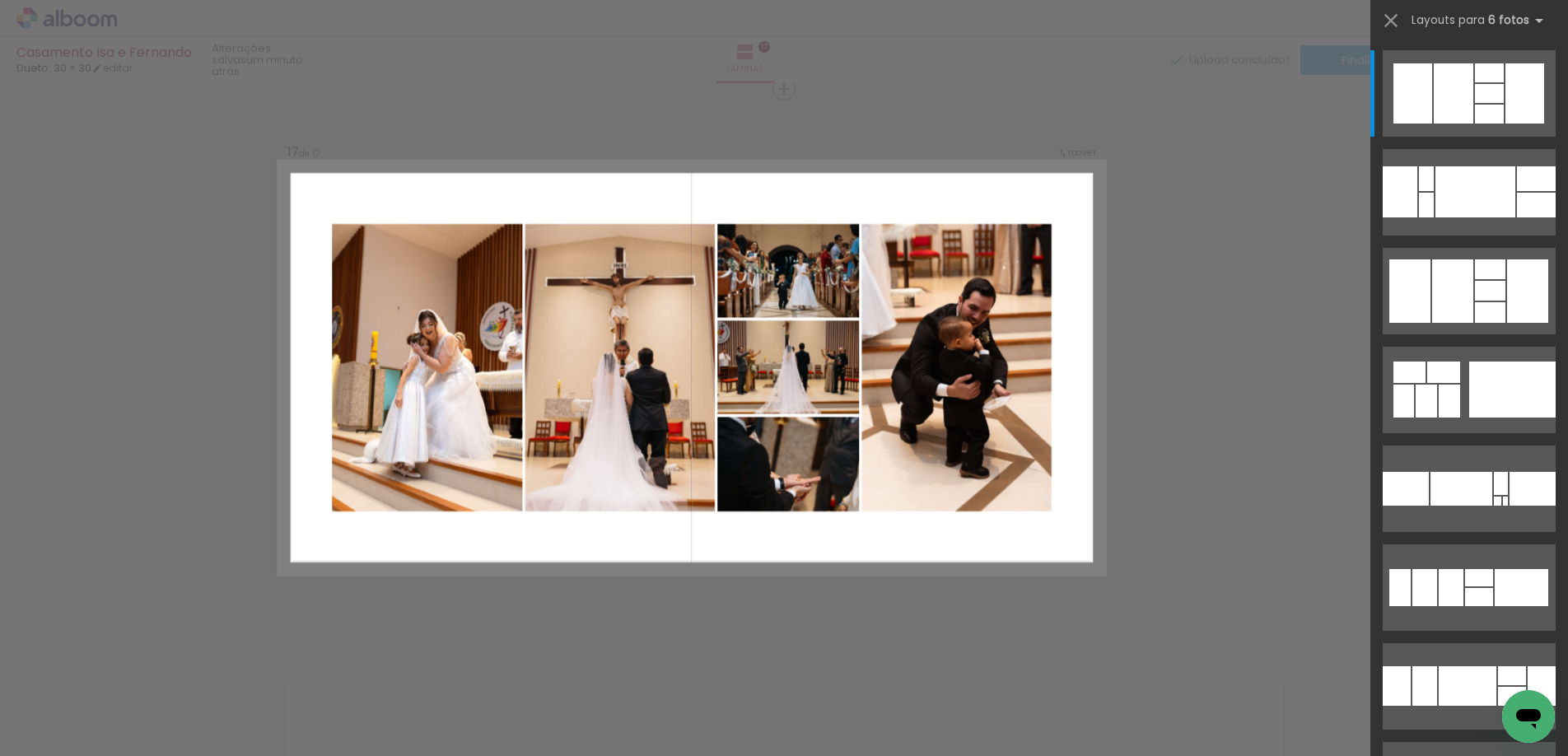
scroll to position [0, 2601]
click at [634, 434] on quentale-photo at bounding box center [620, 368] width 189 height 288
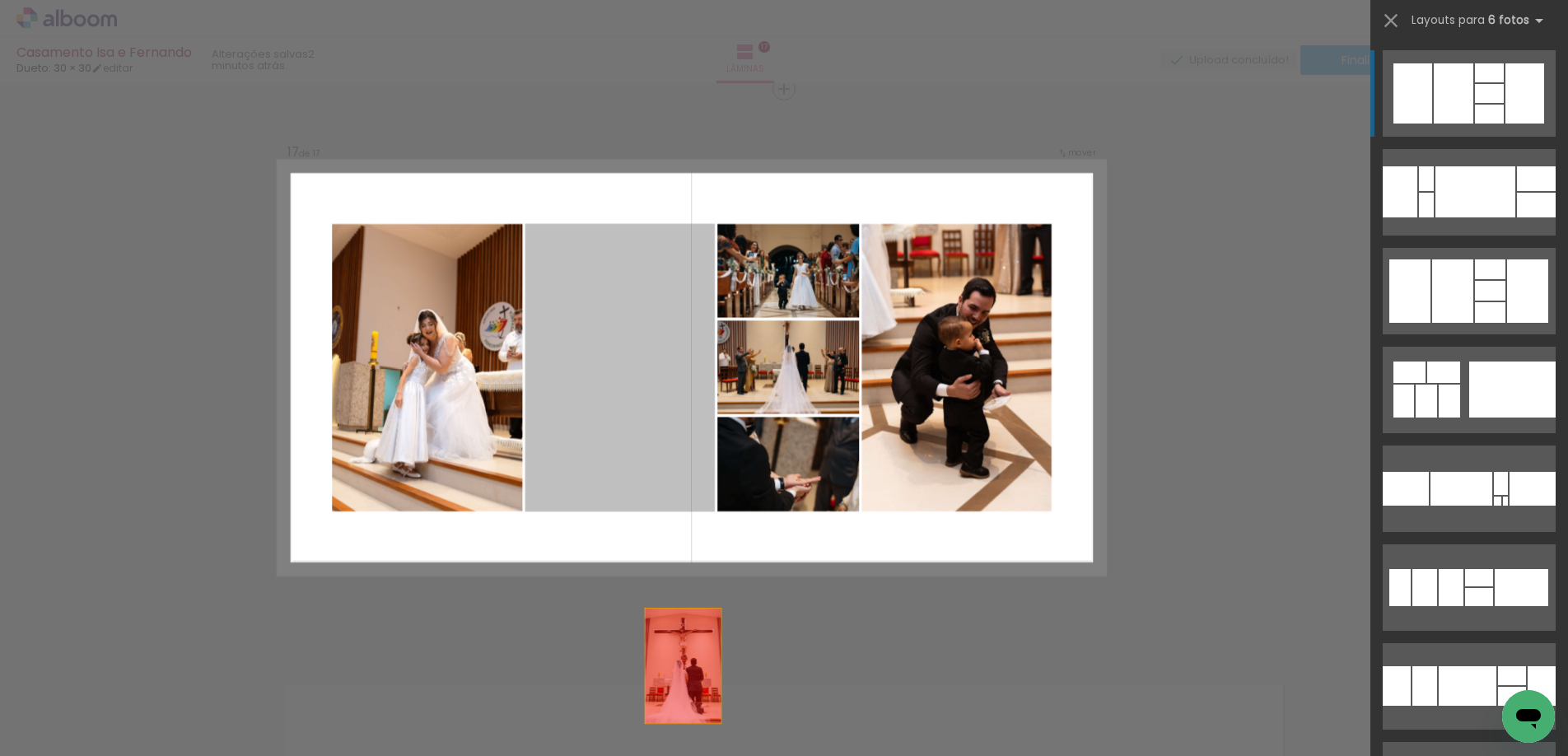
drag, startPoint x: 629, startPoint y: 378, endPoint x: 709, endPoint y: 720, distance: 351.2
click at [709, 720] on quentale-workspace at bounding box center [784, 378] width 1568 height 756
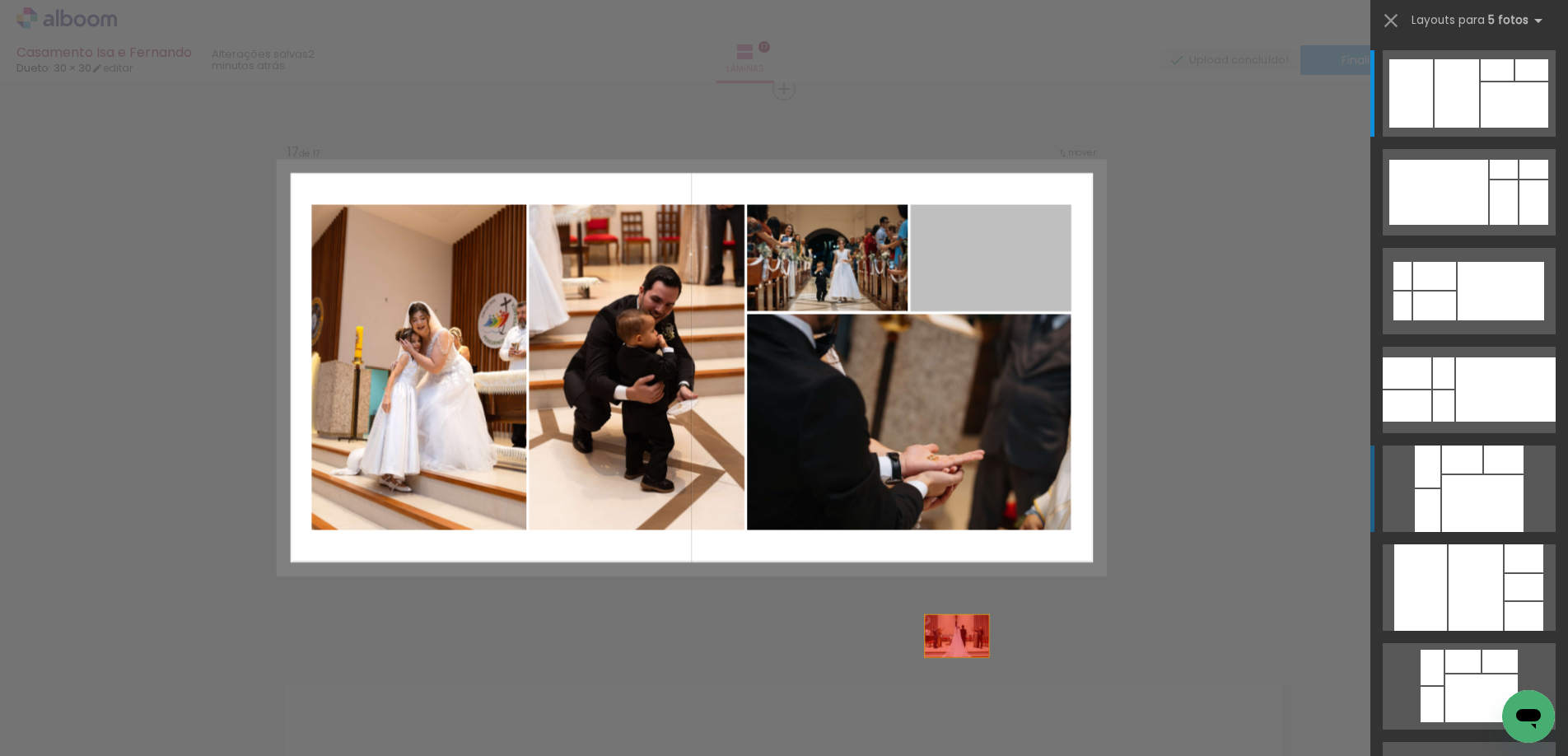
drag, startPoint x: 954, startPoint y: 265, endPoint x: 942, endPoint y: 731, distance: 466.2
click at [942, 731] on quentale-workspace at bounding box center [784, 378] width 1568 height 756
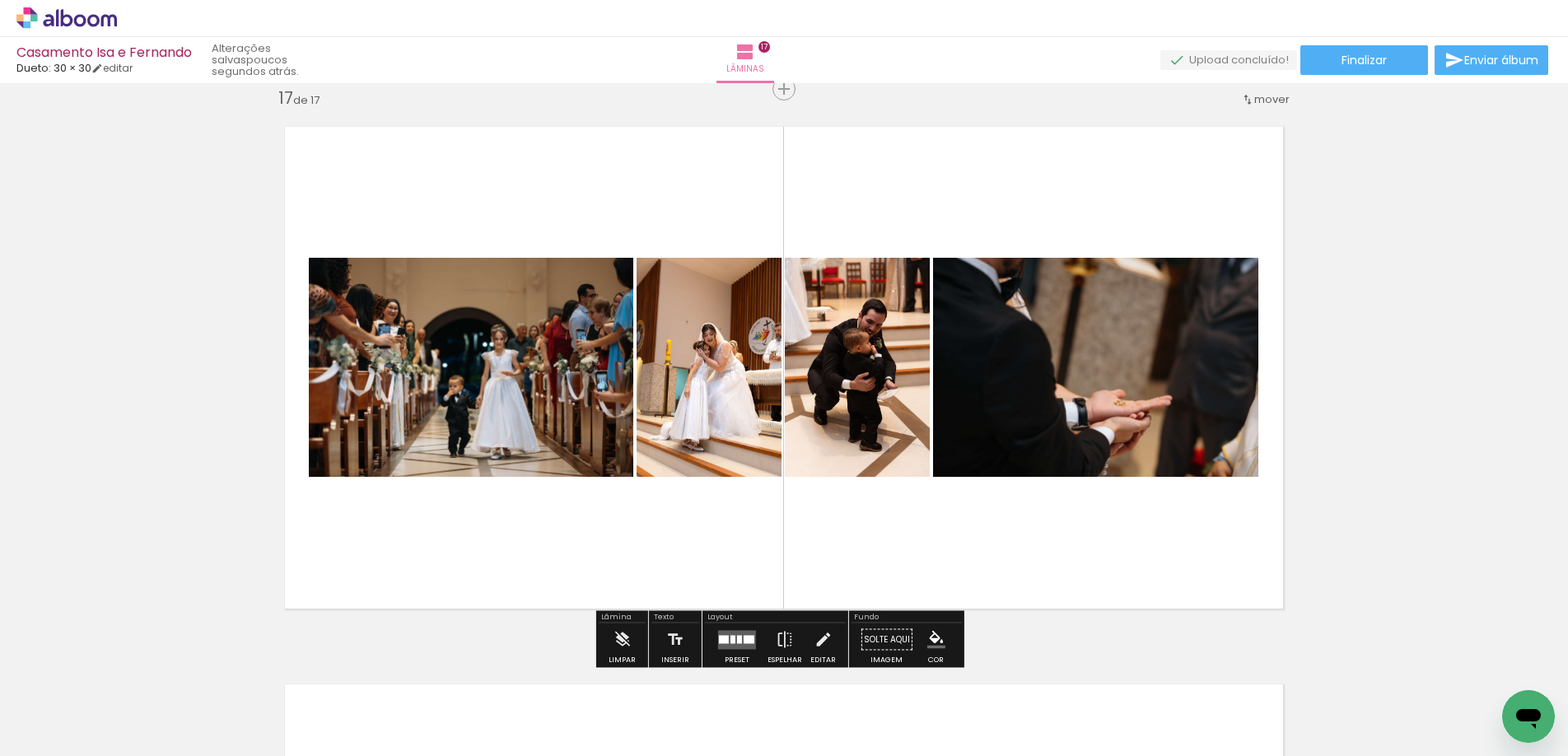
click at [735, 630] on quentale-layouter at bounding box center [737, 640] width 38 height 19
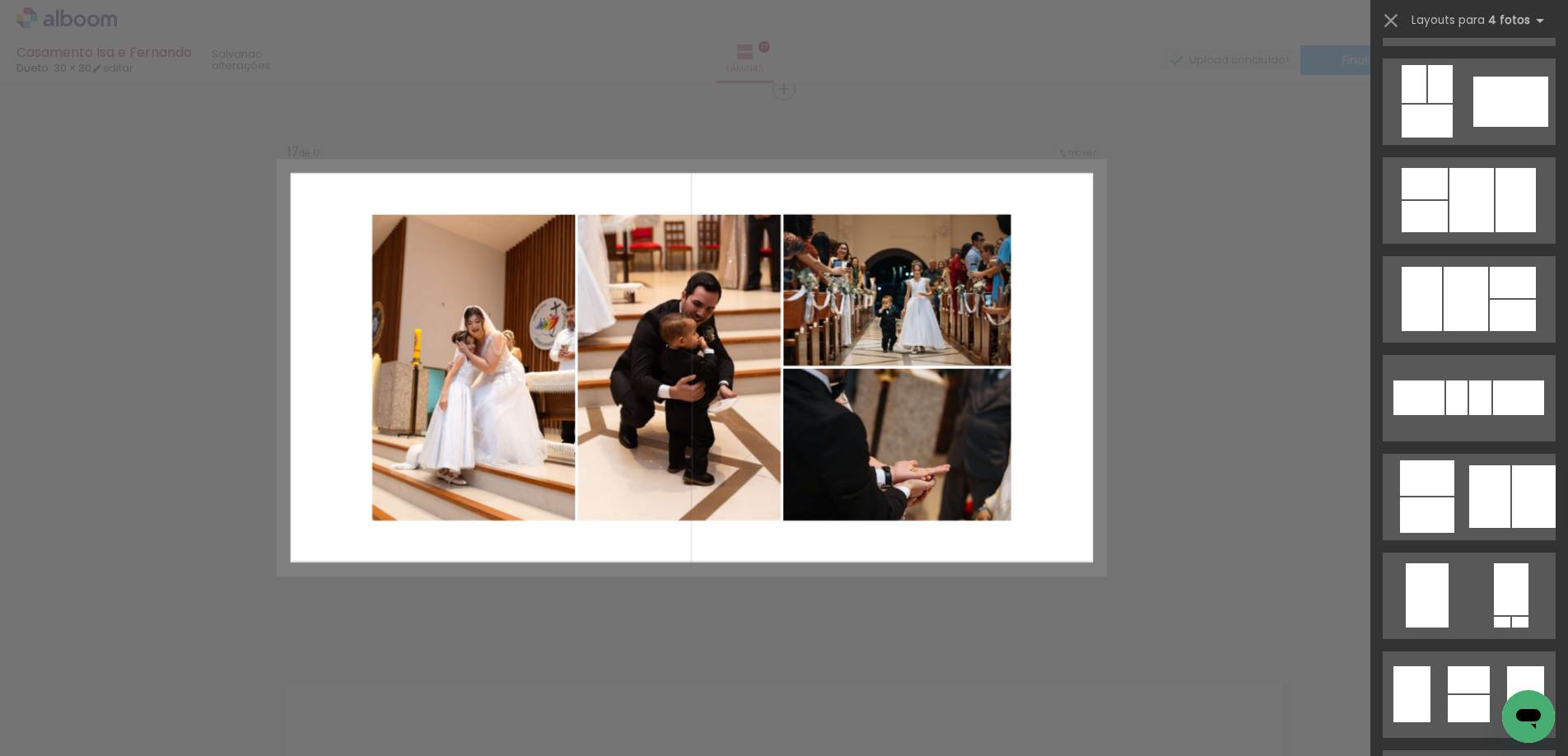
scroll to position [706, 0]
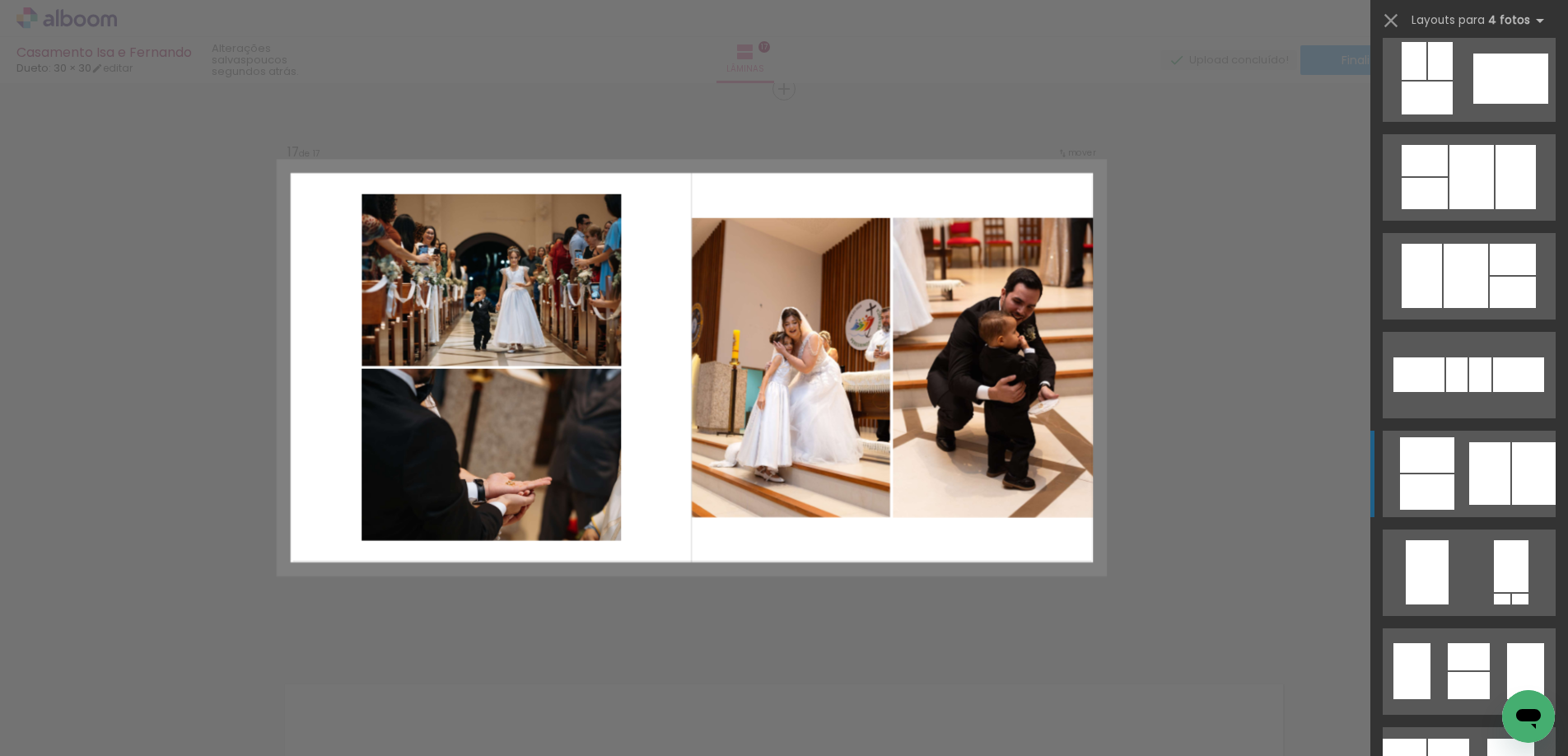
click at [1485, 477] on div at bounding box center [1489, 473] width 41 height 63
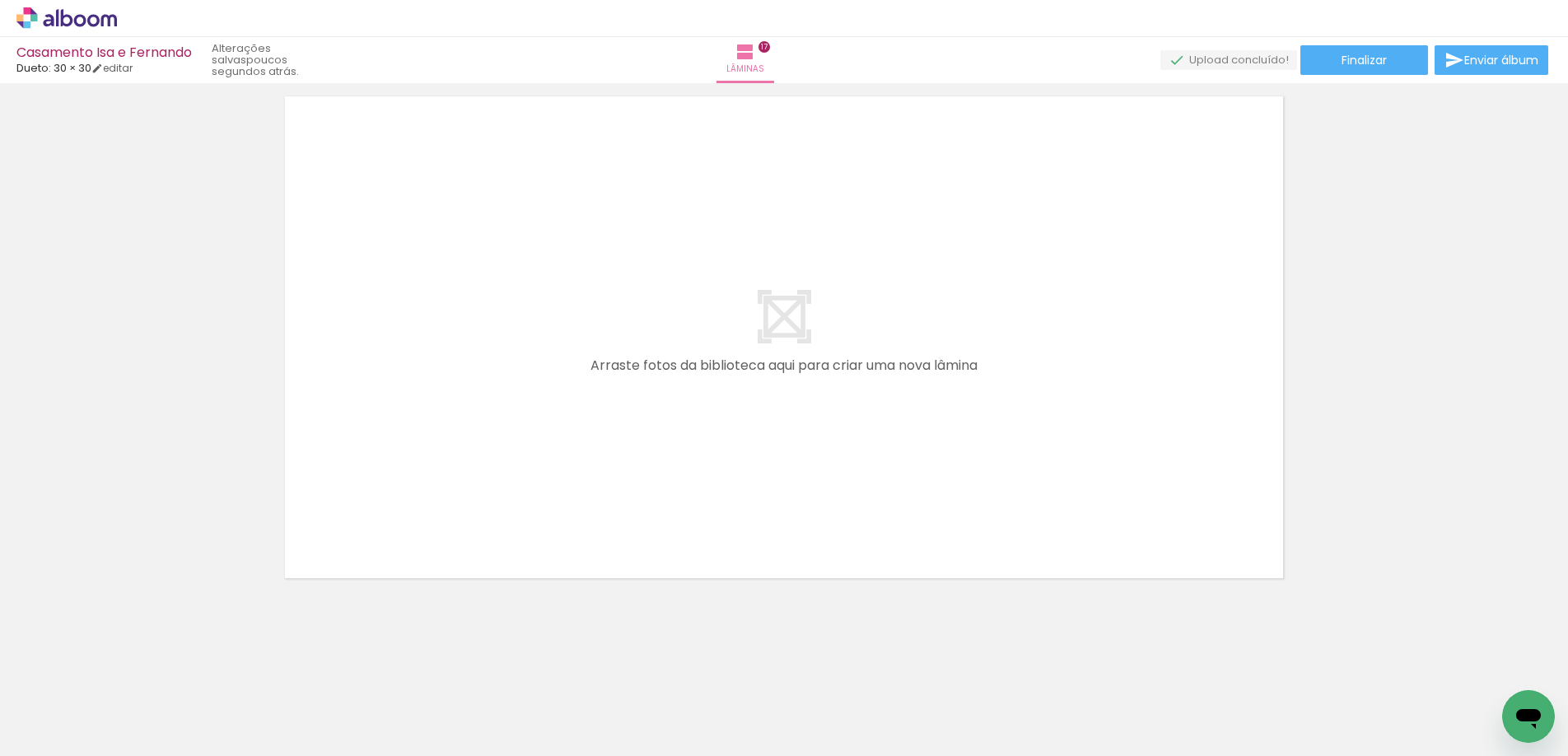
scroll to position [0, 182]
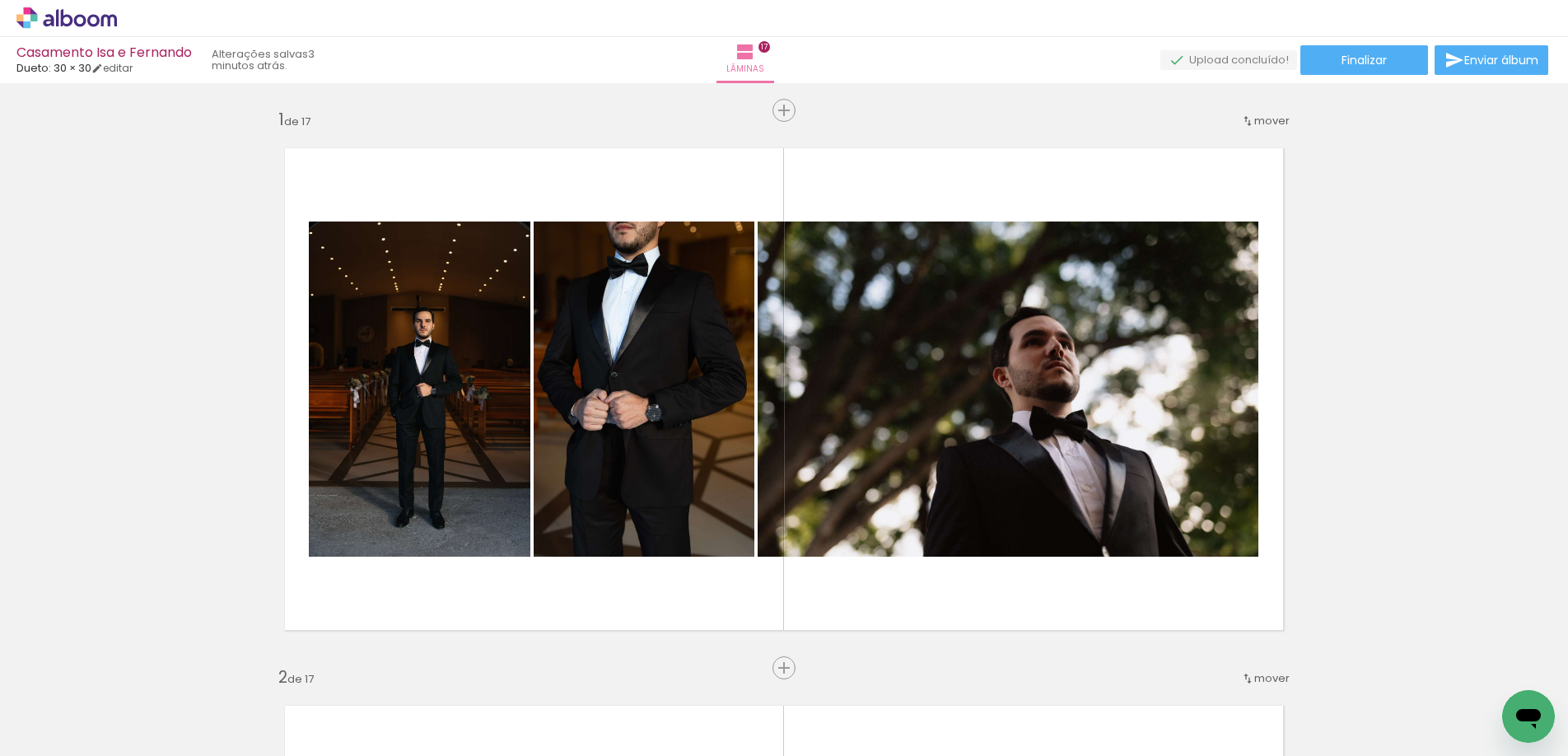
scroll to position [0, 182]
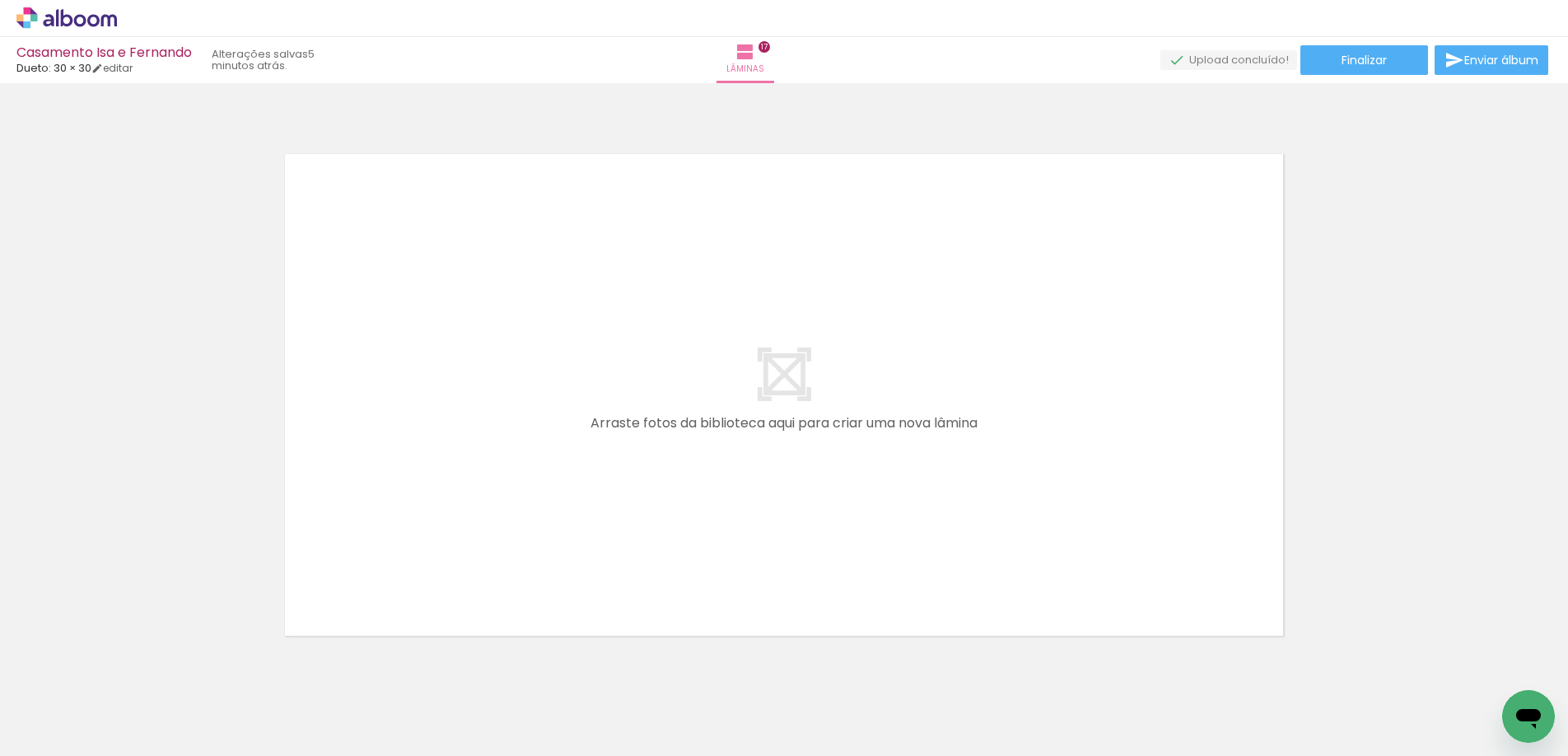
scroll to position [9520, 0]
